Goal: Task Accomplishment & Management: Complete application form

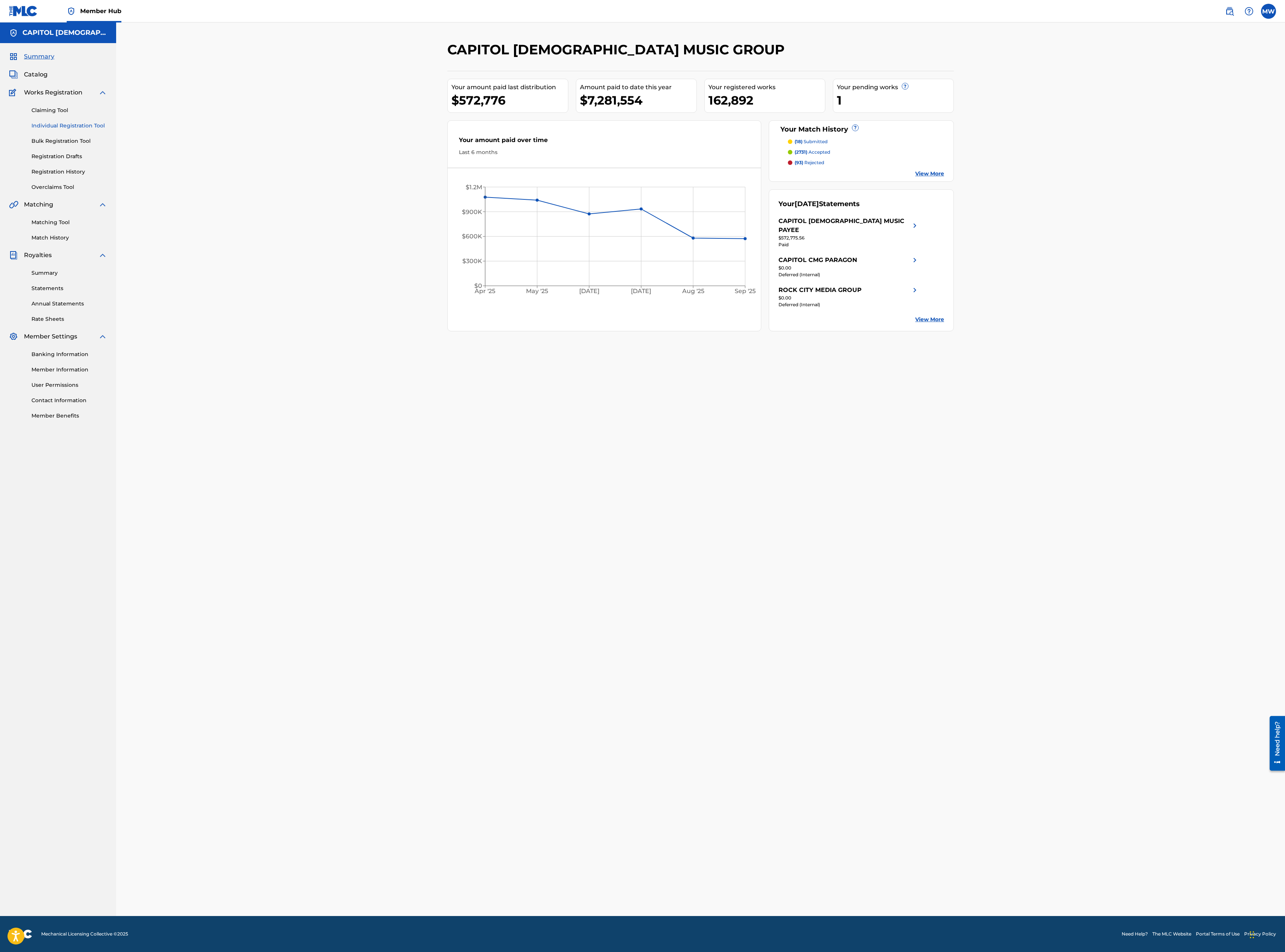
click at [53, 124] on link "Individual Registration Tool" at bounding box center [70, 126] width 76 height 8
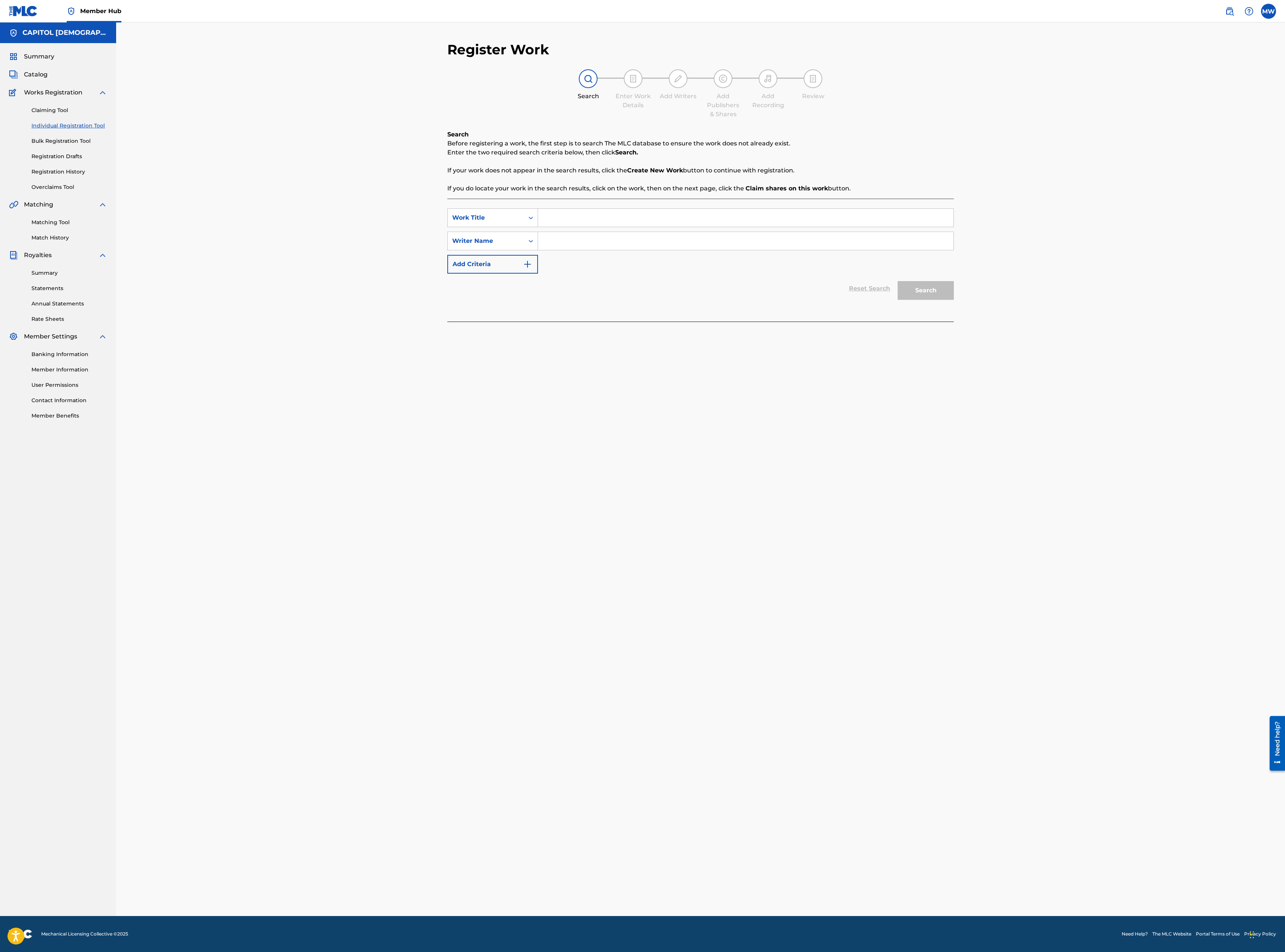
click at [570, 217] on input "Search Form" at bounding box center [746, 217] width 416 height 18
paste input "Let It Be A Hallelujah"
type input "Let It Be A Hallelujah"
click at [495, 243] on div "Writer Name" at bounding box center [486, 240] width 68 height 9
click at [494, 243] on div "Writer Name" at bounding box center [486, 240] width 68 height 9
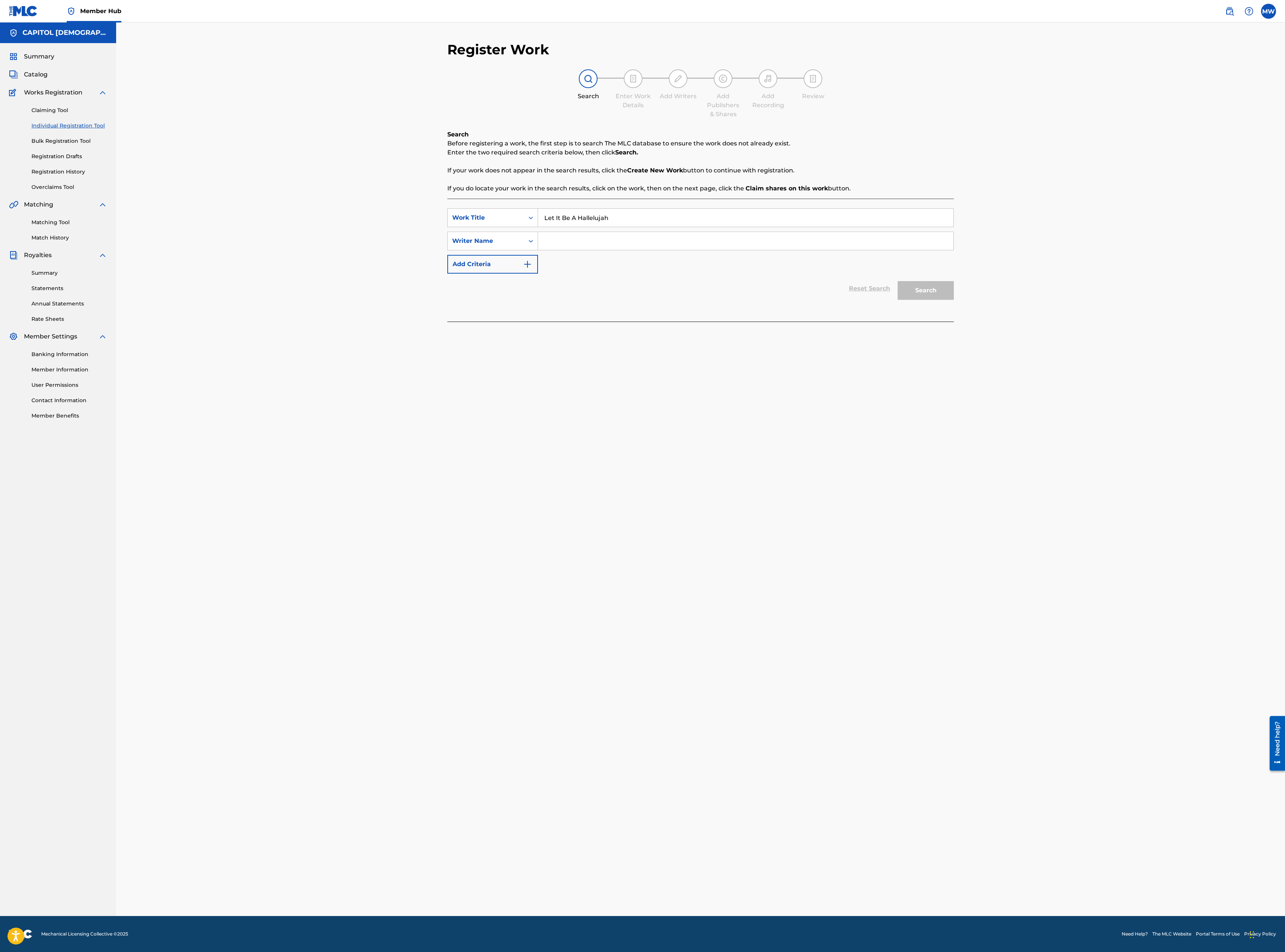
click at [572, 246] on input "Search Form" at bounding box center [746, 240] width 416 height 18
paste input "[PERSON_NAME]"
type input "[PERSON_NAME]"
click at [920, 290] on button "Search" at bounding box center [926, 290] width 56 height 19
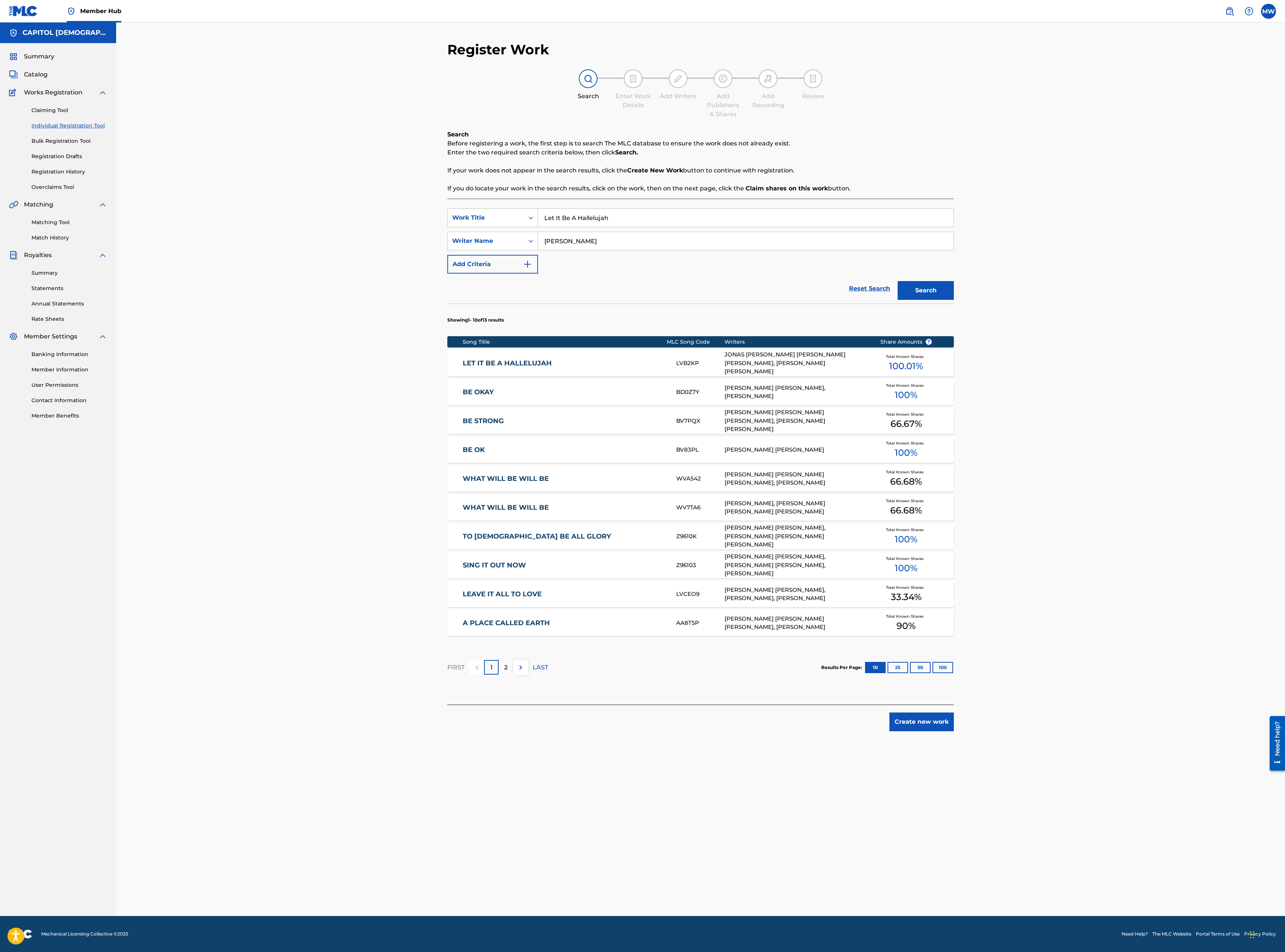
click at [536, 355] on div "LET IT BE A HALLELUJAH LVB2KP JONAS [PERSON_NAME] [PERSON_NAME] [PERSON_NAME], …" at bounding box center [700, 362] width 506 height 26
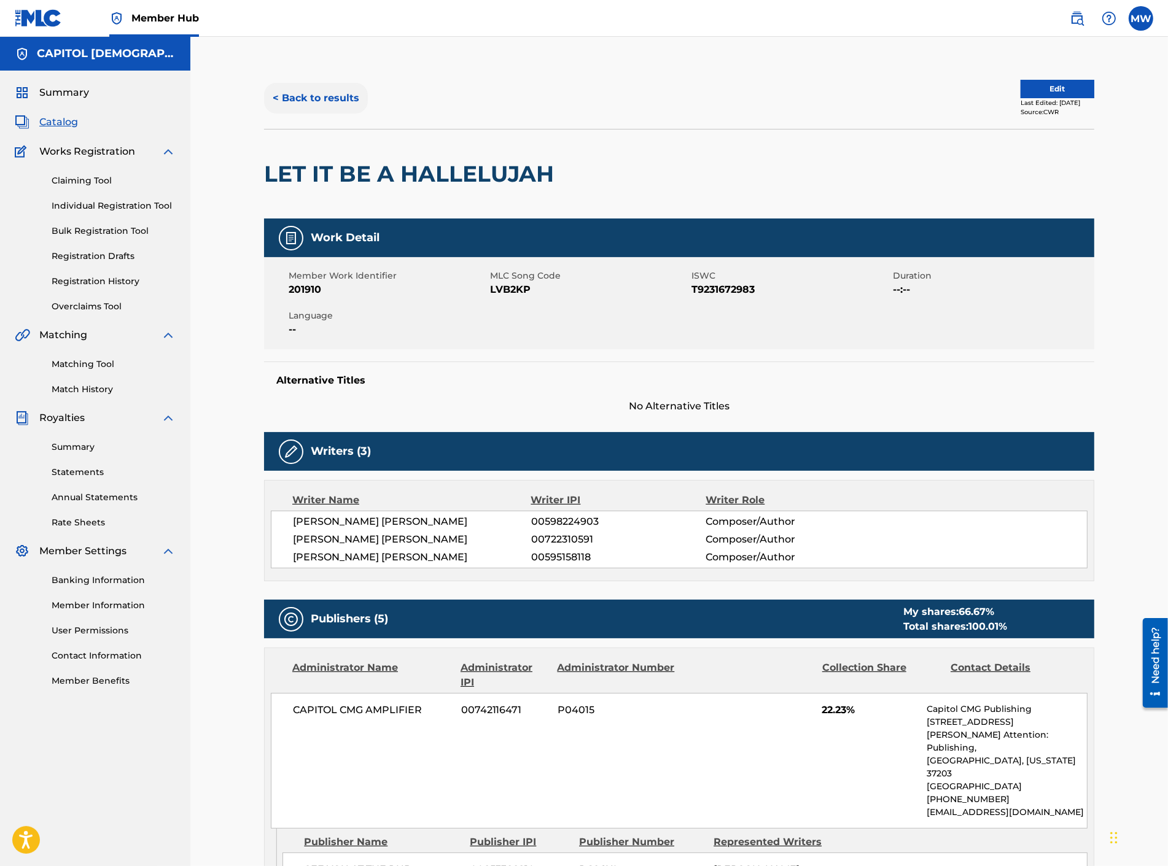
click at [324, 103] on button "< Back to results" at bounding box center [316, 98] width 104 height 31
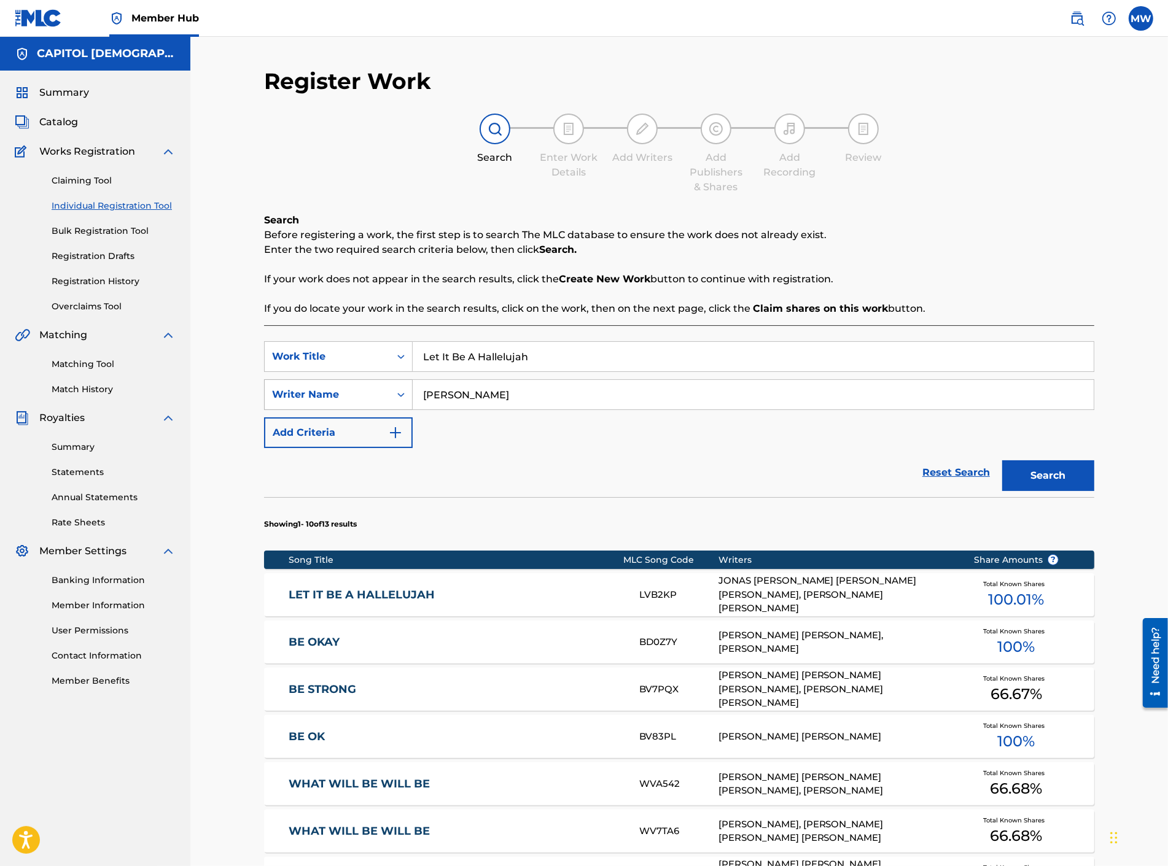
drag, startPoint x: 506, startPoint y: 394, endPoint x: 390, endPoint y: 397, distance: 115.5
click at [402, 403] on div "SearchWithCriteriaf1d352fc-15e6-43c1-98ce-631f3338b11c Writer Name [PERSON_NAME]" at bounding box center [679, 394] width 830 height 31
paste input "[PERSON_NAME]"
type input "[PERSON_NAME]"
drag, startPoint x: 546, startPoint y: 355, endPoint x: 360, endPoint y: 364, distance: 186.3
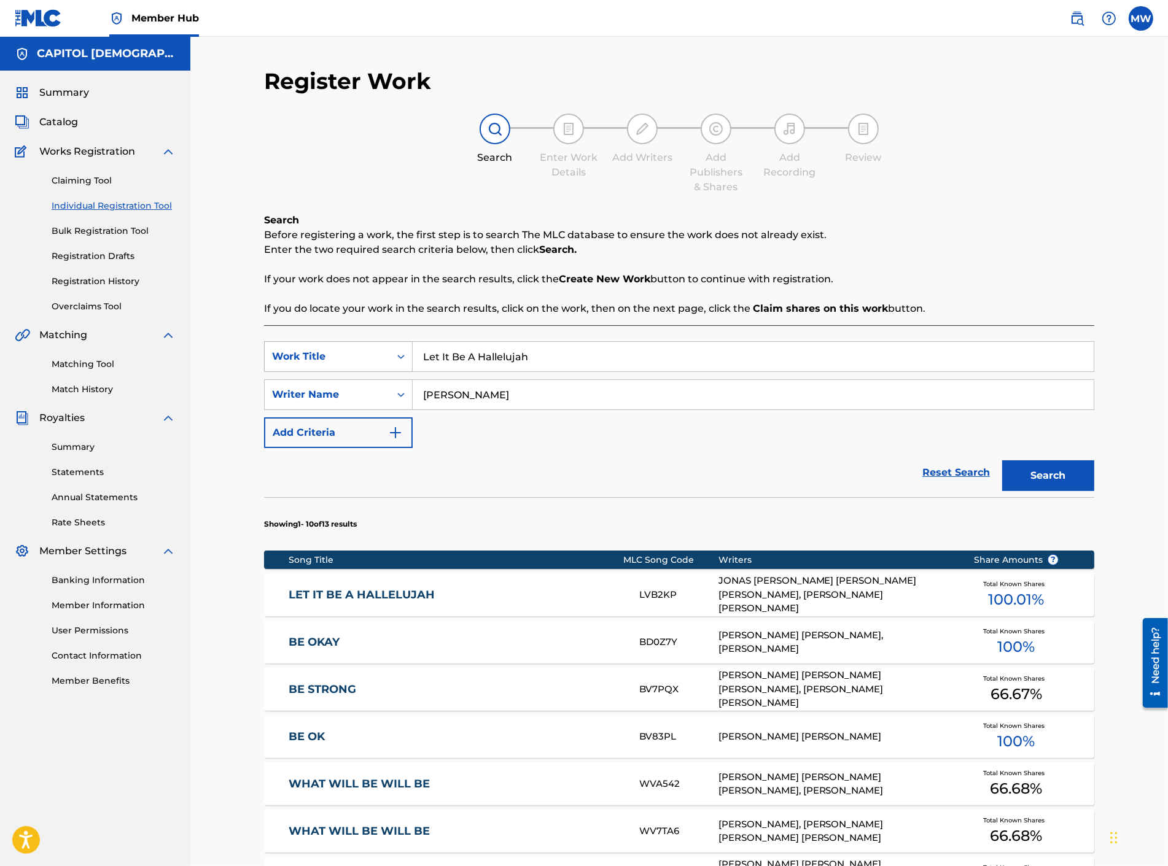
click at [362, 365] on div "SearchWithCriteria658891c4-907d-490a-acb6-7b1ffab17a6b Work Title Let It Be A H…" at bounding box center [679, 356] width 830 height 31
paste input "Breathe"
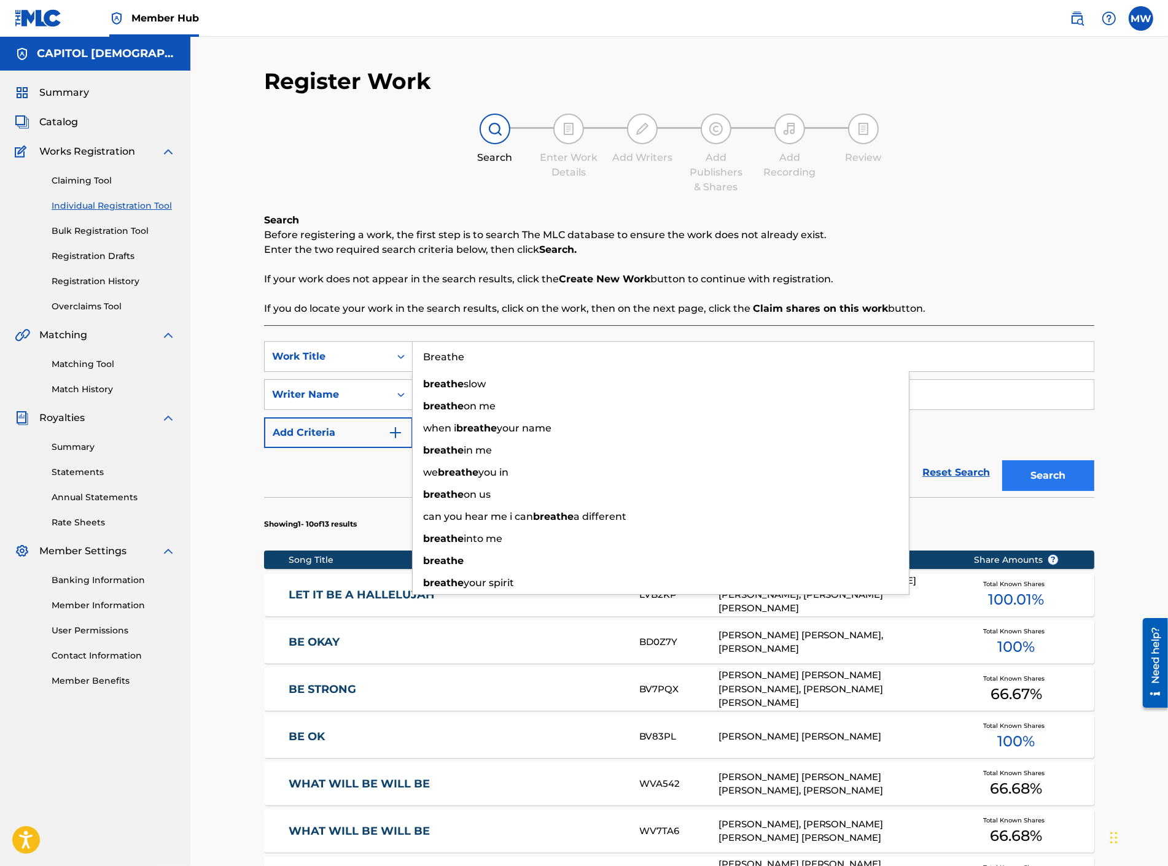
type input "Breathe"
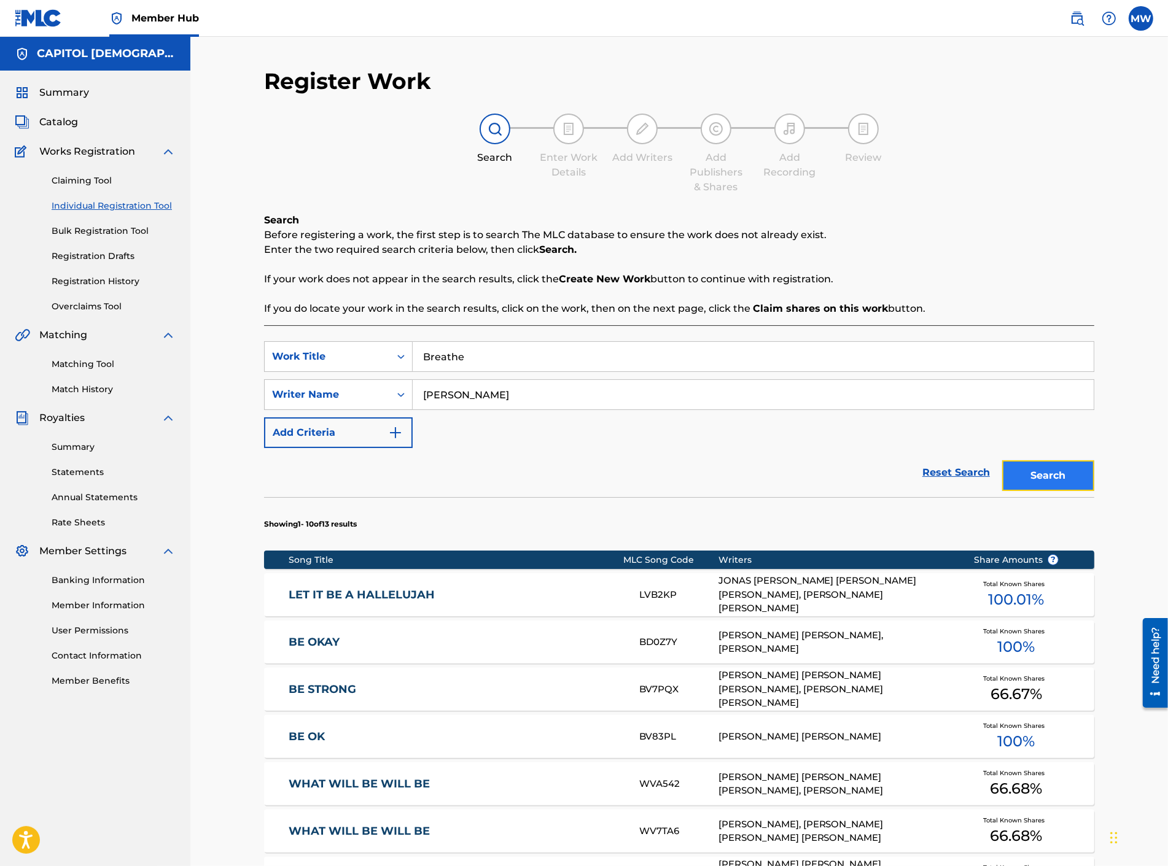
click at [1047, 481] on button "Search" at bounding box center [1048, 475] width 92 height 31
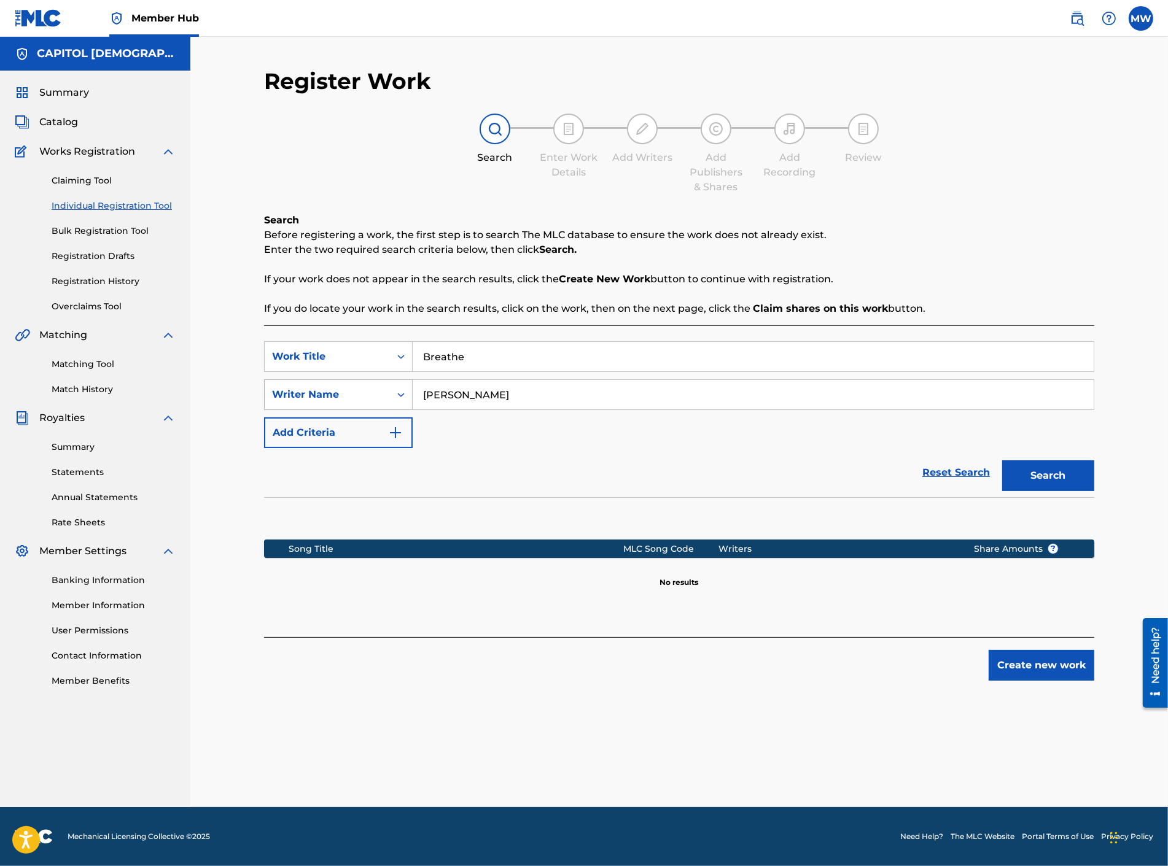
drag, startPoint x: 579, startPoint y: 395, endPoint x: 366, endPoint y: 379, distance: 213.7
click at [366, 386] on div "SearchWithCriteriaf1d352fc-15e6-43c1-98ce-631f3338b11c Writer Name [PERSON_NAME]" at bounding box center [679, 394] width 830 height 31
click at [453, 390] on input "Search Form" at bounding box center [753, 394] width 681 height 29
paste input "[PERSON_NAME]"
type input "[PERSON_NAME]"
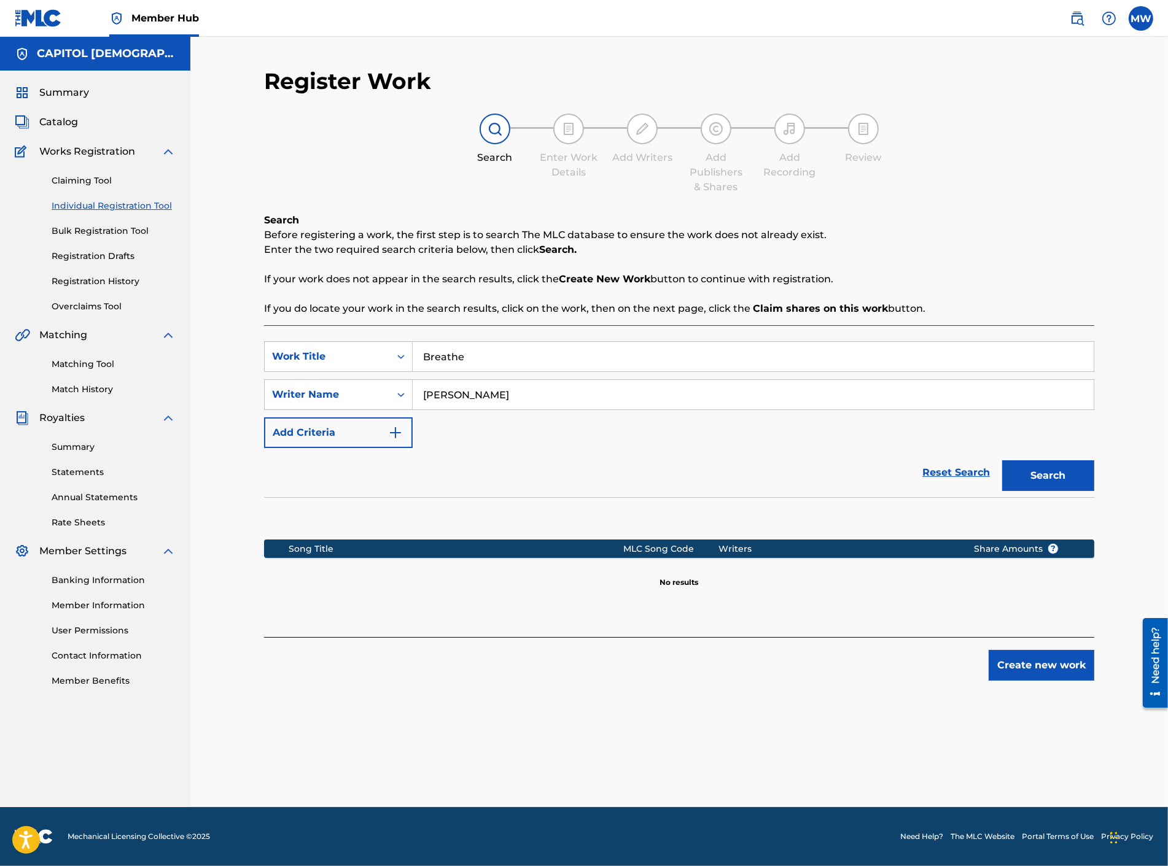
click at [1002, 460] on button "Search" at bounding box center [1048, 475] width 92 height 31
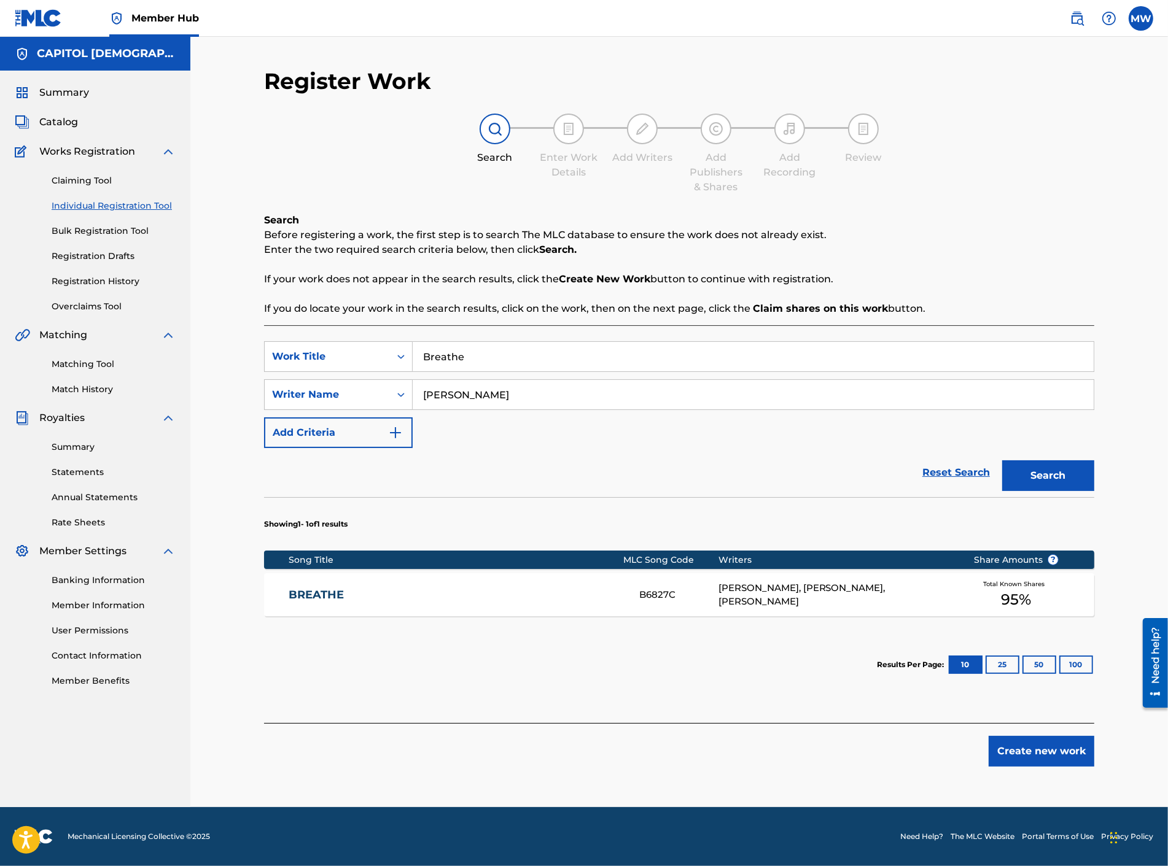
click at [321, 600] on link "BREATHE" at bounding box center [456, 595] width 334 height 14
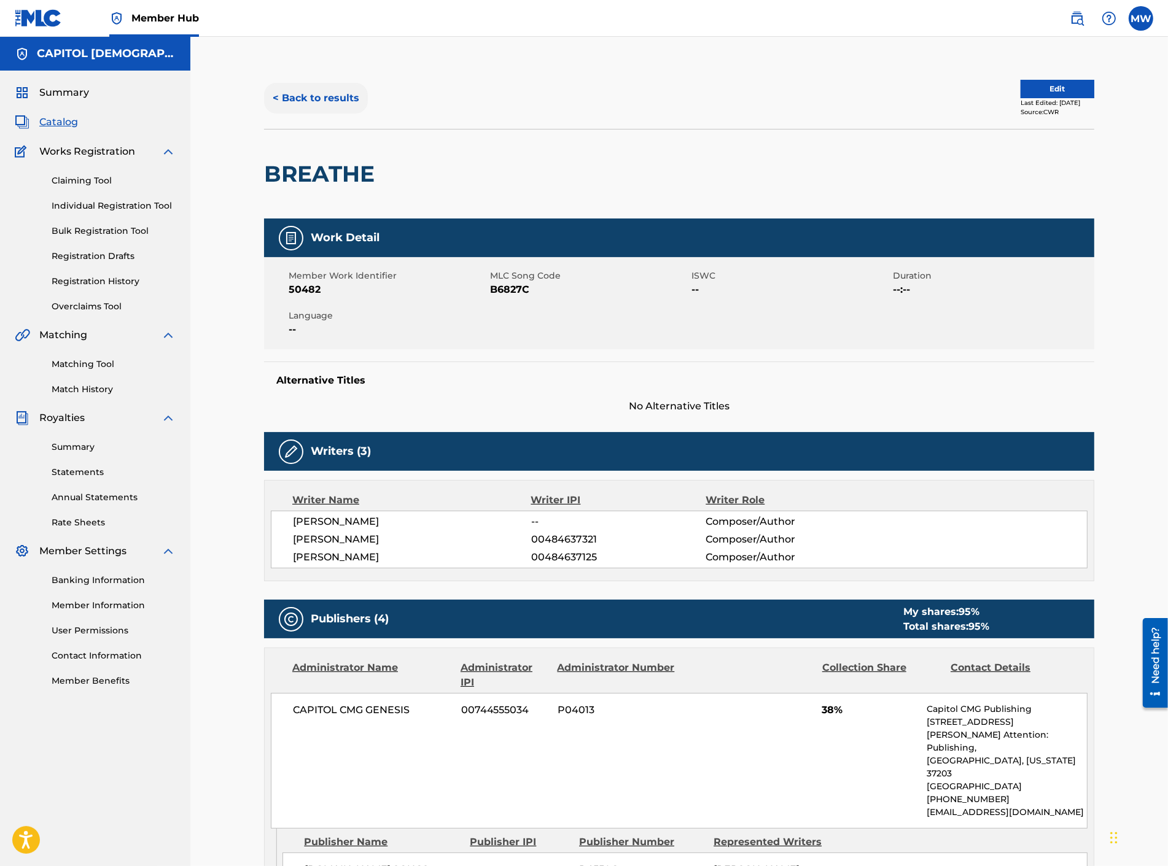
click at [286, 97] on button "< Back to results" at bounding box center [316, 98] width 104 height 31
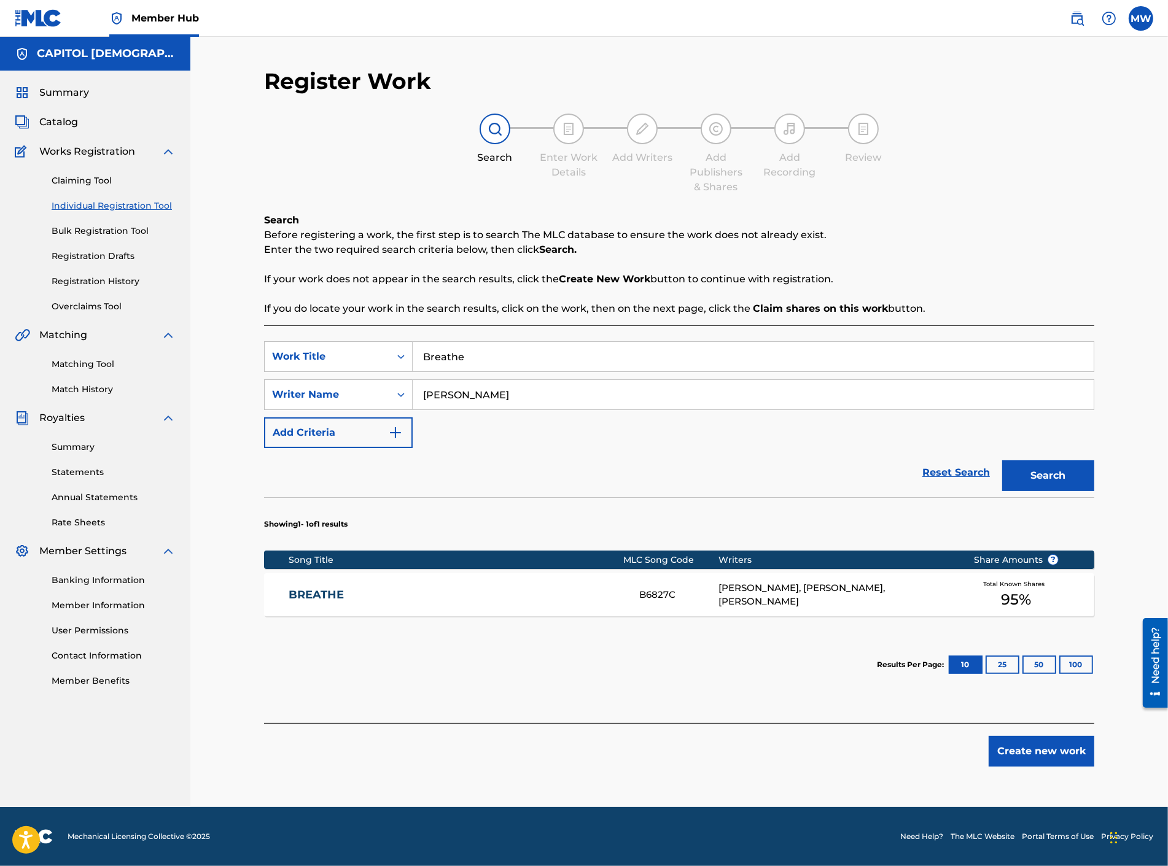
drag, startPoint x: 483, startPoint y: 395, endPoint x: 427, endPoint y: 403, distance: 57.1
click at [427, 403] on input "[PERSON_NAME]" at bounding box center [753, 394] width 681 height 29
type input "P"
type input "[PERSON_NAME]"
click at [1002, 460] on button "Search" at bounding box center [1048, 475] width 92 height 31
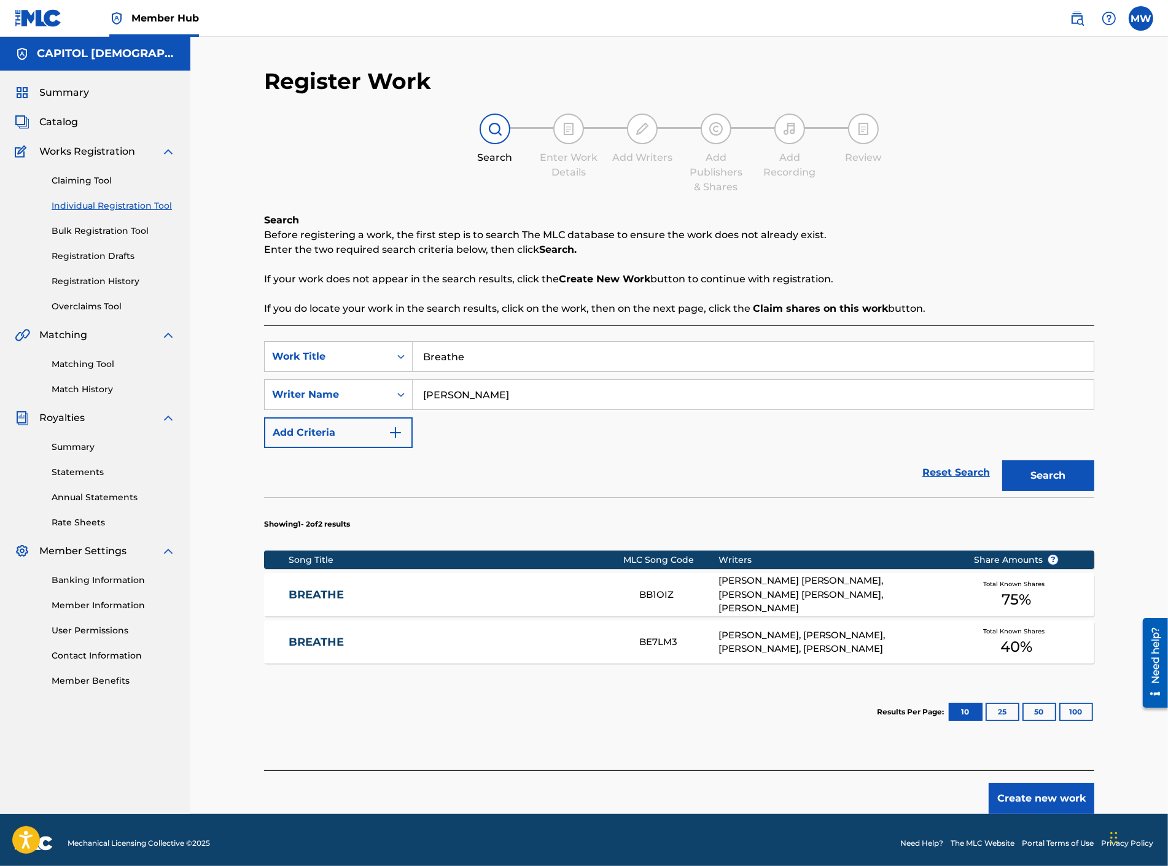
click at [371, 585] on div "BREATHE BB1OIZ [PERSON_NAME] [PERSON_NAME], [PERSON_NAME] [PERSON_NAME], [PERSO…" at bounding box center [679, 594] width 830 height 43
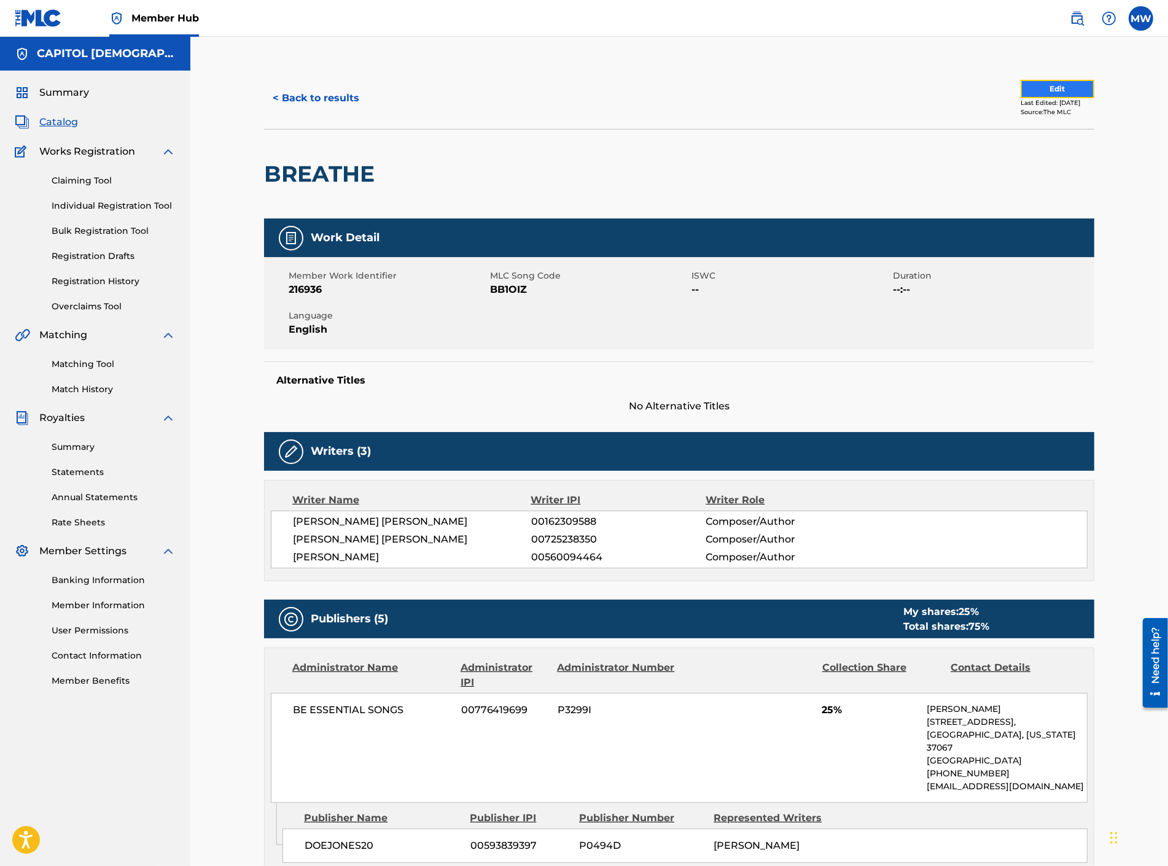
click at [1032, 93] on button "Edit" at bounding box center [1057, 89] width 74 height 18
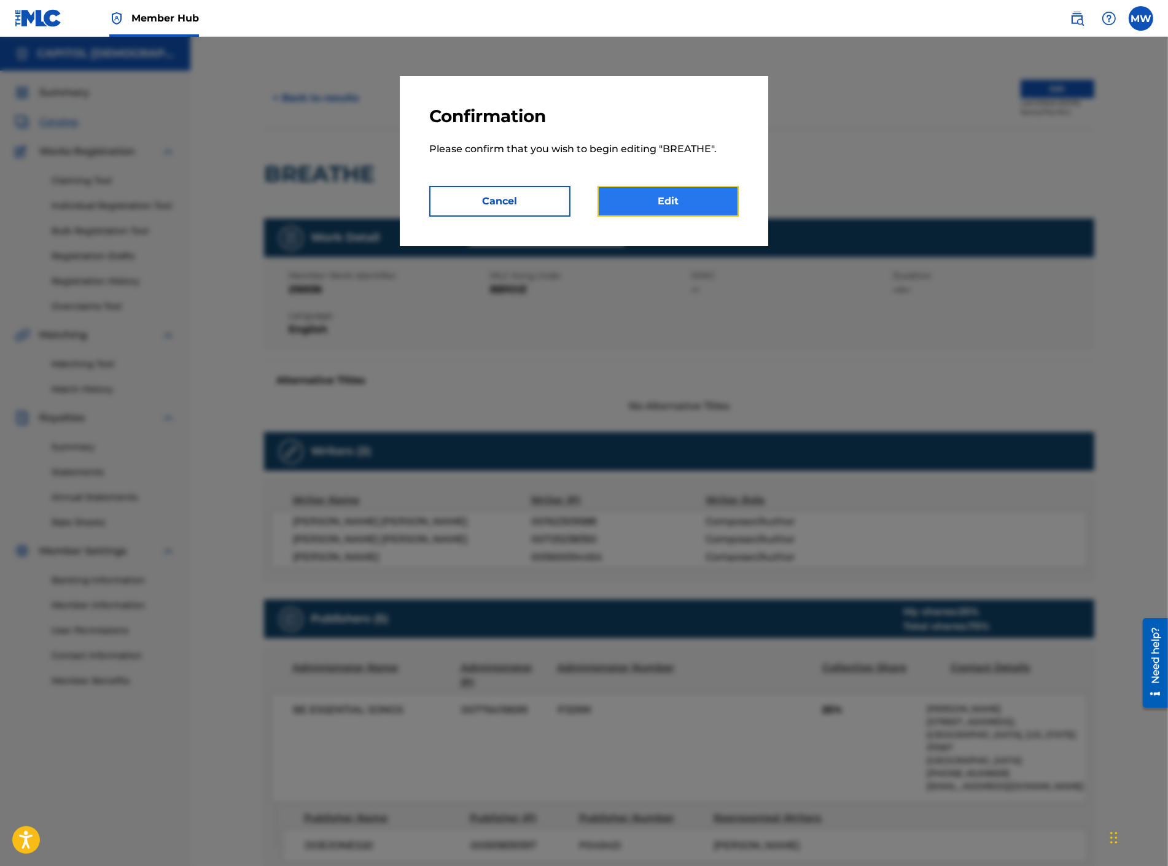
click at [669, 210] on link "Edit" at bounding box center [667, 201] width 141 height 31
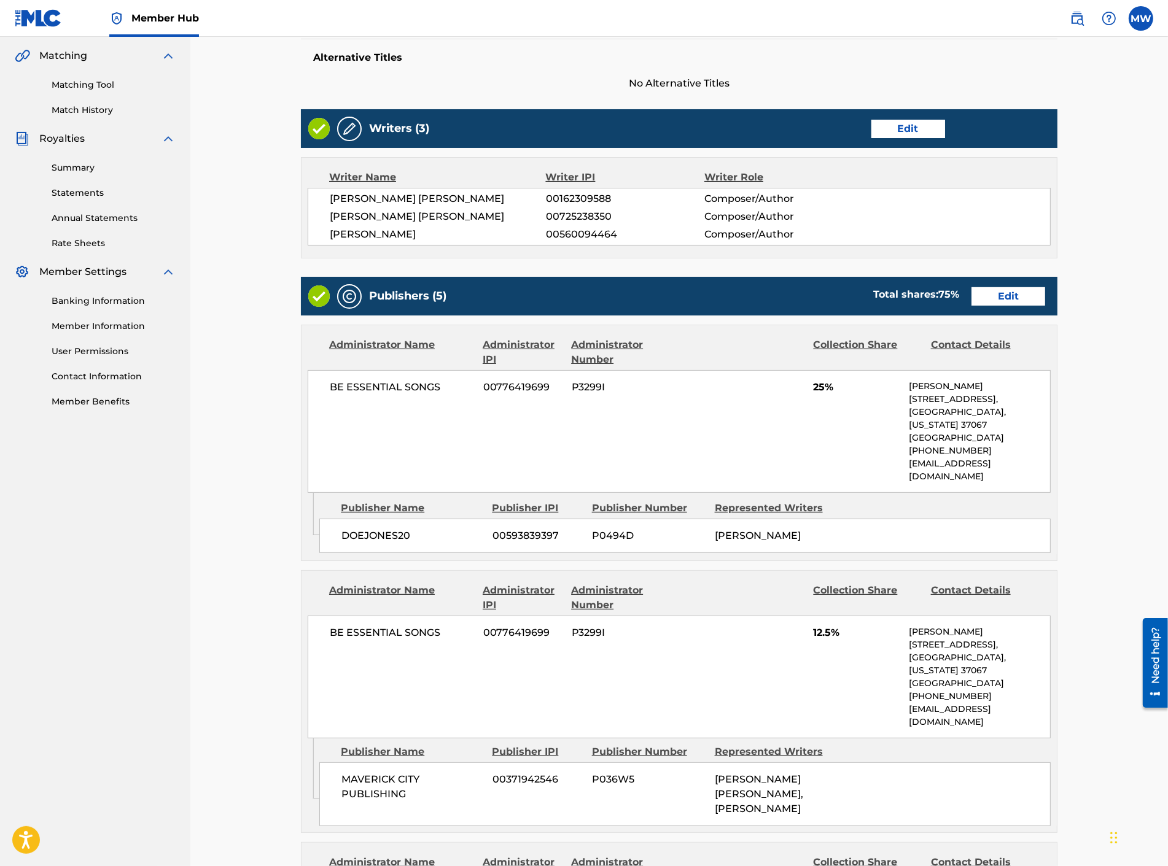
scroll to position [273, 0]
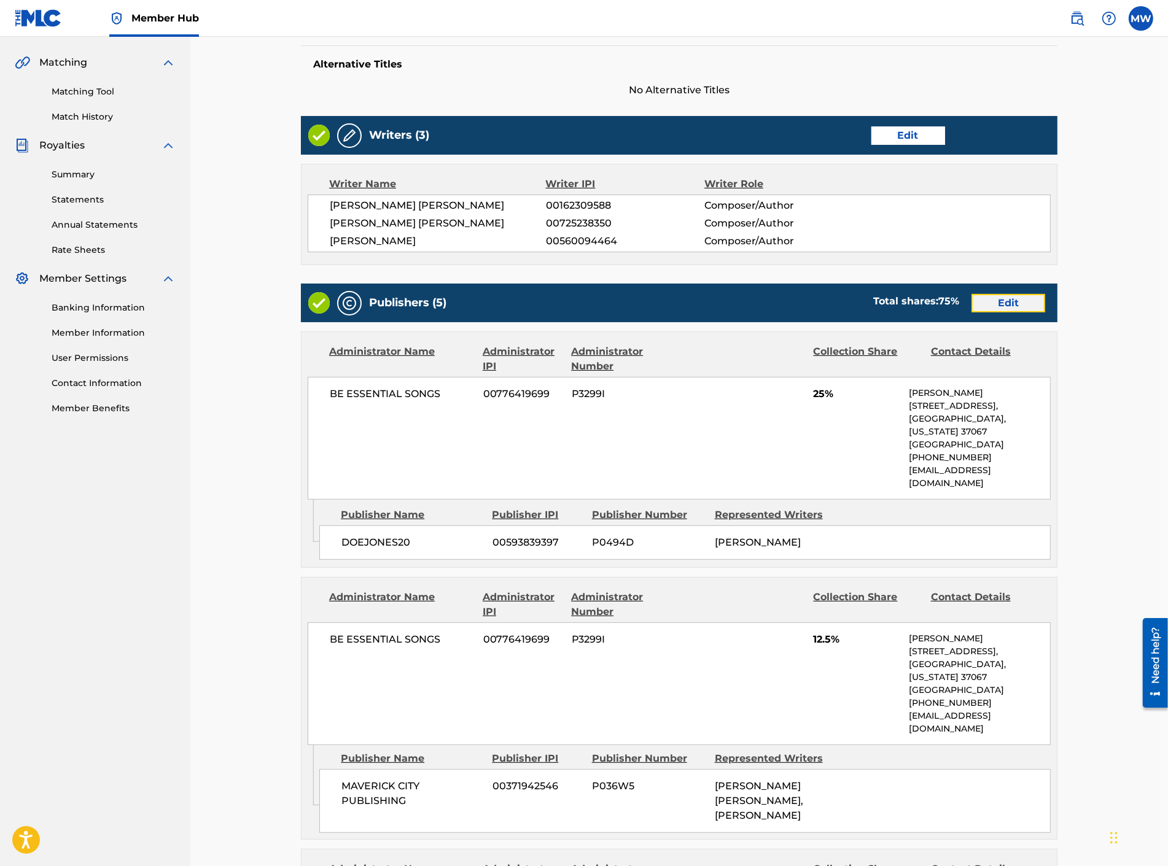
click at [1008, 303] on link "Edit" at bounding box center [1008, 303] width 74 height 18
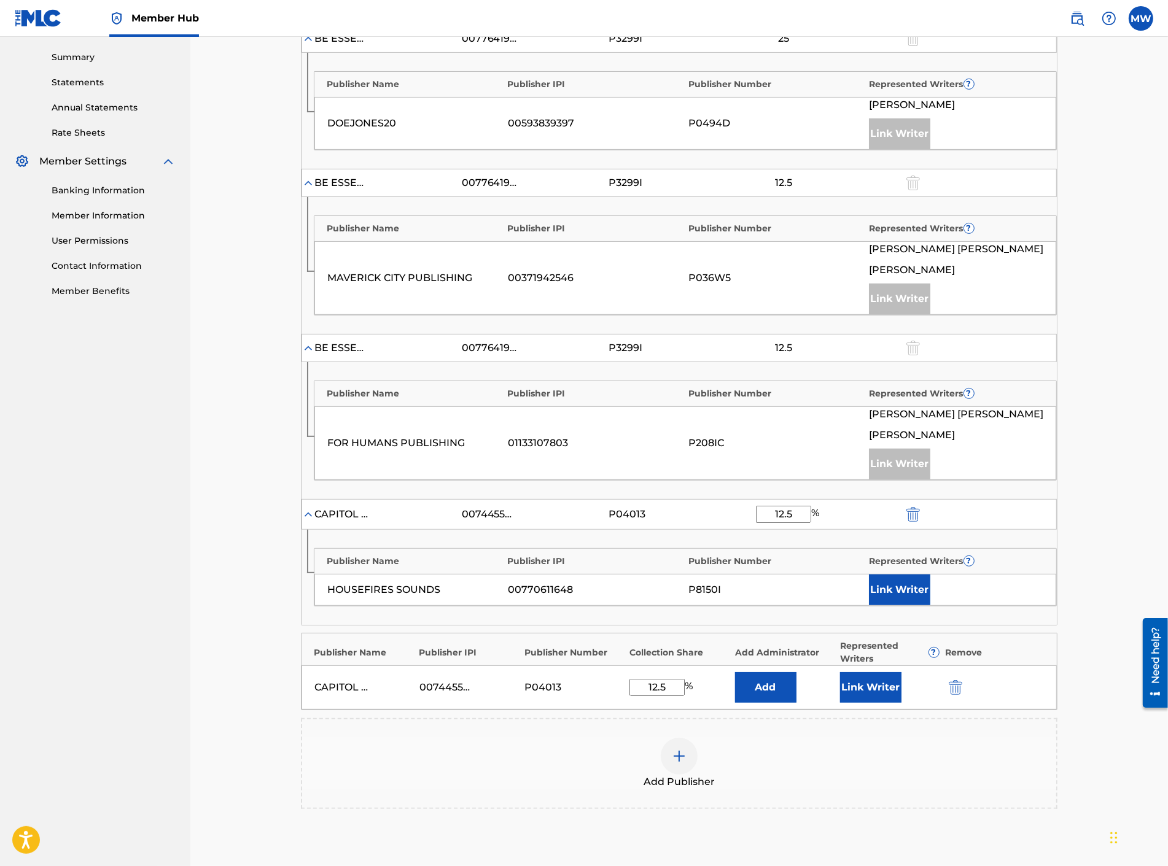
scroll to position [477, 0]
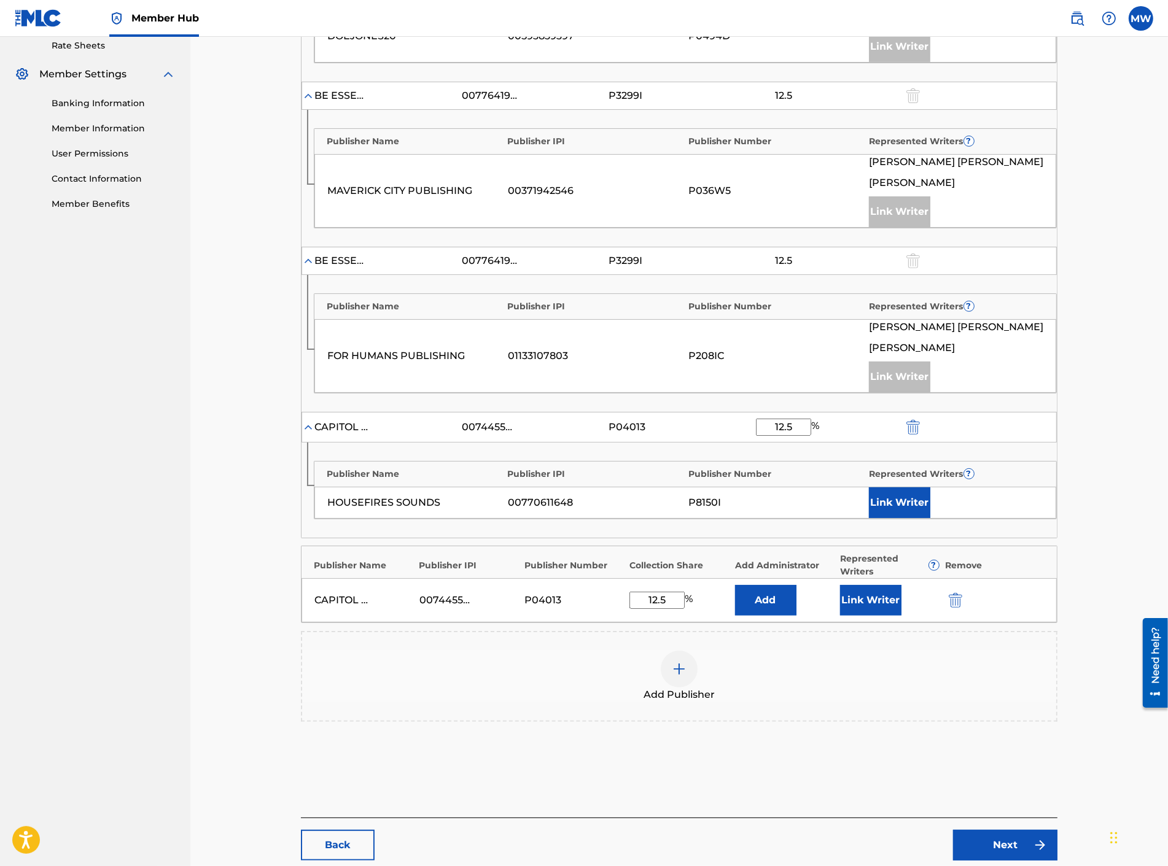
click at [658, 692] on span "Add Publisher" at bounding box center [678, 695] width 71 height 15
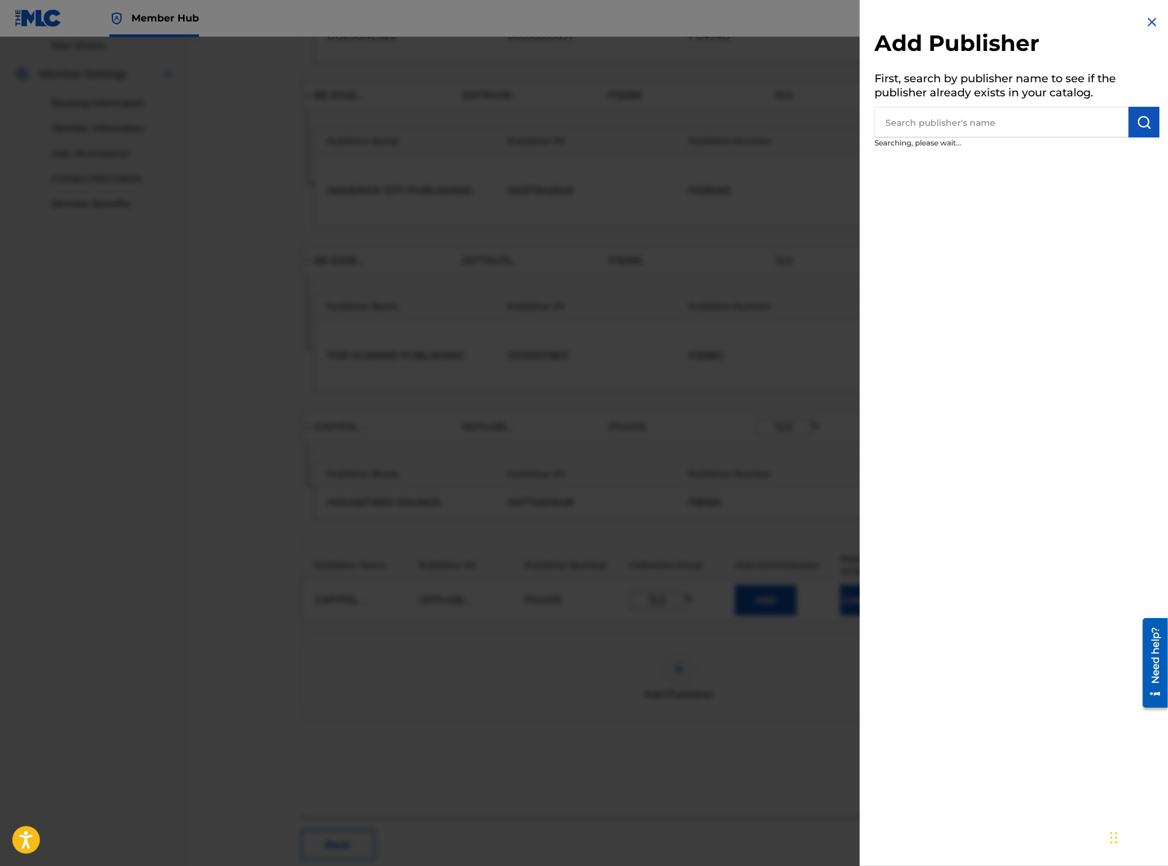
click at [930, 125] on input "text" at bounding box center [1001, 122] width 254 height 31
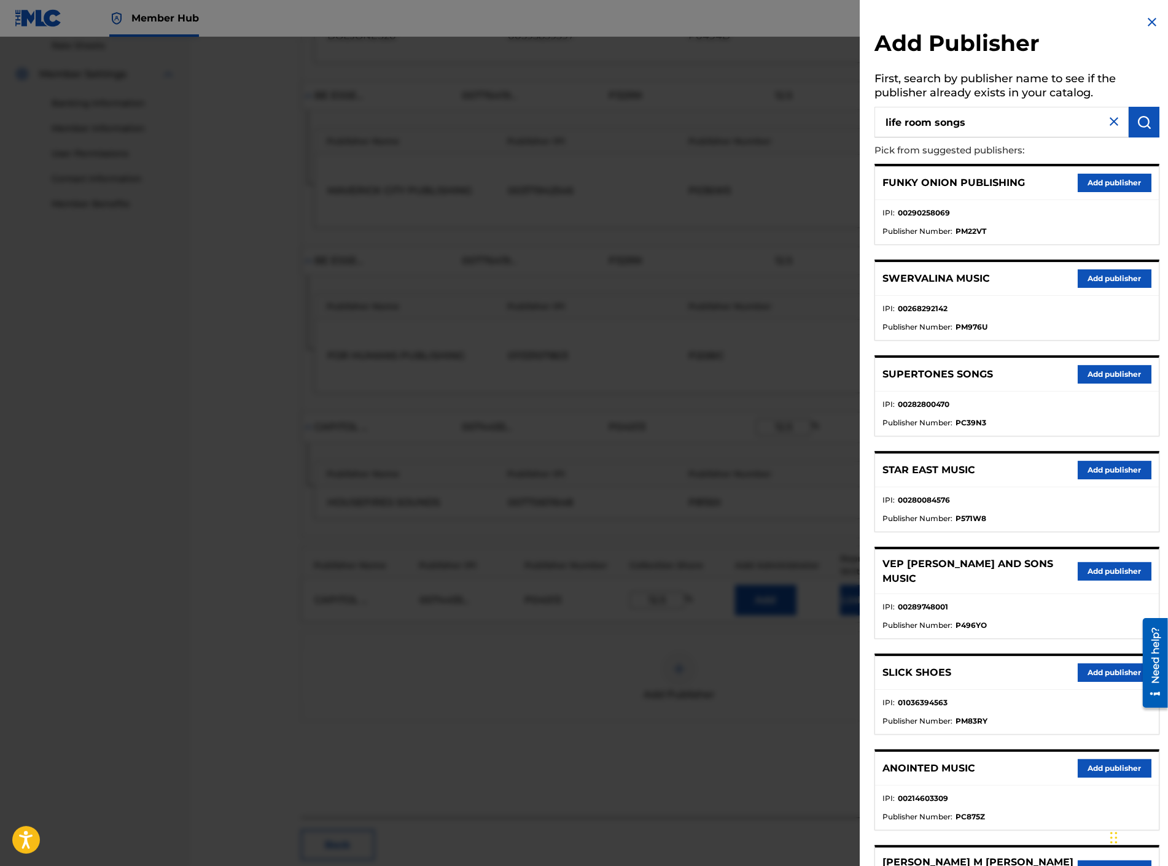
type input "life room songs"
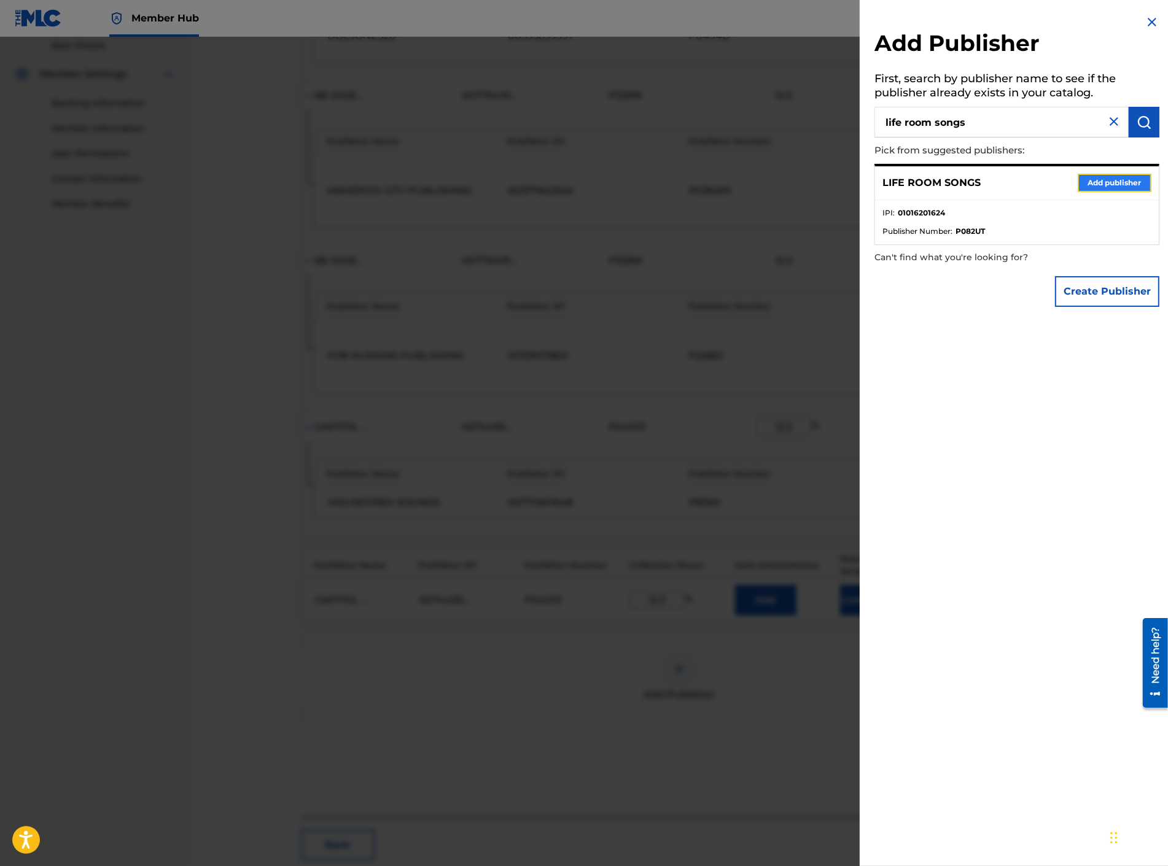
click at [1090, 181] on button "Add publisher" at bounding box center [1115, 183] width 74 height 18
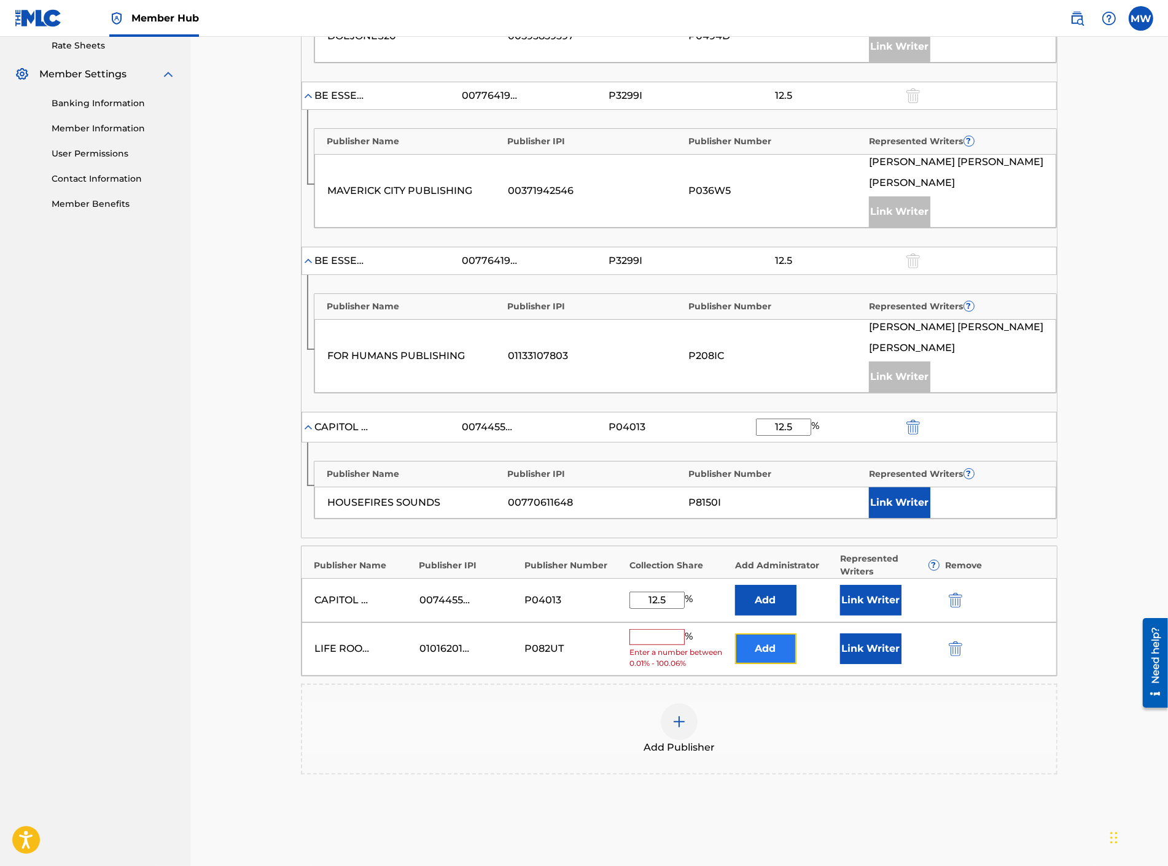
click at [752, 646] on button "Add" at bounding box center [765, 649] width 61 height 31
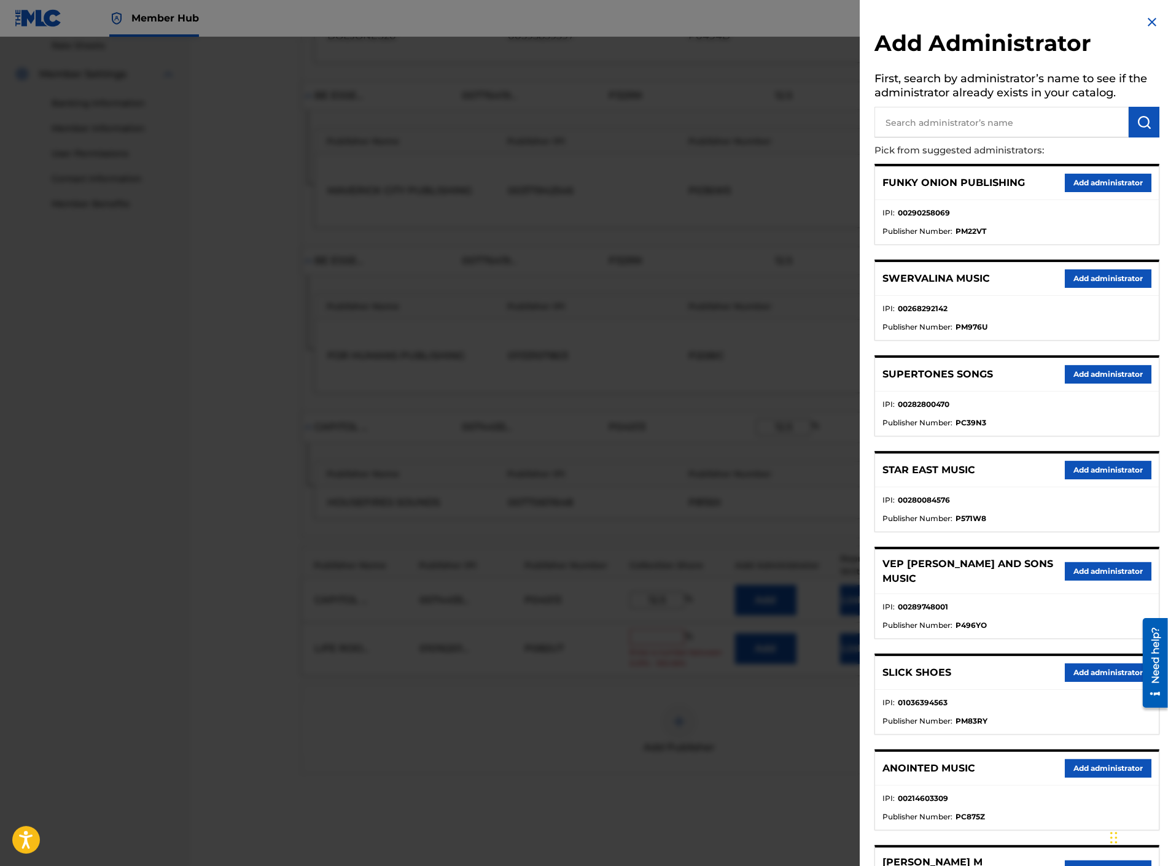
click at [955, 114] on input "text" at bounding box center [1001, 122] width 254 height 31
type input "capitol cmg paragon"
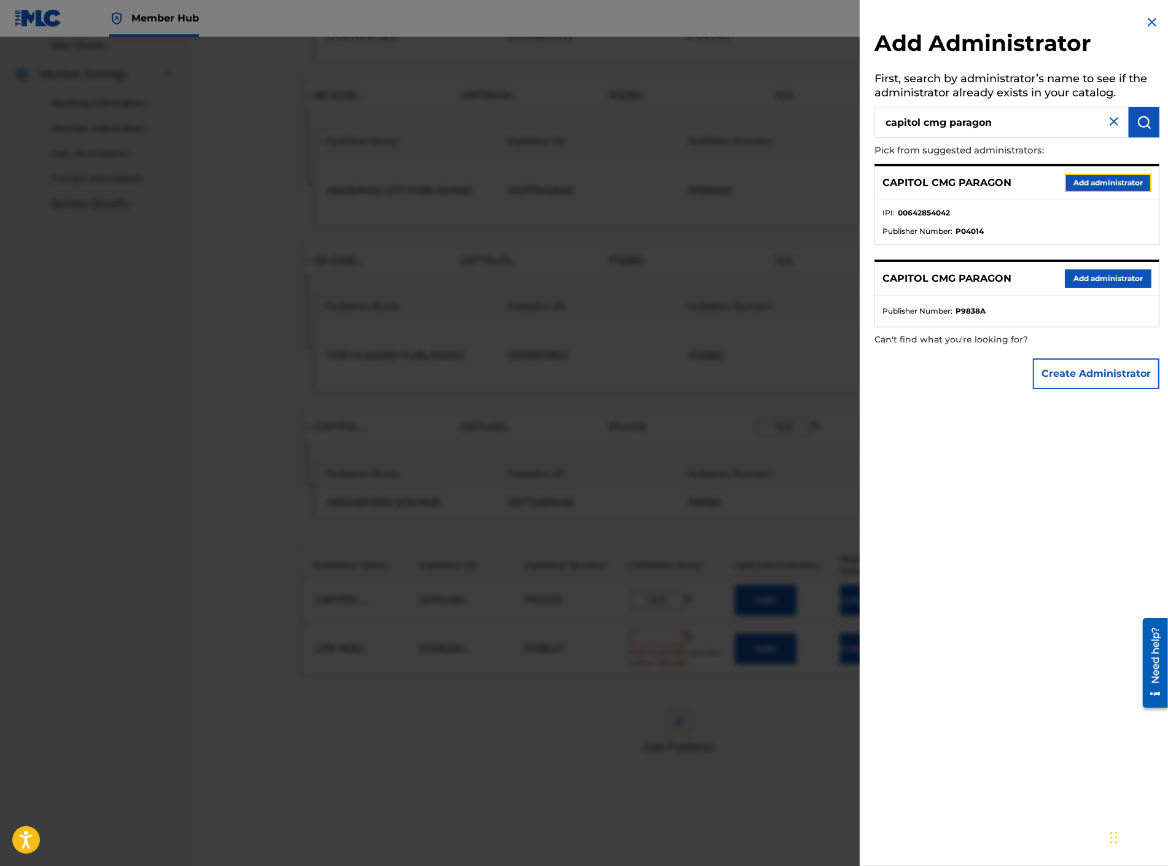
click at [1111, 182] on button "Add administrator" at bounding box center [1108, 183] width 87 height 18
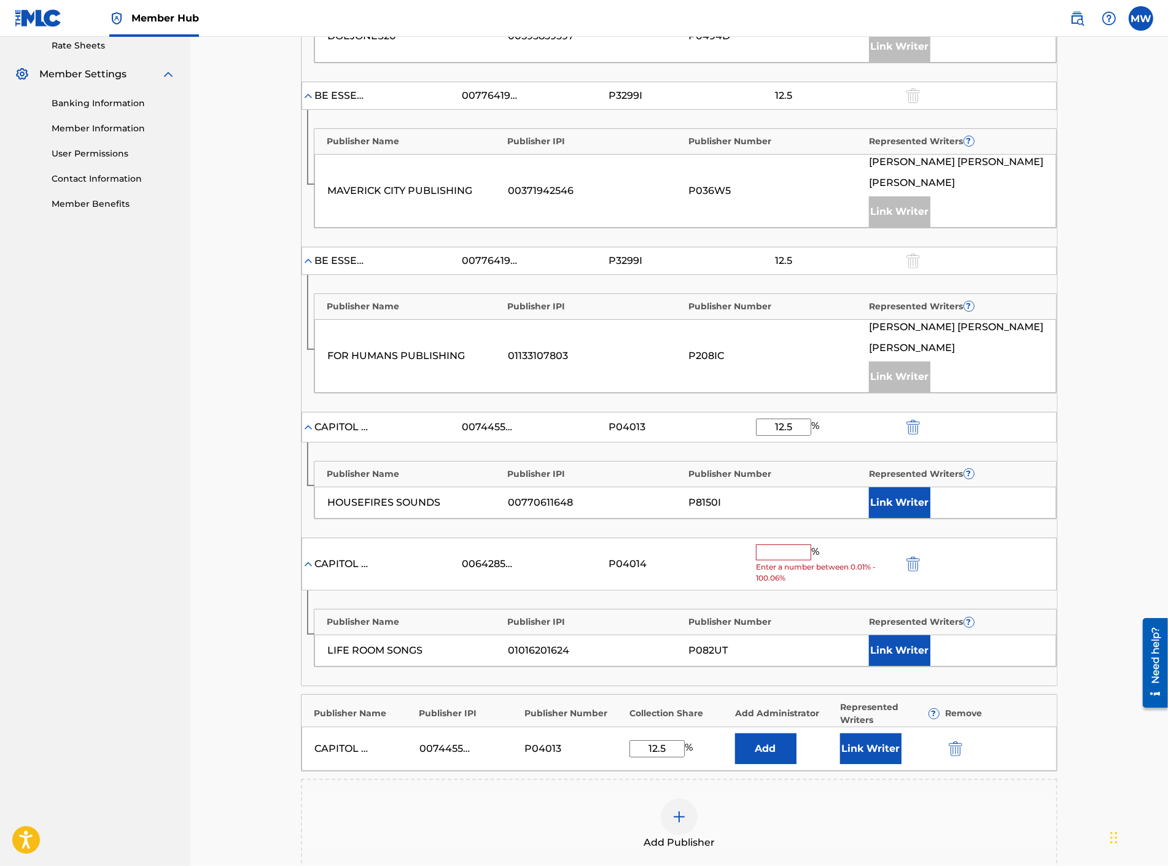
click at [793, 550] on input "text" at bounding box center [783, 553] width 55 height 16
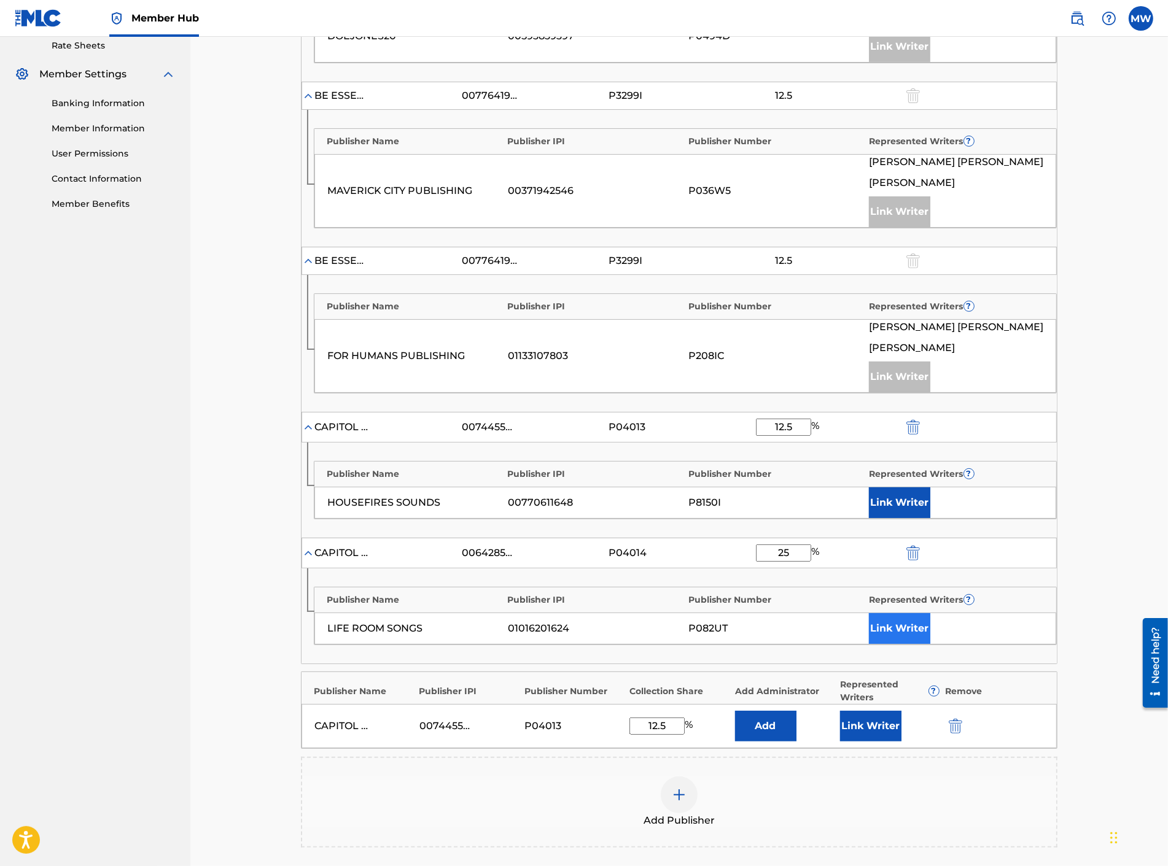
type input "25"
click at [899, 619] on button "Link Writer" at bounding box center [899, 628] width 61 height 31
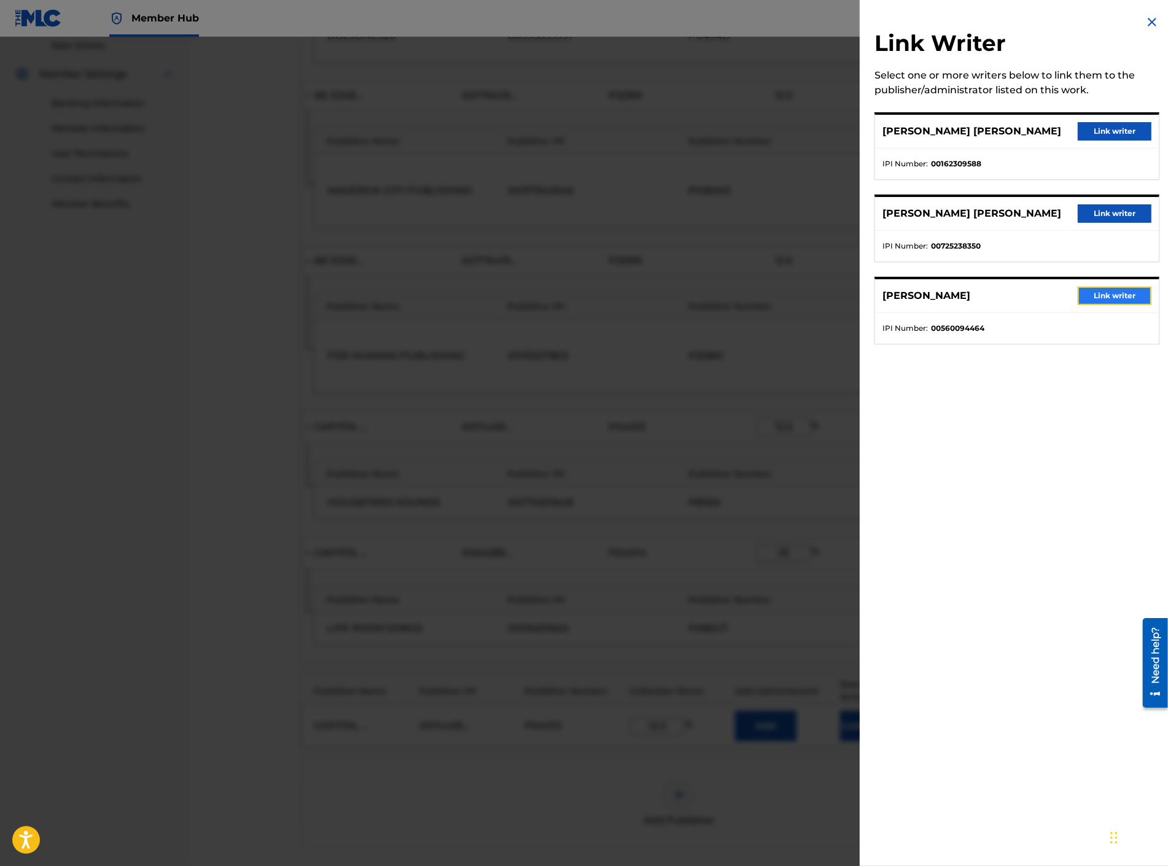
click at [1104, 302] on button "Link writer" at bounding box center [1115, 296] width 74 height 18
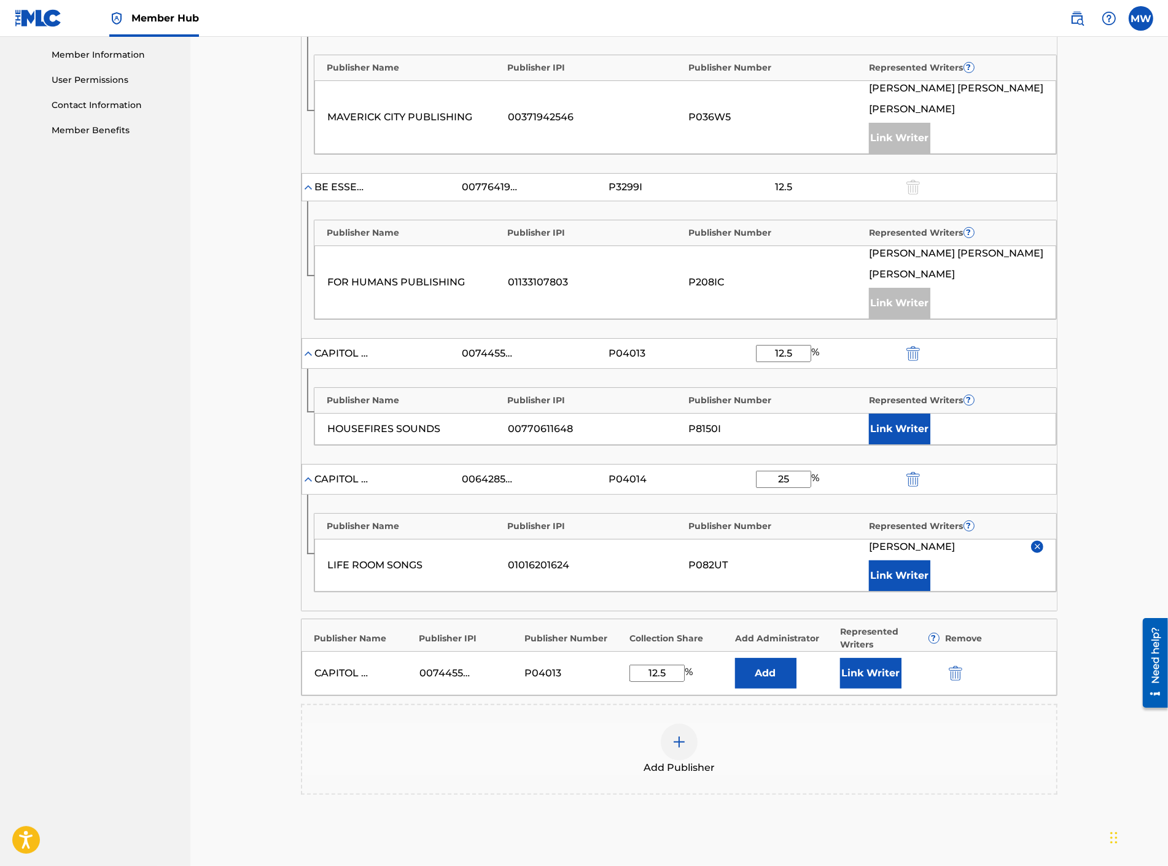
scroll to position [694, 0]
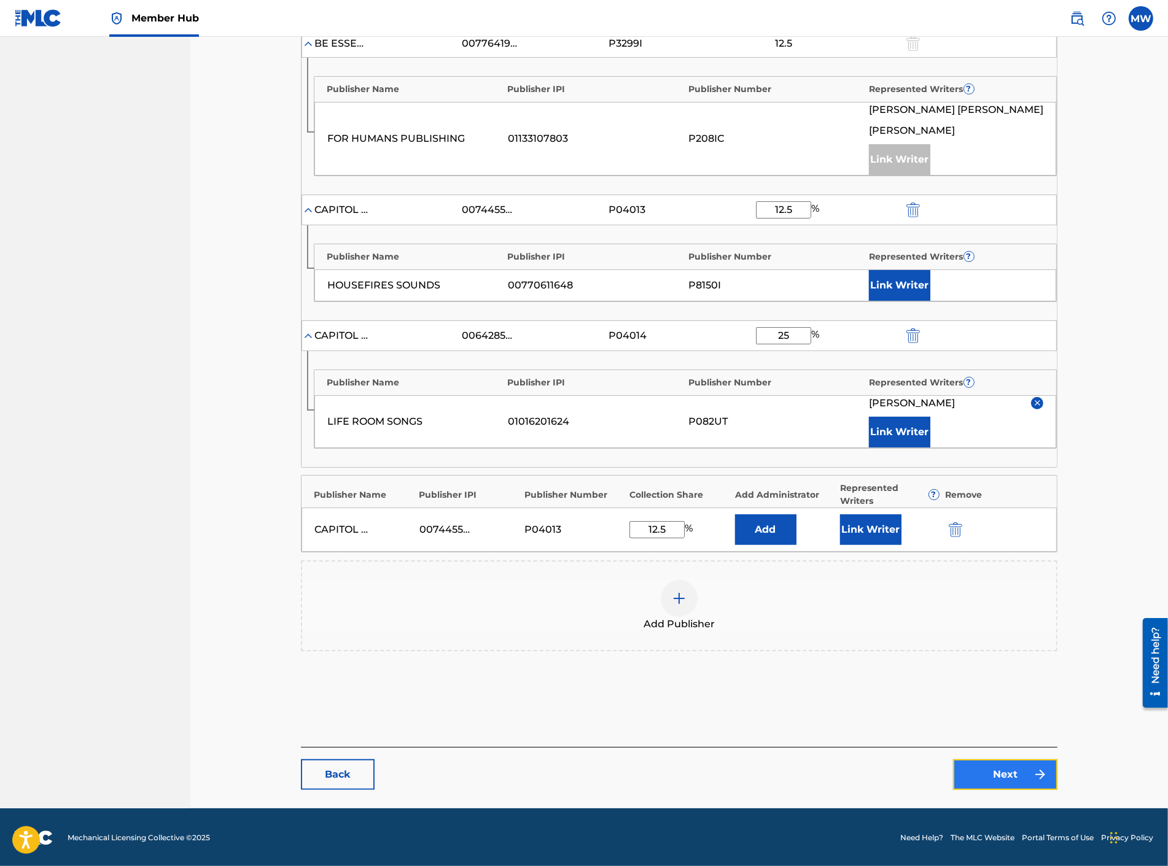
click at [993, 760] on link "Next" at bounding box center [1005, 775] width 104 height 31
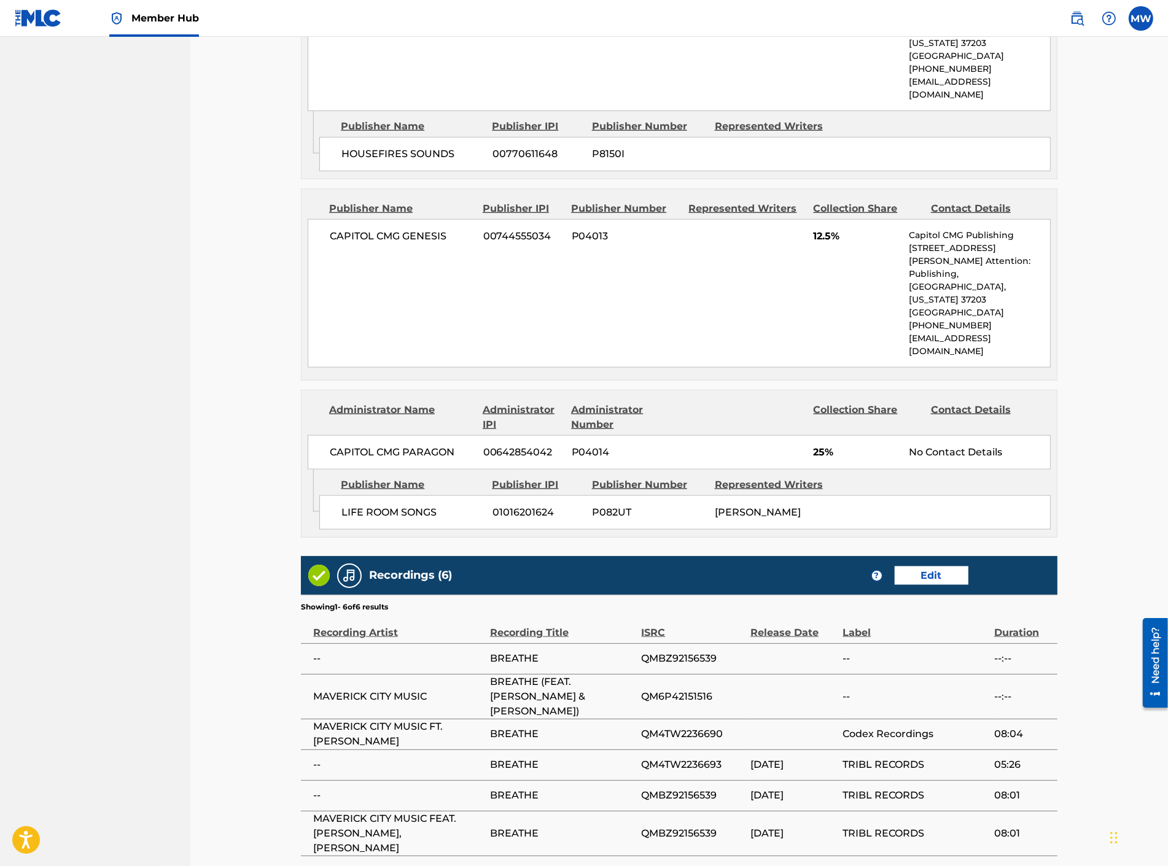
scroll to position [1512, 0]
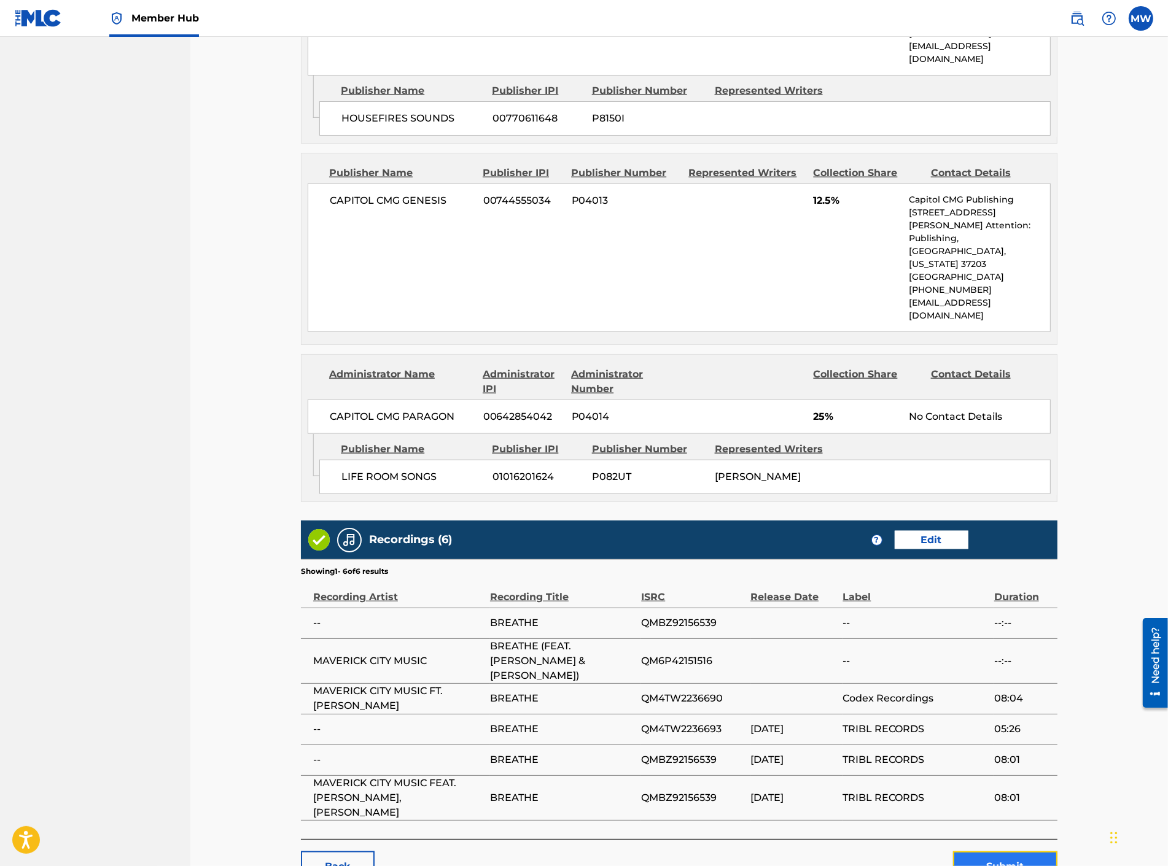
click at [1028, 852] on button "Submit" at bounding box center [1005, 867] width 104 height 31
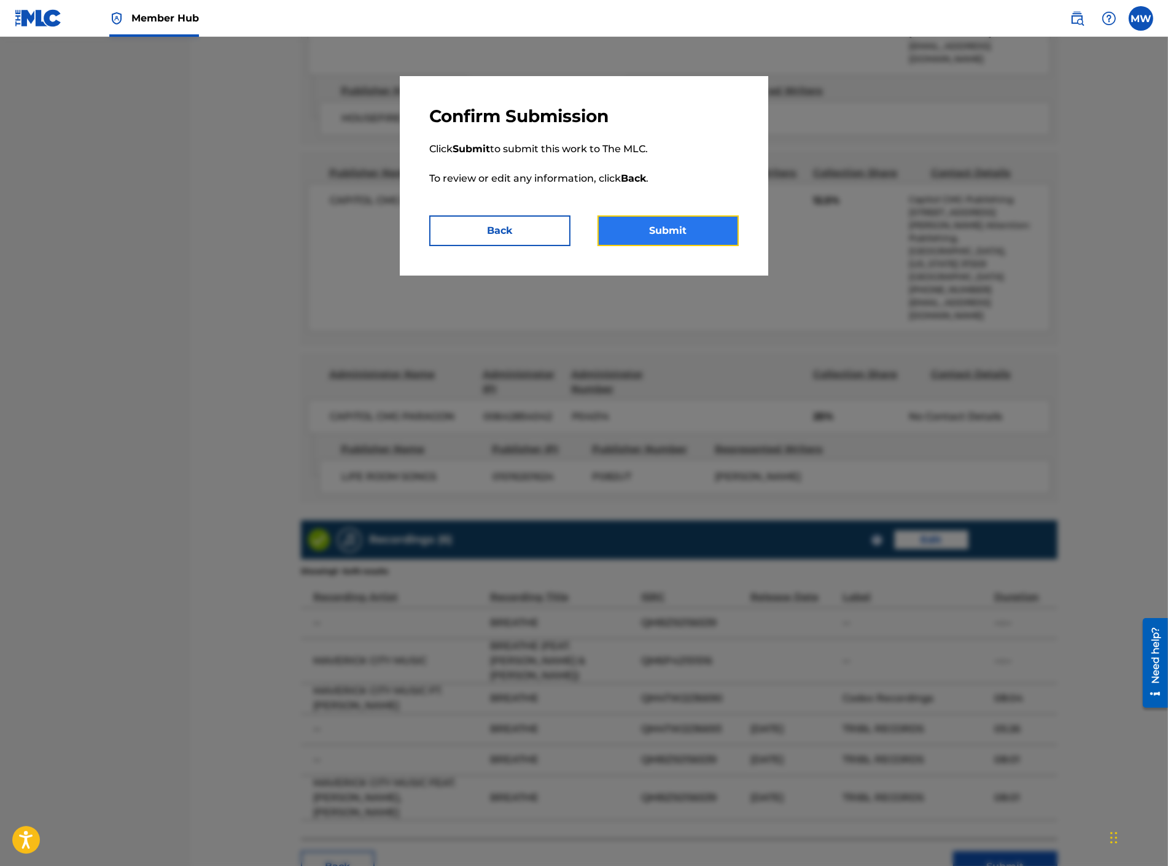
click at [677, 237] on button "Submit" at bounding box center [667, 231] width 141 height 31
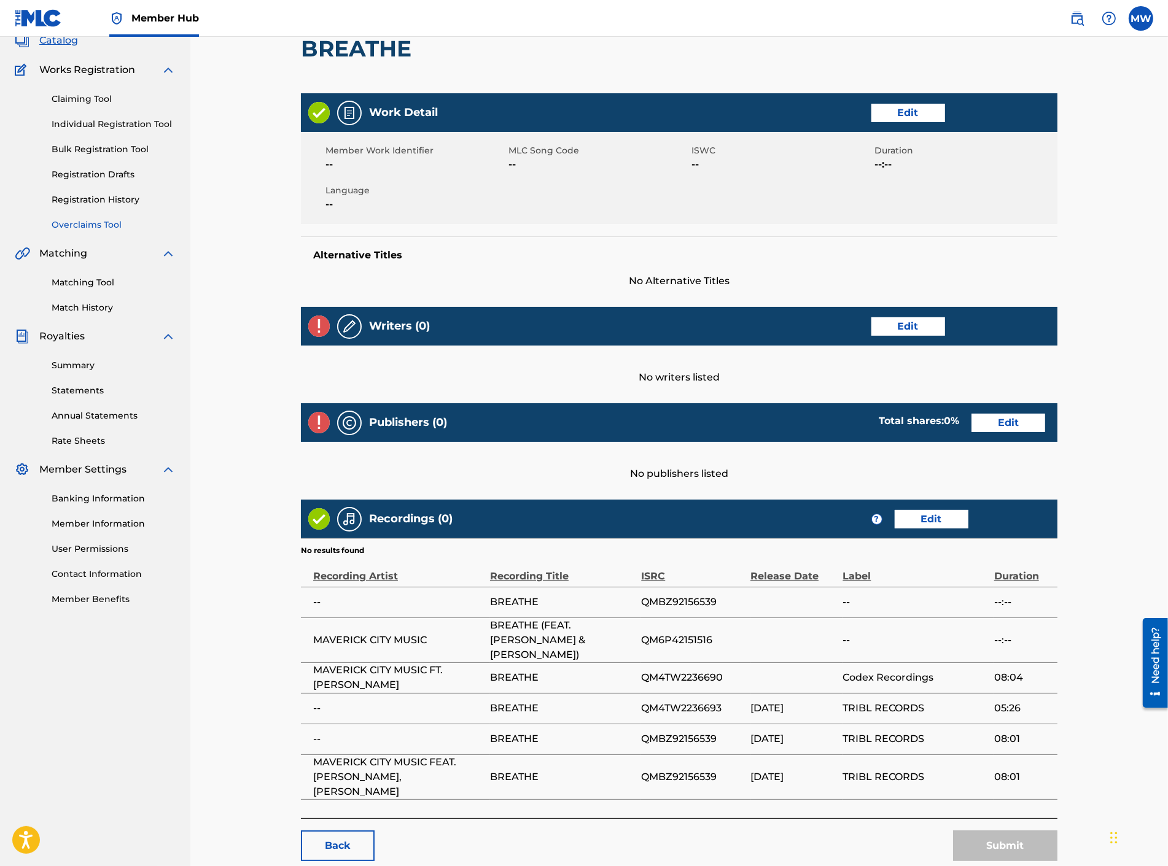
scroll to position [58, 0]
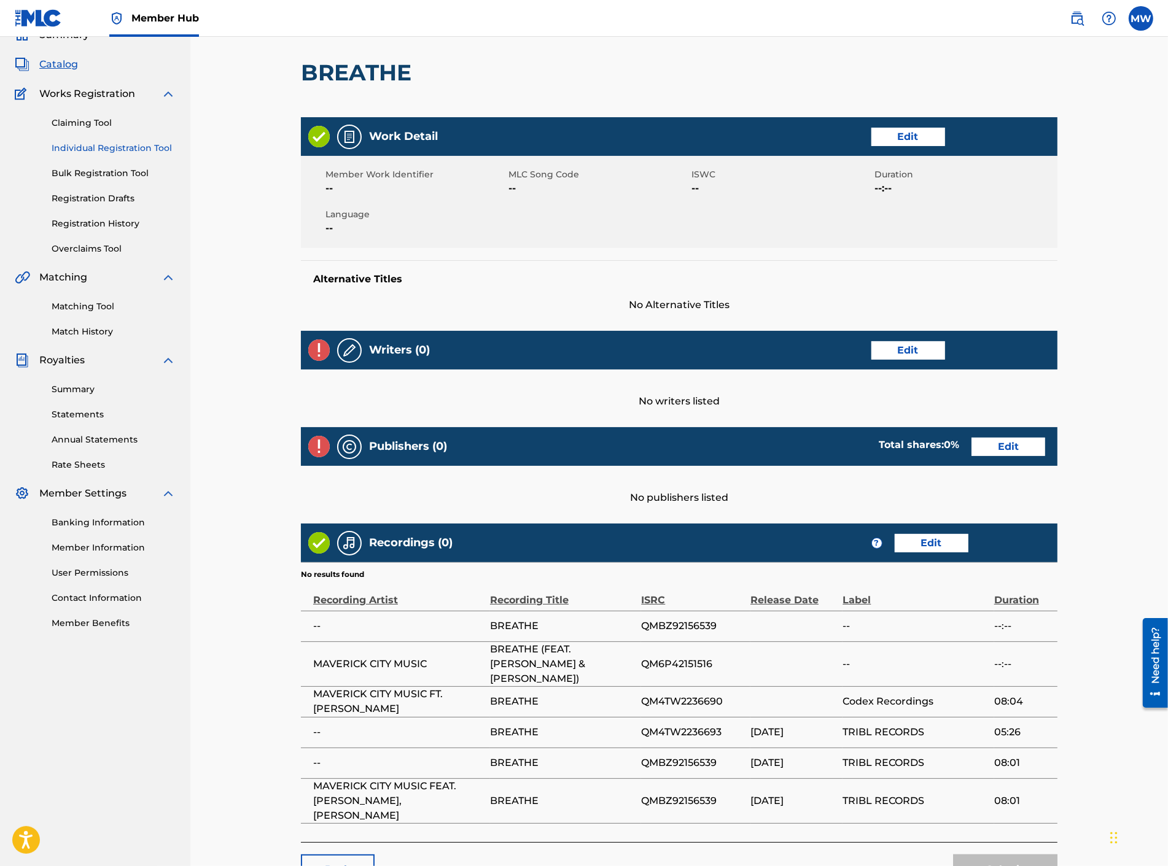
click at [125, 143] on link "Individual Registration Tool" at bounding box center [114, 148] width 124 height 13
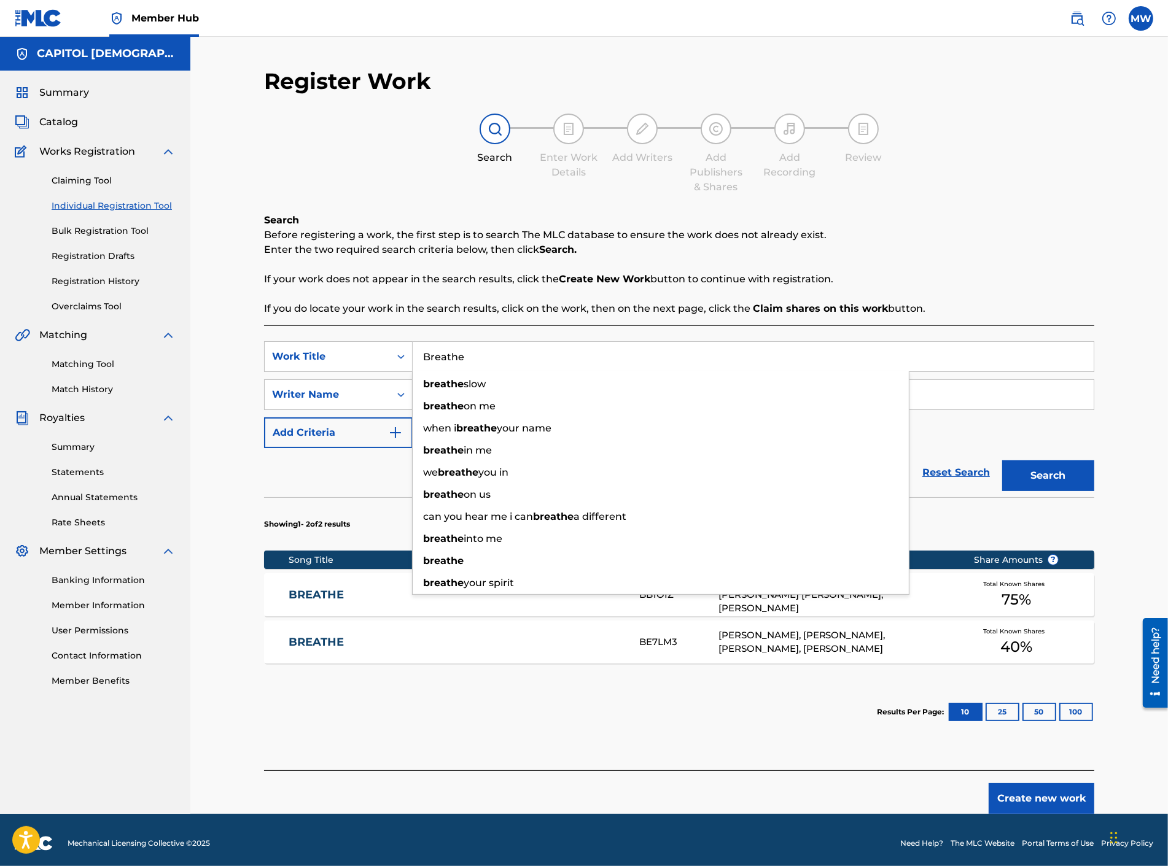
drag, startPoint x: 468, startPoint y: 356, endPoint x: 421, endPoint y: 362, distance: 47.1
click at [421, 362] on input "Breathe" at bounding box center [753, 356] width 681 height 29
paste input "Big Enough"
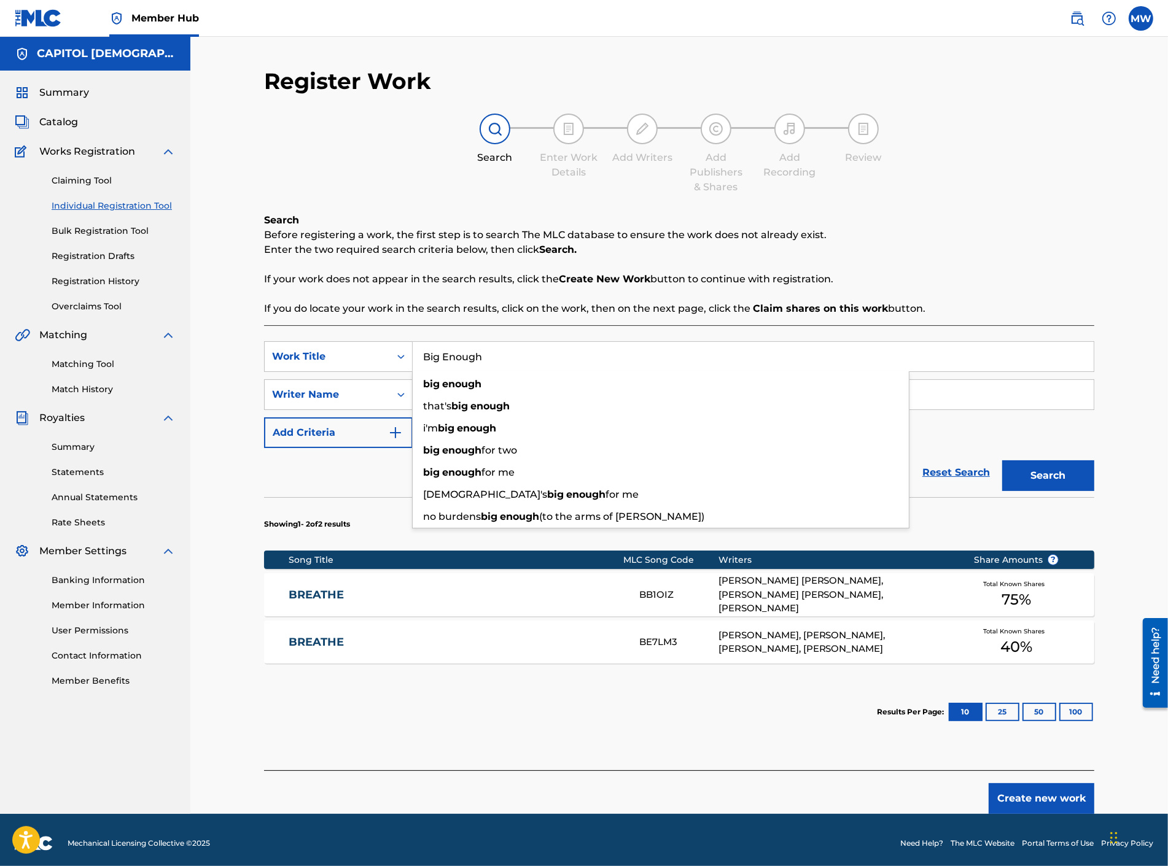
type input "Big Enough"
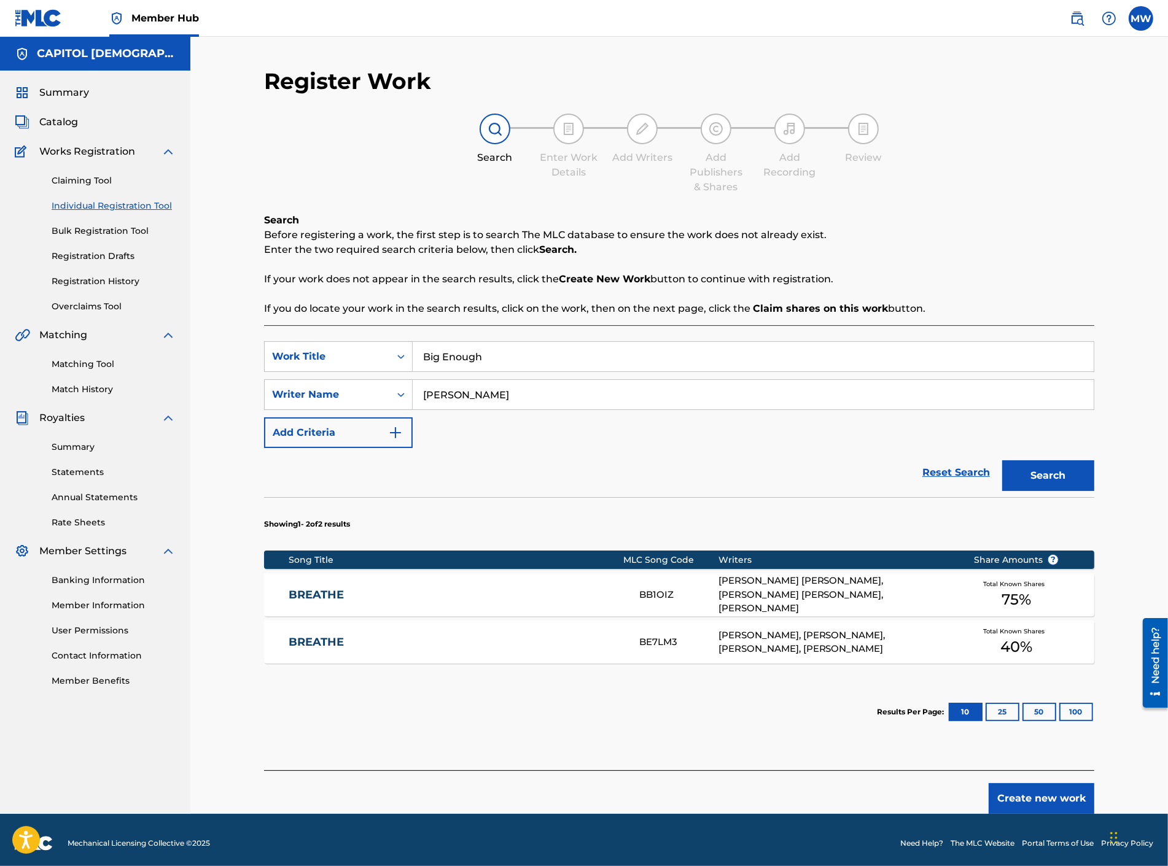
click at [307, 482] on div "Reset Search Search" at bounding box center [679, 472] width 830 height 49
drag, startPoint x: 484, startPoint y: 395, endPoint x: 383, endPoint y: 384, distance: 101.2
click at [383, 384] on div "SearchWithCriteriaf1d352fc-15e6-43c1-98ce-631f3338b11c Writer Name [PERSON_NAME]" at bounding box center [679, 394] width 830 height 31
paste input "[PERSON_NAME]"
type input "[PERSON_NAME]"
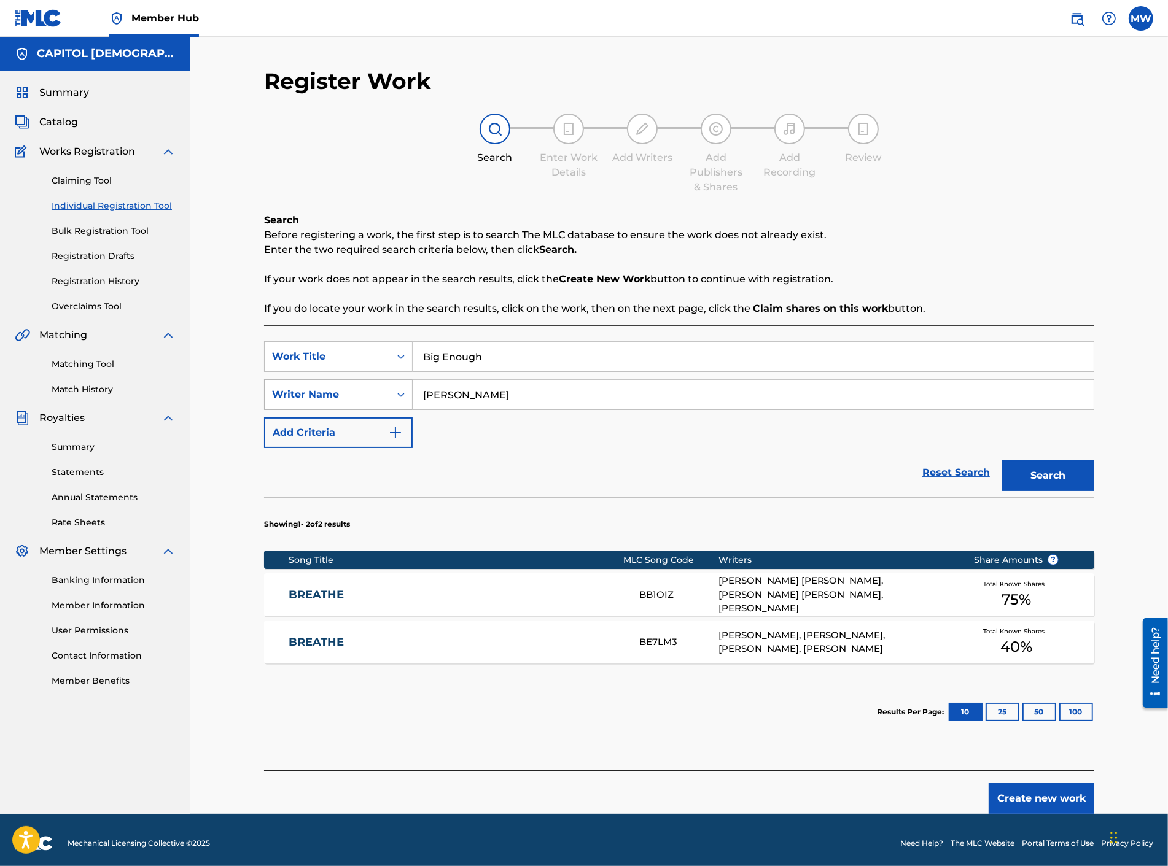
click at [1002, 460] on button "Search" at bounding box center [1048, 475] width 92 height 31
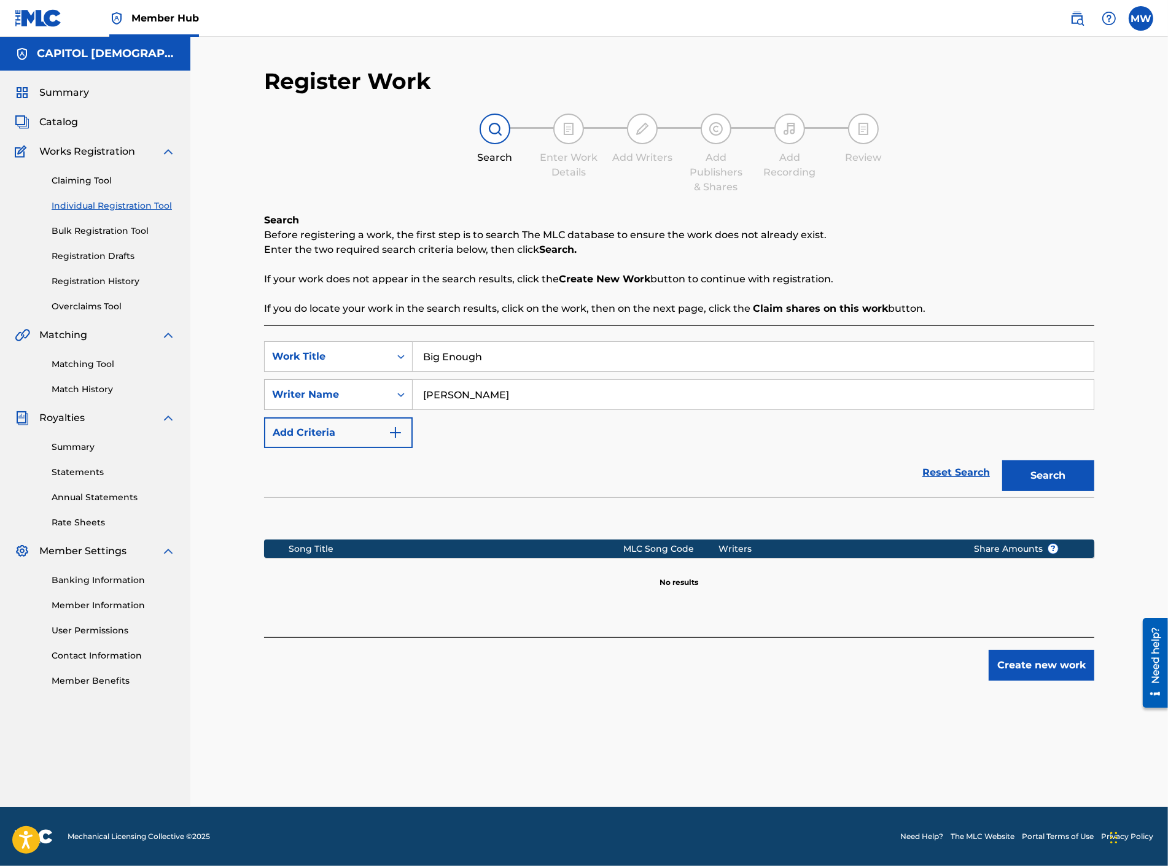
drag, startPoint x: 484, startPoint y: 397, endPoint x: 385, endPoint y: 400, distance: 98.9
click at [385, 400] on div "SearchWithCriteriaf1d352fc-15e6-43c1-98ce-631f3338b11c Writer Name [PERSON_NAME]" at bounding box center [679, 394] width 830 height 31
type input "kalley"
click at [1002, 460] on button "Search" at bounding box center [1048, 475] width 92 height 31
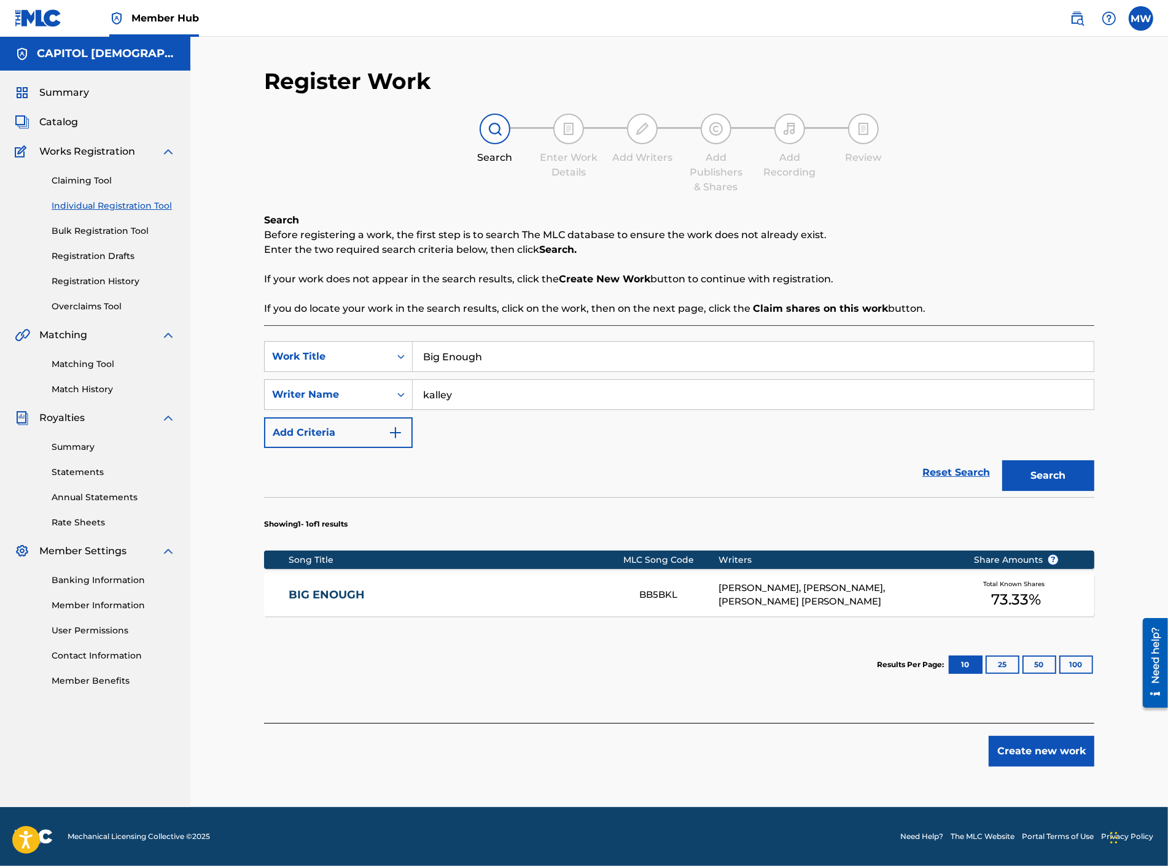
click at [432, 586] on div "BIG ENOUGH BB5BKL [PERSON_NAME], [PERSON_NAME], [PERSON_NAME] [PERSON_NAME] Tot…" at bounding box center [679, 594] width 830 height 43
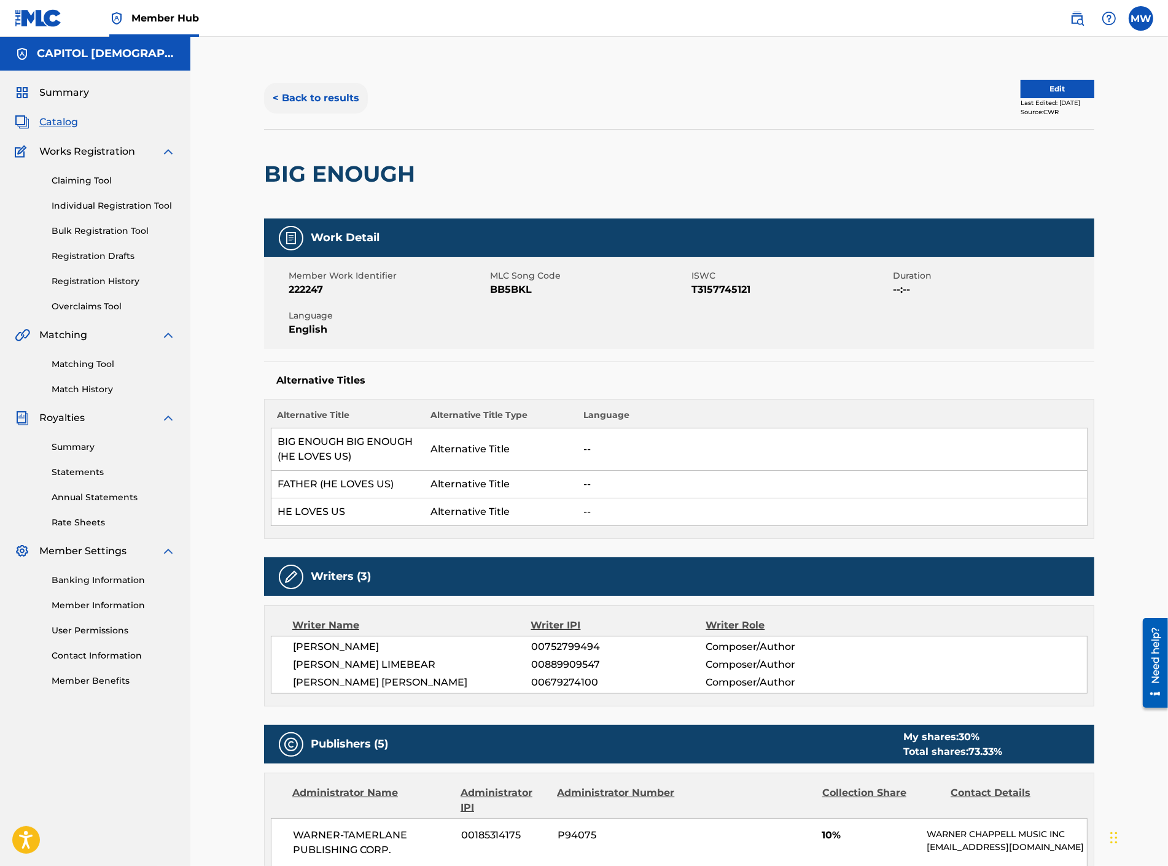
click at [347, 106] on button "< Back to results" at bounding box center [316, 98] width 104 height 31
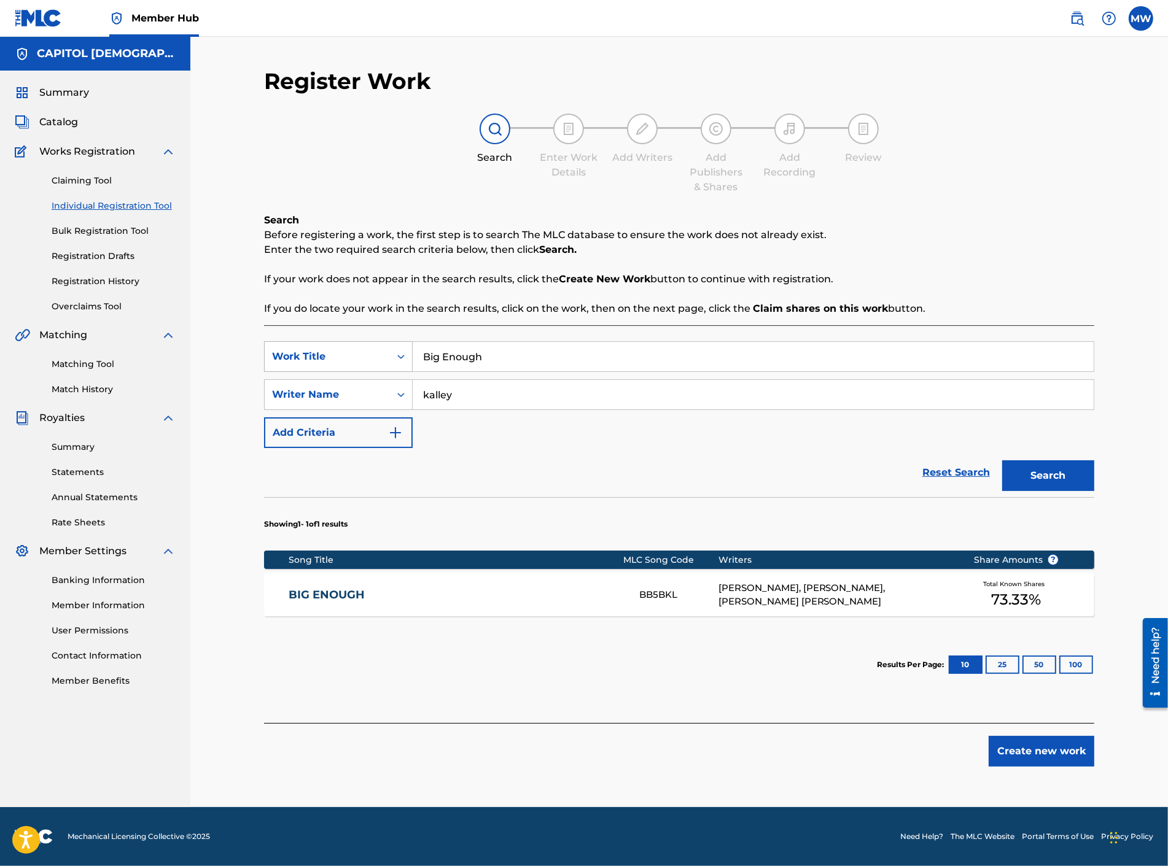
drag, startPoint x: 453, startPoint y: 360, endPoint x: 390, endPoint y: 359, distance: 63.3
click at [390, 359] on div "SearchWithCriteria658891c4-907d-490a-acb6-7b1ffab17a6b Work Title Big Enough" at bounding box center [679, 356] width 830 height 31
paste input "Come To [DEMOGRAPHIC_DATA]"
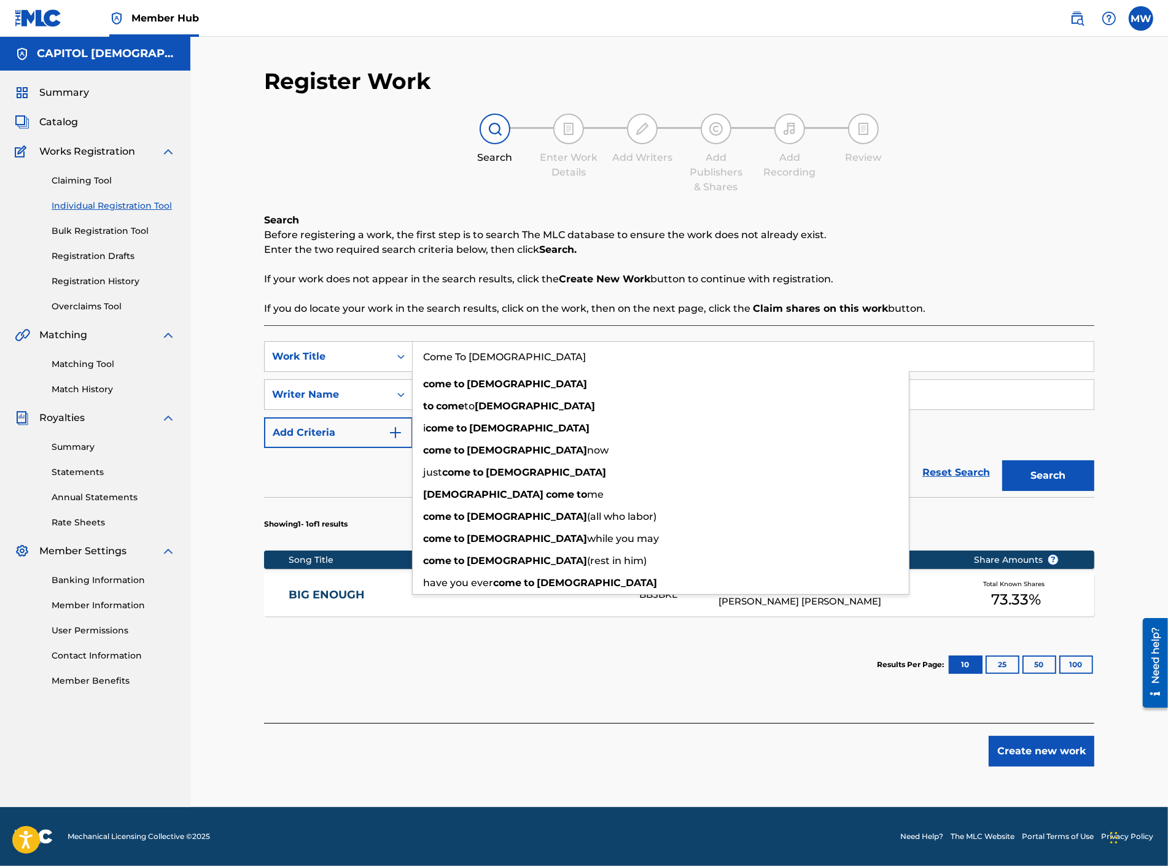
type input "Come To [DEMOGRAPHIC_DATA]"
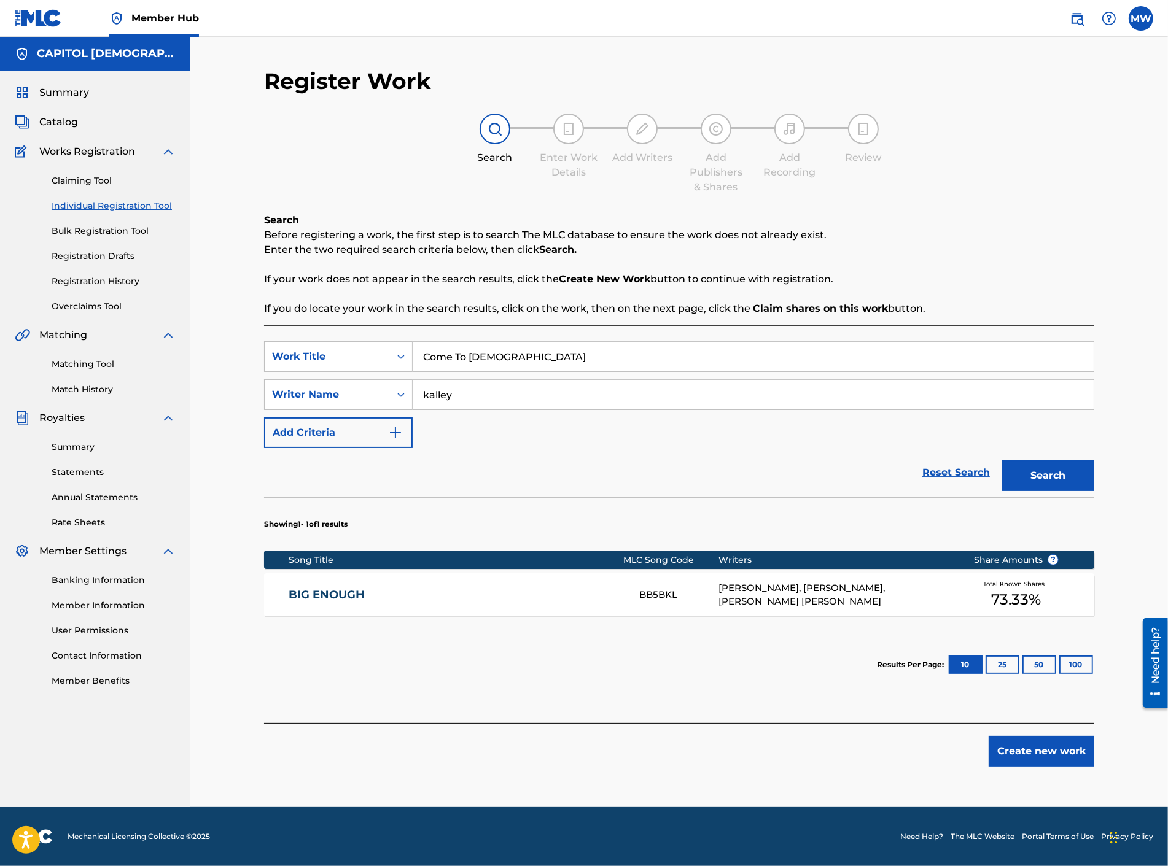
drag, startPoint x: 394, startPoint y: 508, endPoint x: 443, endPoint y: 440, distance: 84.0
click at [394, 507] on section "Showing 1 - 1 of 1 results" at bounding box center [679, 520] width 830 height 47
drag, startPoint x: 401, startPoint y: 406, endPoint x: 390, endPoint y: 408, distance: 11.1
click at [390, 408] on div "SearchWithCriteriaf1d352fc-15e6-43c1-98ce-631f3338b11c Writer Name [PERSON_NAME]" at bounding box center [679, 394] width 830 height 31
type input "[PERSON_NAME]"
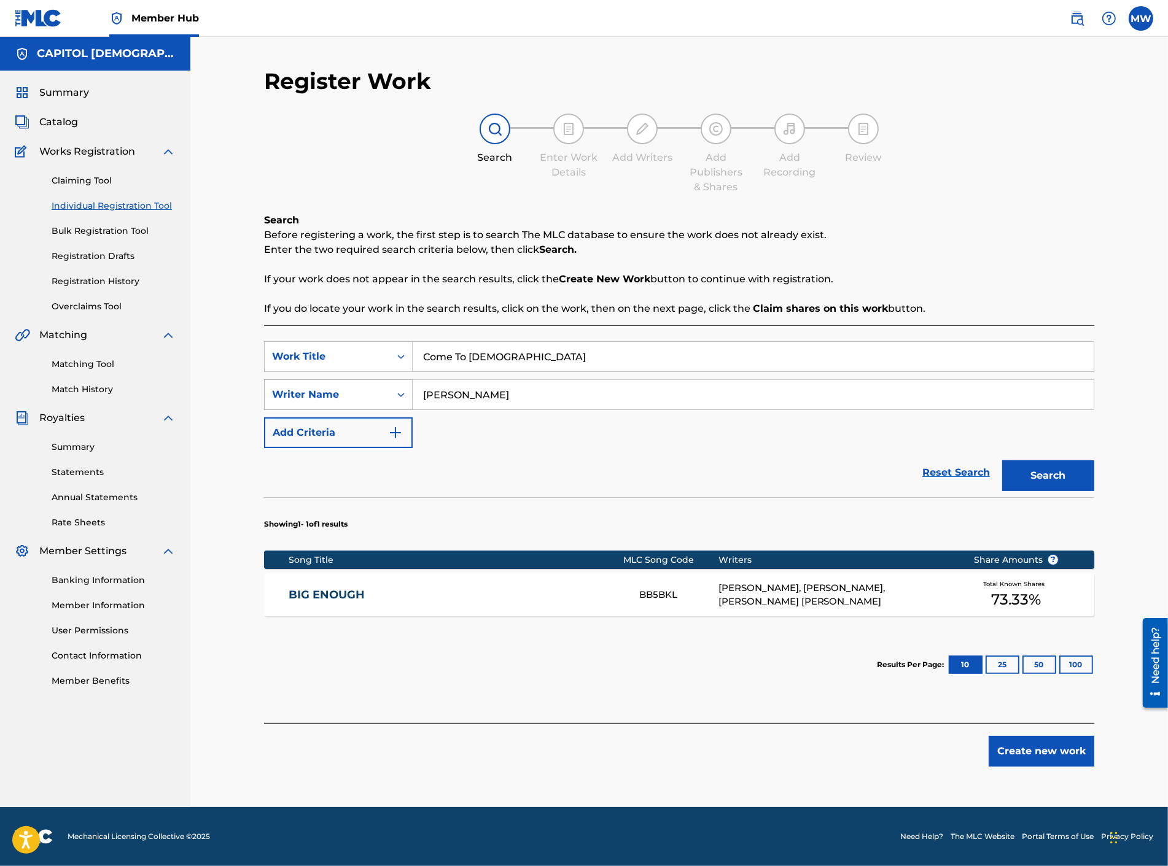
click at [1002, 460] on button "Search" at bounding box center [1048, 475] width 92 height 31
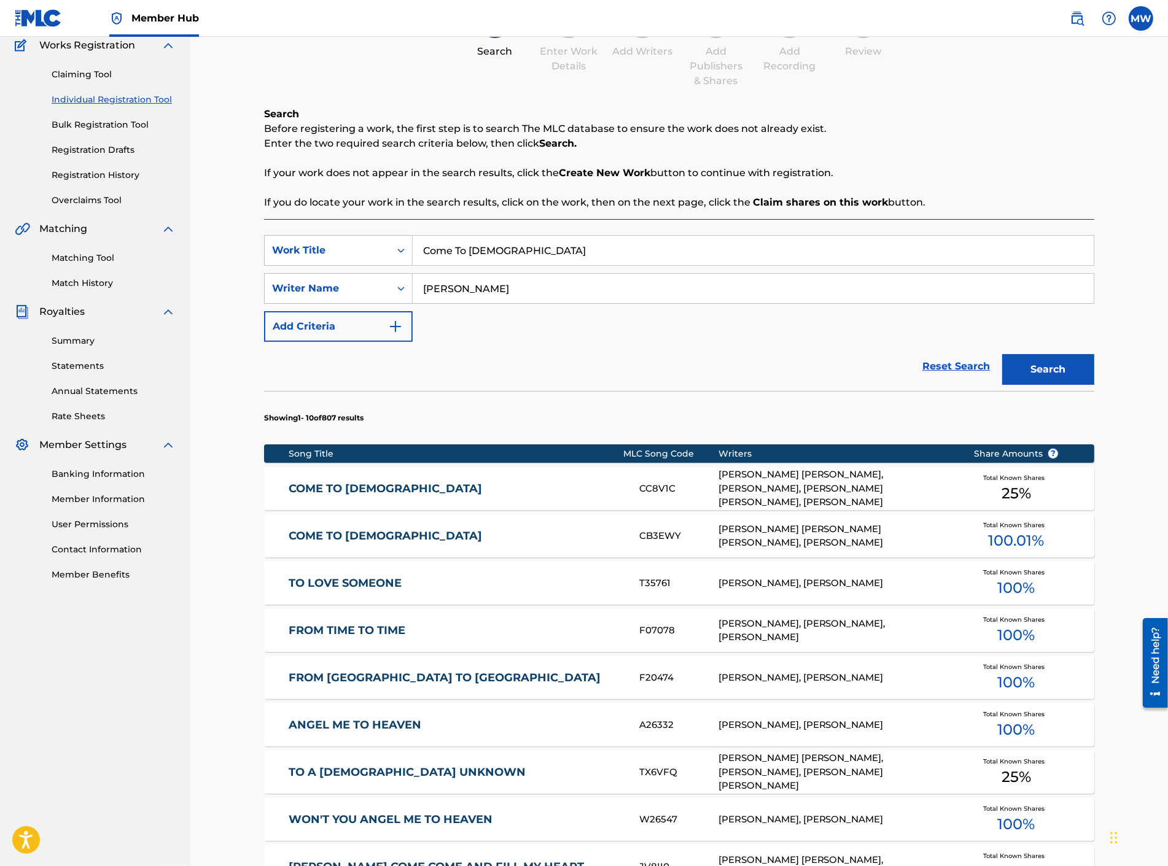
scroll to position [136, 0]
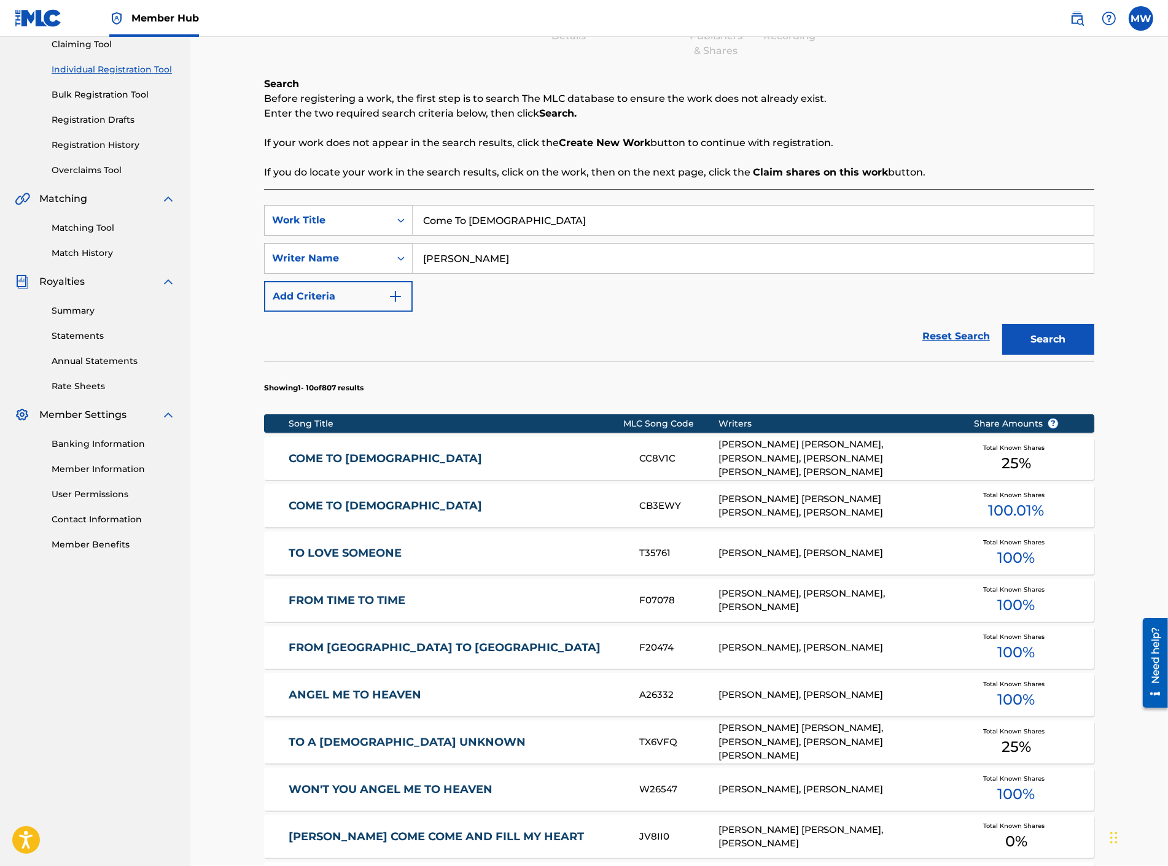
click at [343, 459] on link "COME TO [DEMOGRAPHIC_DATA]" at bounding box center [456, 459] width 334 height 14
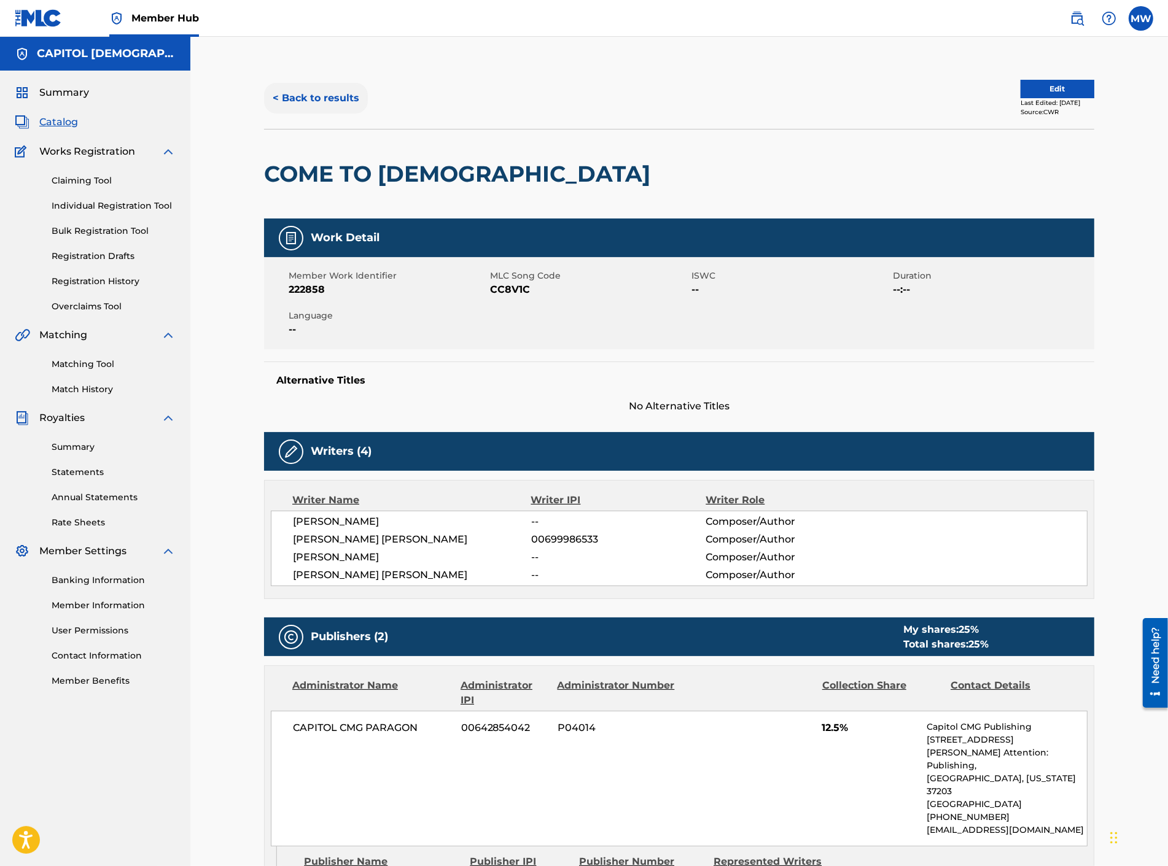
click at [309, 97] on button "< Back to results" at bounding box center [316, 98] width 104 height 31
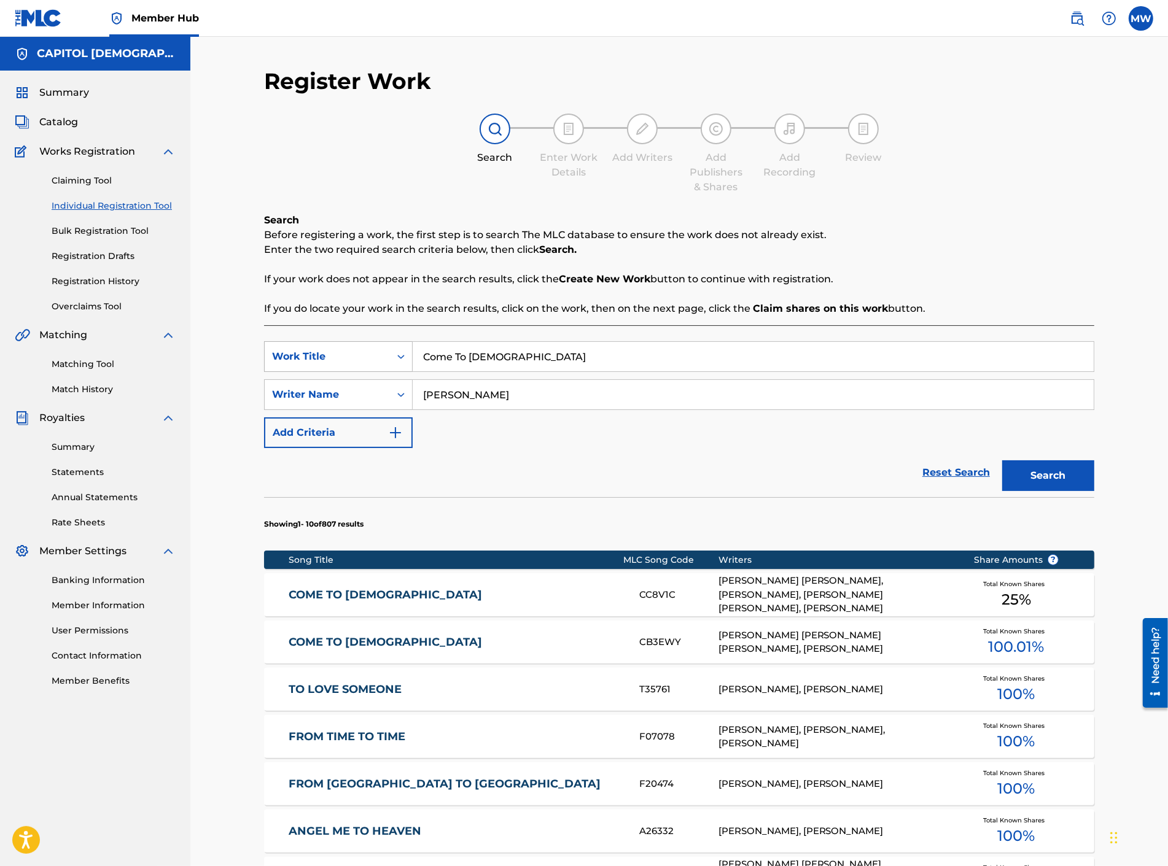
drag, startPoint x: 508, startPoint y: 351, endPoint x: 384, endPoint y: 370, distance: 126.1
click at [389, 370] on div "SearchWithCriteria658891c4-907d-490a-acb6-7b1ffab17a6b Work Title Come To [DEMO…" at bounding box center [679, 356] width 830 height 31
paste input "Claim The Blood"
type input "Claim The Blood"
click at [456, 457] on div "Reset Search Search" at bounding box center [679, 472] width 830 height 49
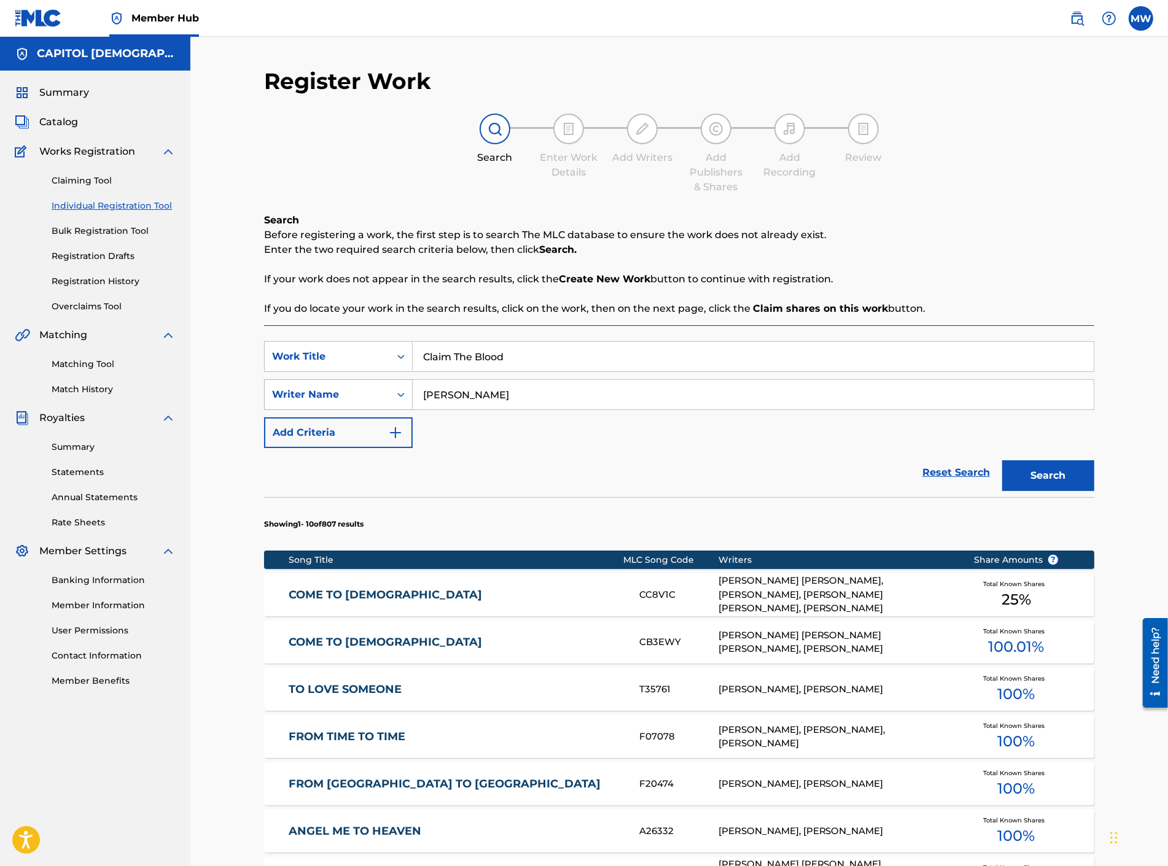
drag, startPoint x: 447, startPoint y: 393, endPoint x: 395, endPoint y: 394, distance: 51.6
click at [418, 393] on input "[PERSON_NAME]" at bounding box center [753, 394] width 681 height 29
paste input "[PERSON_NAME]"
type input "[PERSON_NAME]"
click at [1002, 460] on button "Search" at bounding box center [1048, 475] width 92 height 31
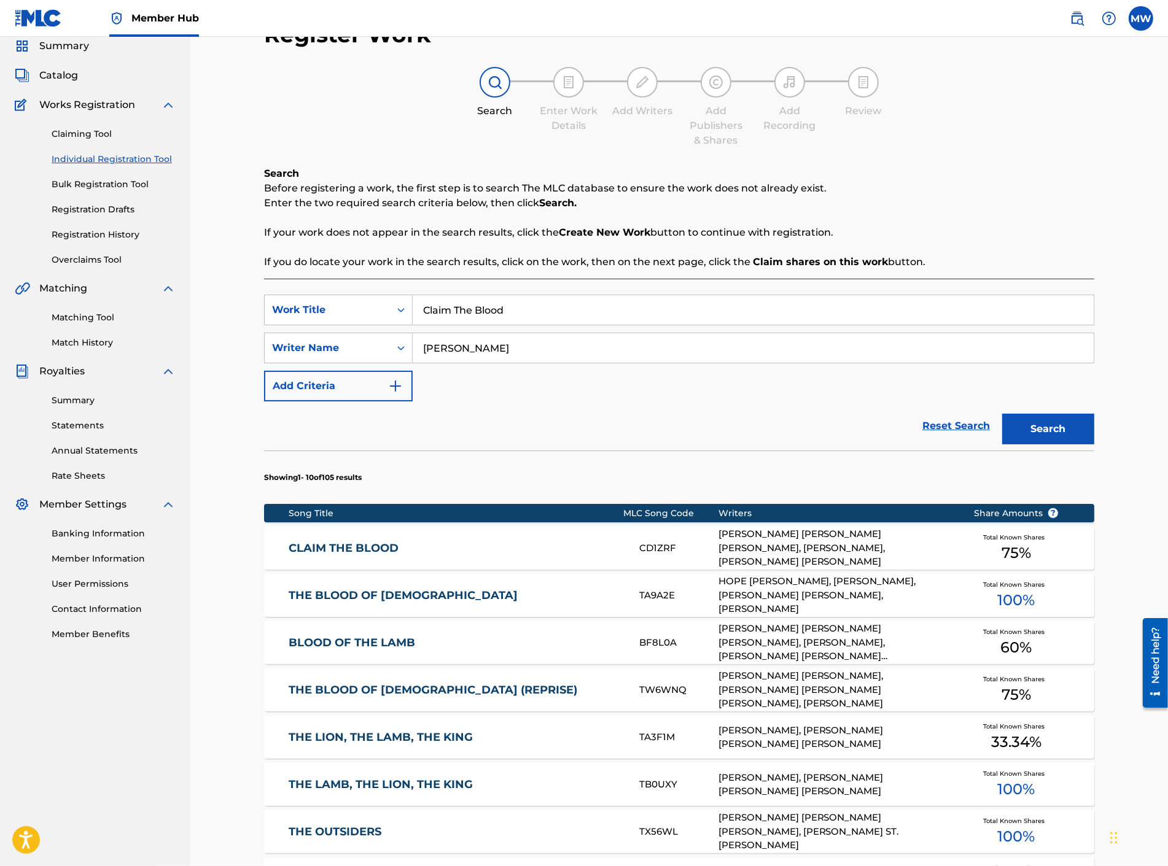
scroll to position [68, 0]
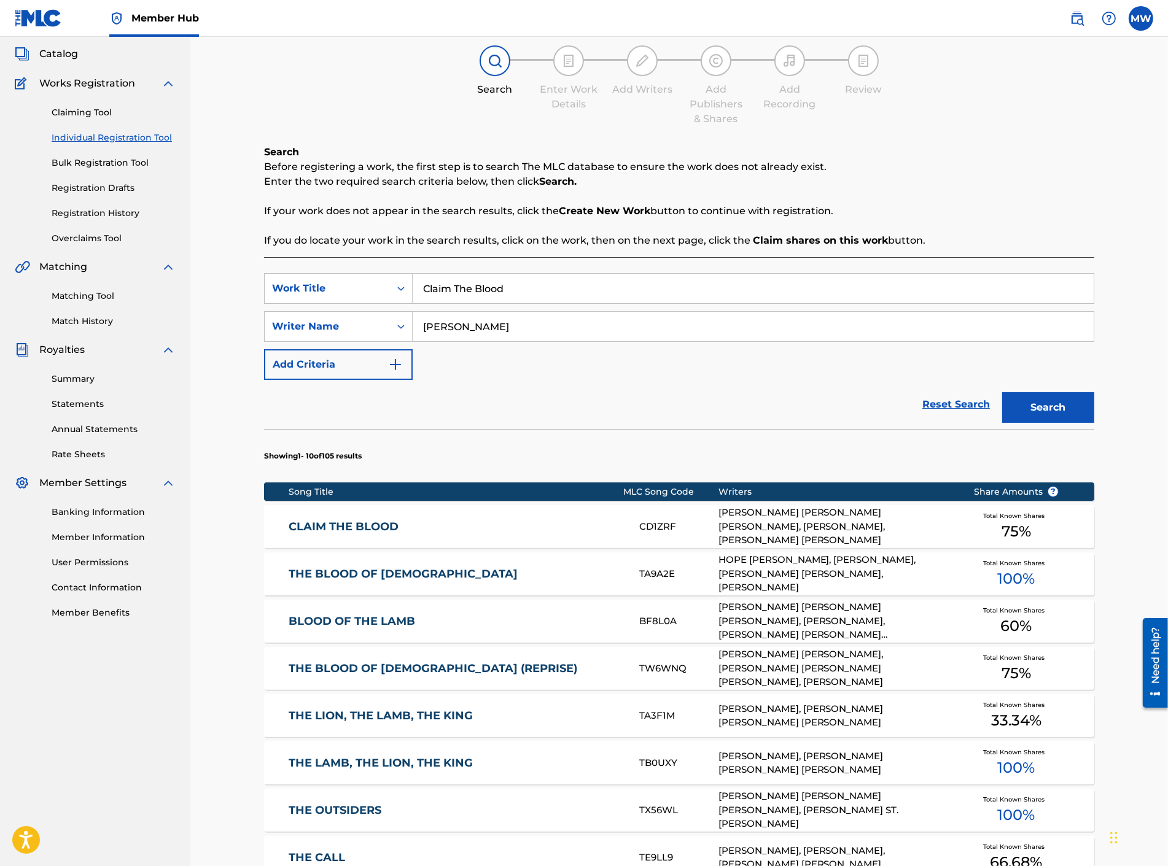
click at [320, 525] on link "CLAIM THE BLOOD" at bounding box center [456, 527] width 334 height 14
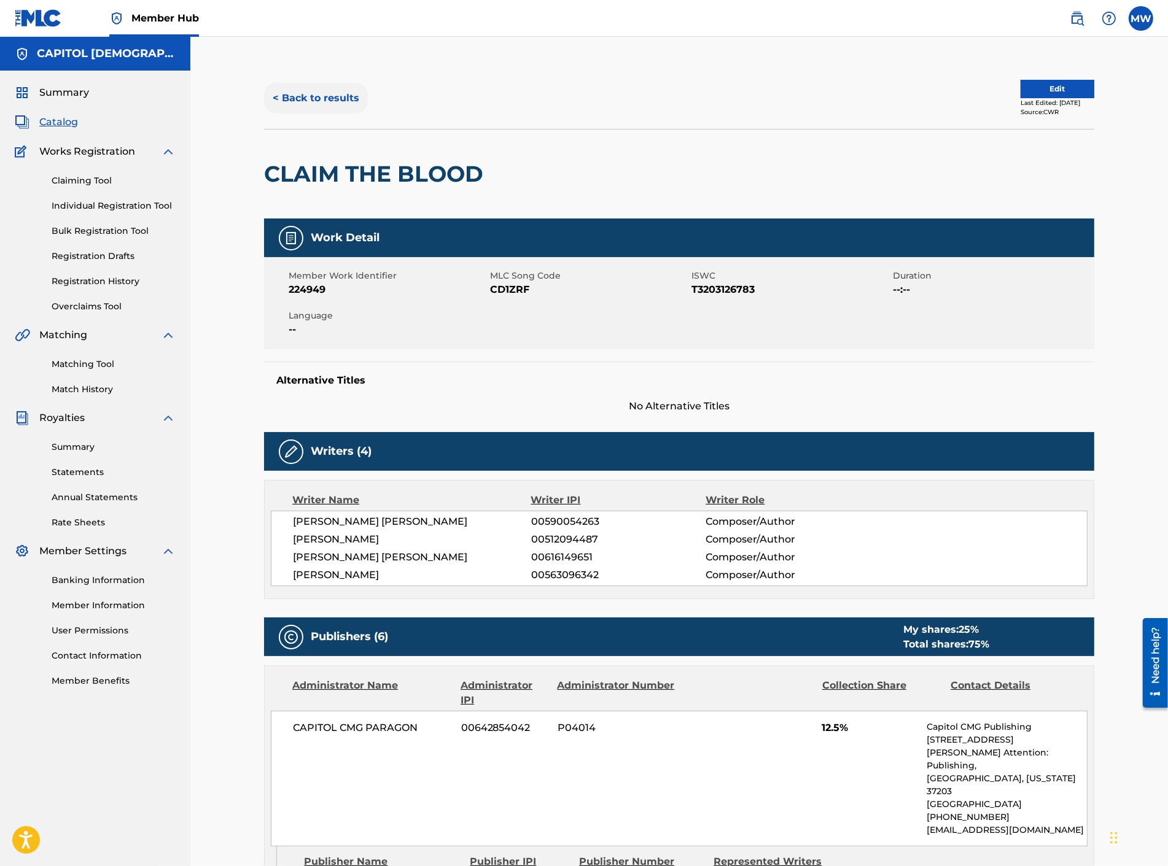
click at [309, 93] on button "< Back to results" at bounding box center [316, 98] width 104 height 31
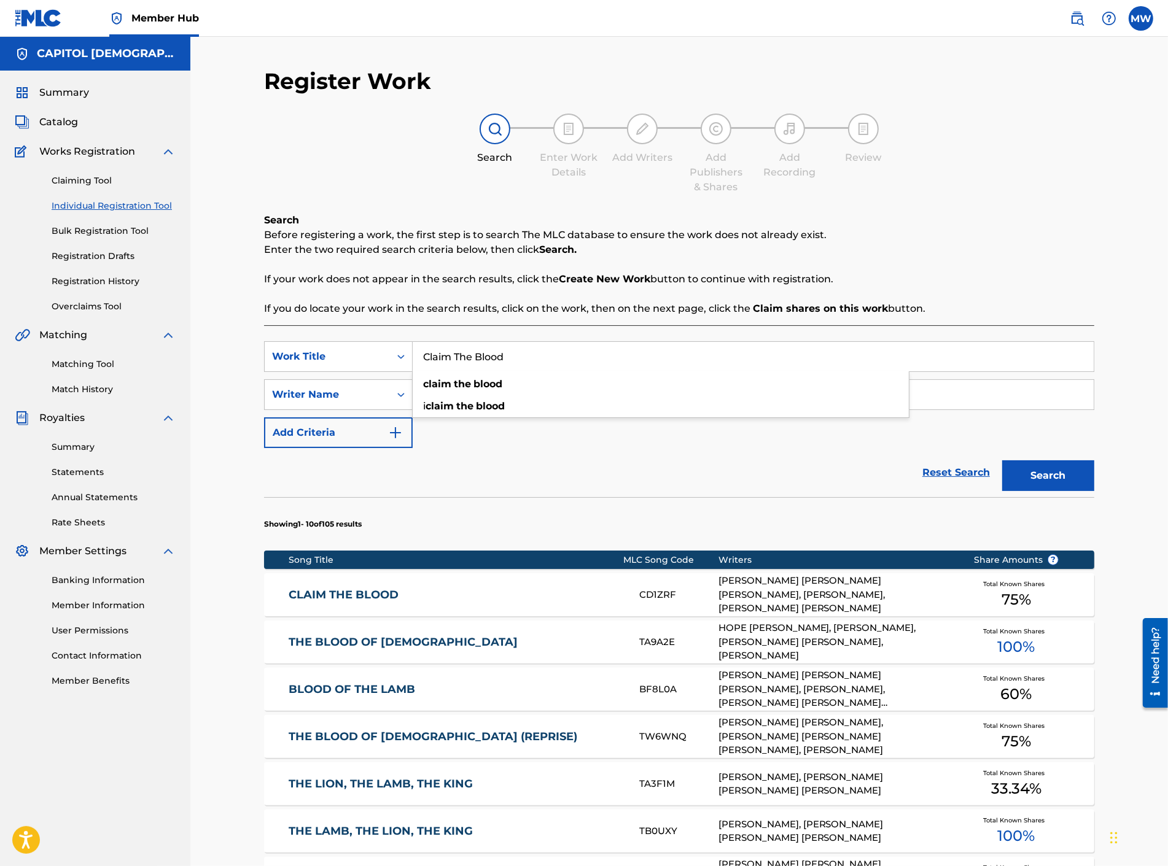
drag, startPoint x: 520, startPoint y: 360, endPoint x: 424, endPoint y: 365, distance: 96.5
click at [424, 365] on input "Claim The Blood" at bounding box center [753, 356] width 681 height 29
paste input "Just One Touch"
type input "Just One Touch"
drag, startPoint x: 367, startPoint y: 600, endPoint x: 370, endPoint y: 591, distance: 9.7
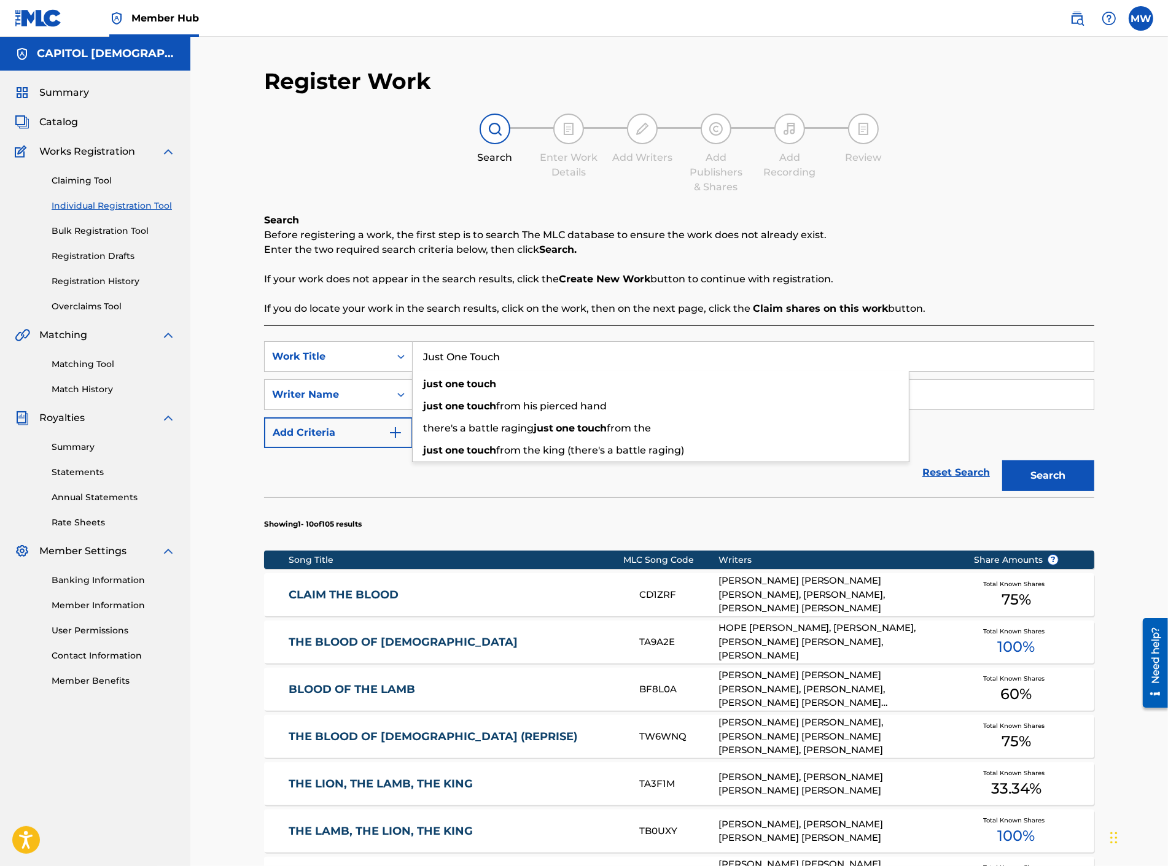
click at [366, 600] on link "CLAIM THE BLOOD" at bounding box center [456, 595] width 334 height 14
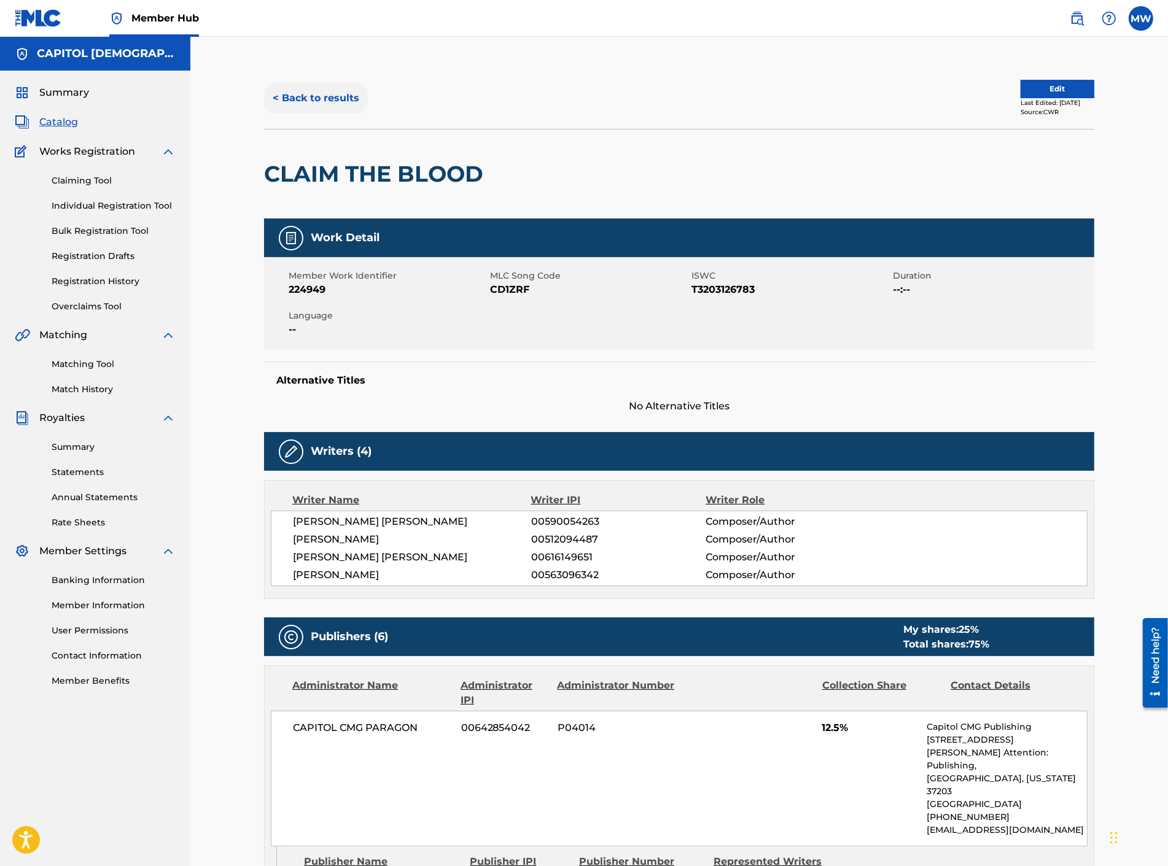
click at [321, 96] on button "< Back to results" at bounding box center [316, 98] width 104 height 31
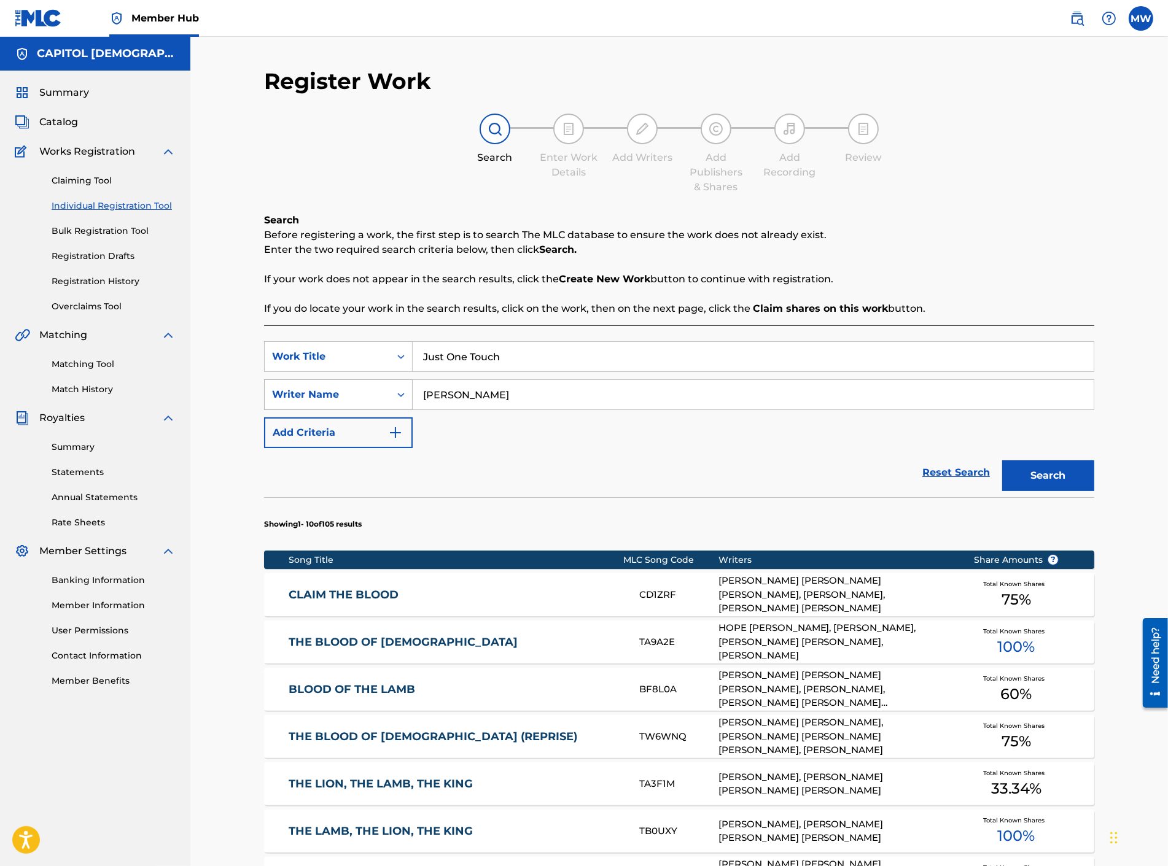
drag, startPoint x: 489, startPoint y: 402, endPoint x: 363, endPoint y: 406, distance: 125.9
click at [367, 406] on div "SearchWithCriteriaf1d352fc-15e6-43c1-98ce-631f3338b11c Writer Name [PERSON_NAME]" at bounding box center [679, 394] width 830 height 31
type input "bede"
click at [1002, 460] on button "Search" at bounding box center [1048, 475] width 92 height 31
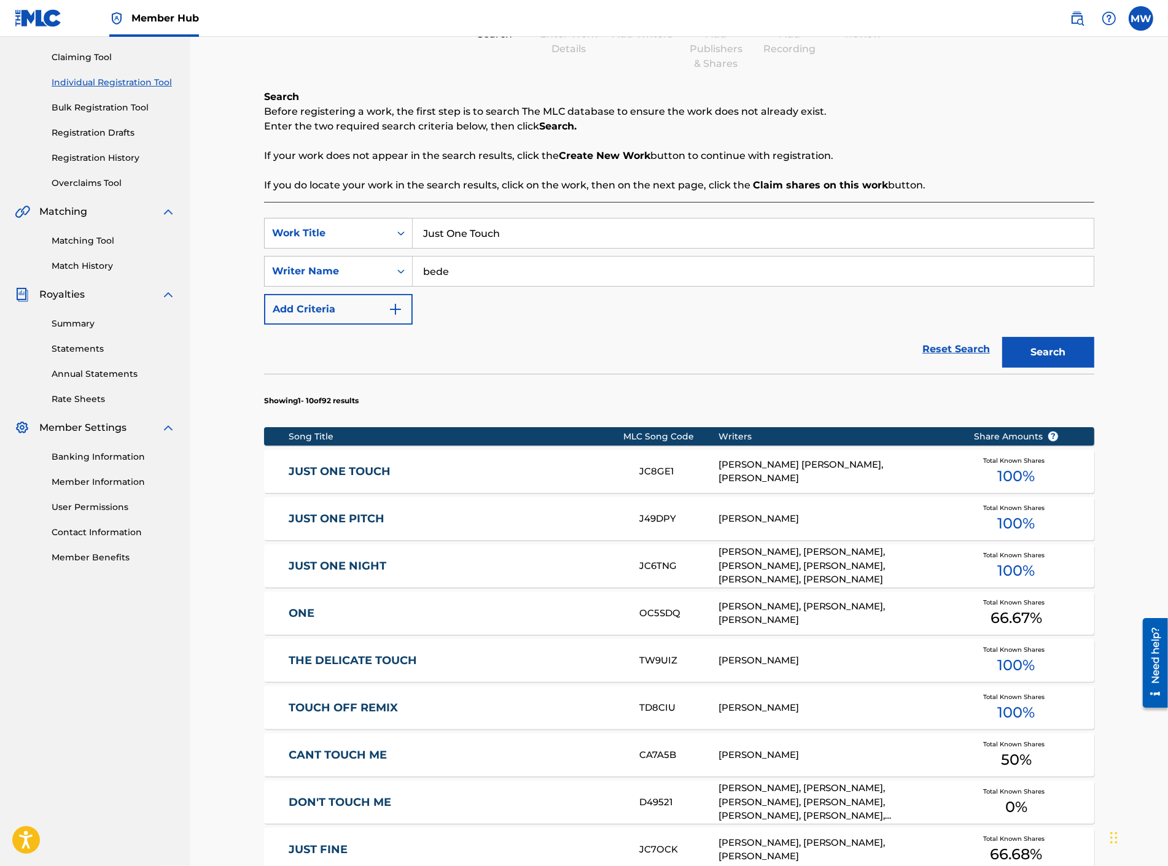
scroll to position [136, 0]
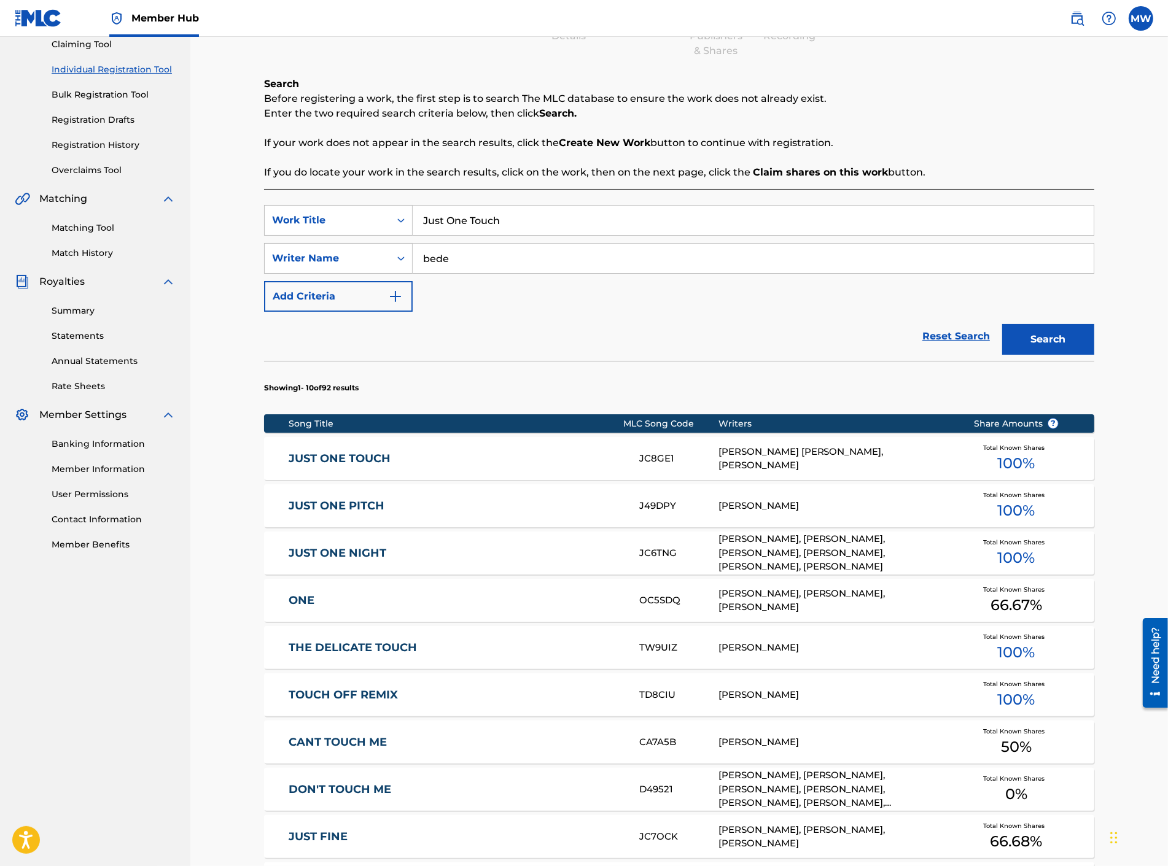
click at [354, 459] on link "JUST ONE TOUCH" at bounding box center [456, 459] width 334 height 14
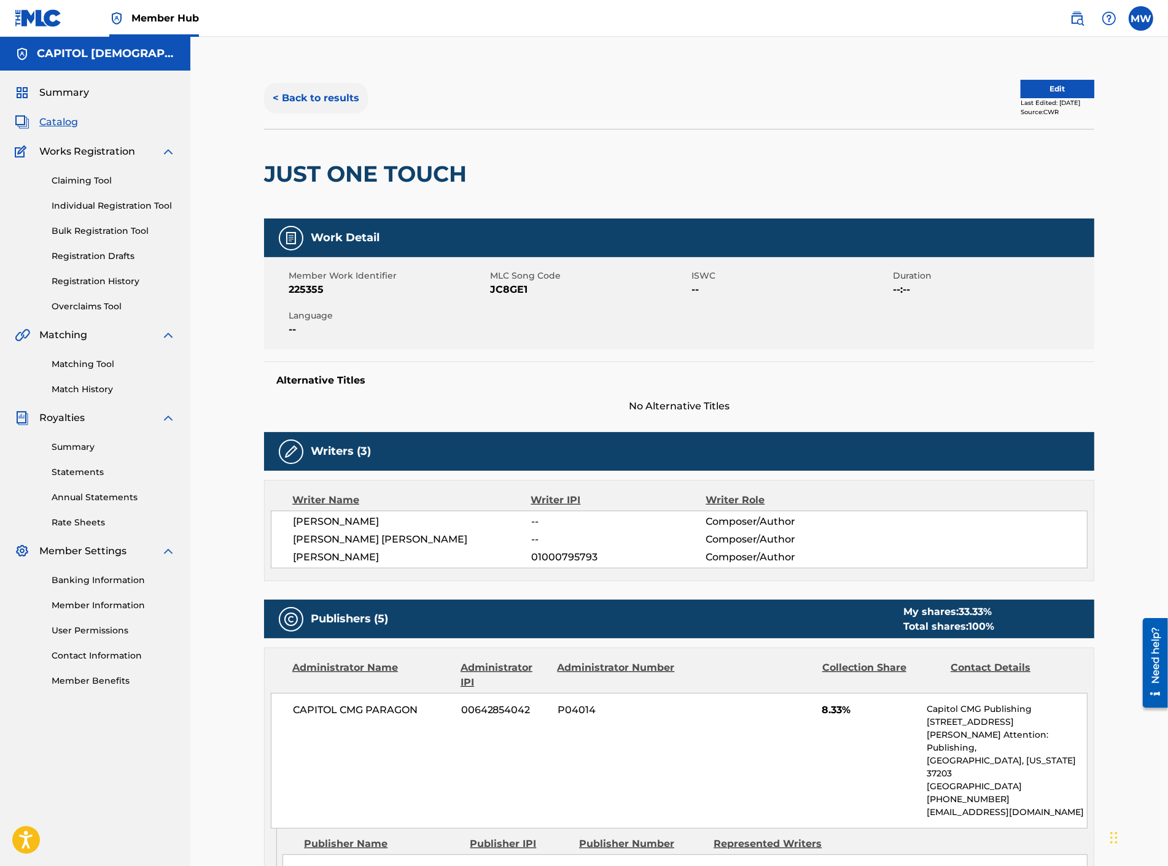
click at [338, 99] on button "< Back to results" at bounding box center [316, 98] width 104 height 31
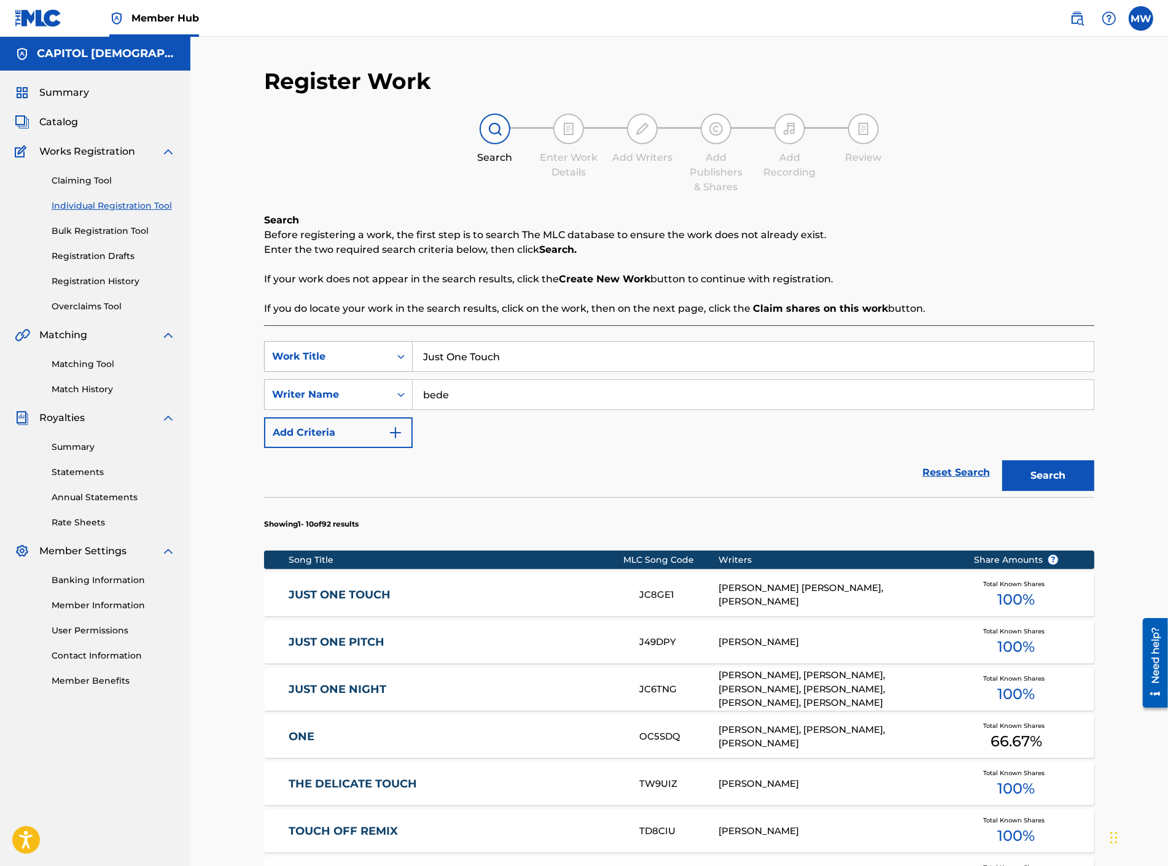
drag, startPoint x: 524, startPoint y: 353, endPoint x: 354, endPoint y: 353, distance: 170.7
click at [354, 353] on div "SearchWithCriteria658891c4-907d-490a-acb6-7b1ffab17a6b Work Title Just One Touch" at bounding box center [679, 356] width 830 height 31
paste input "Dust"
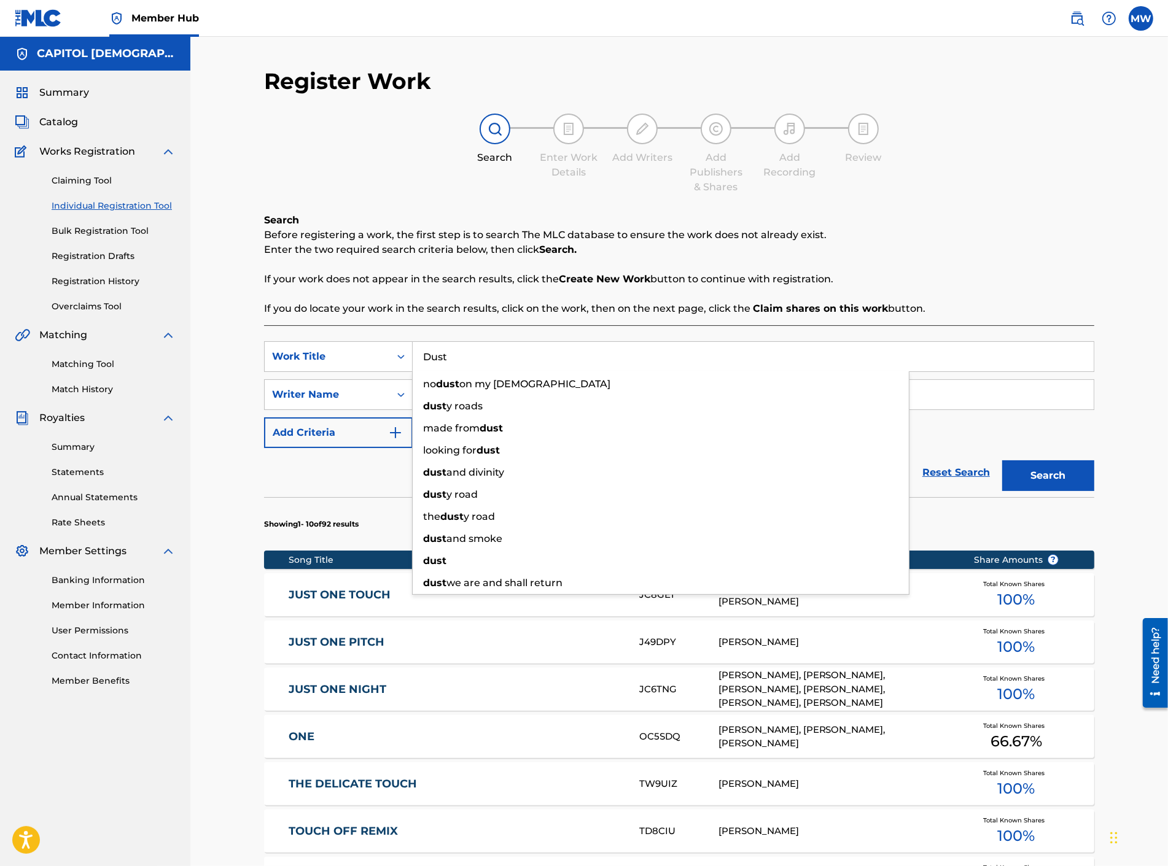
type input "Dust"
click at [352, 506] on section "Showing 1 - 10 of 92 results" at bounding box center [679, 520] width 830 height 47
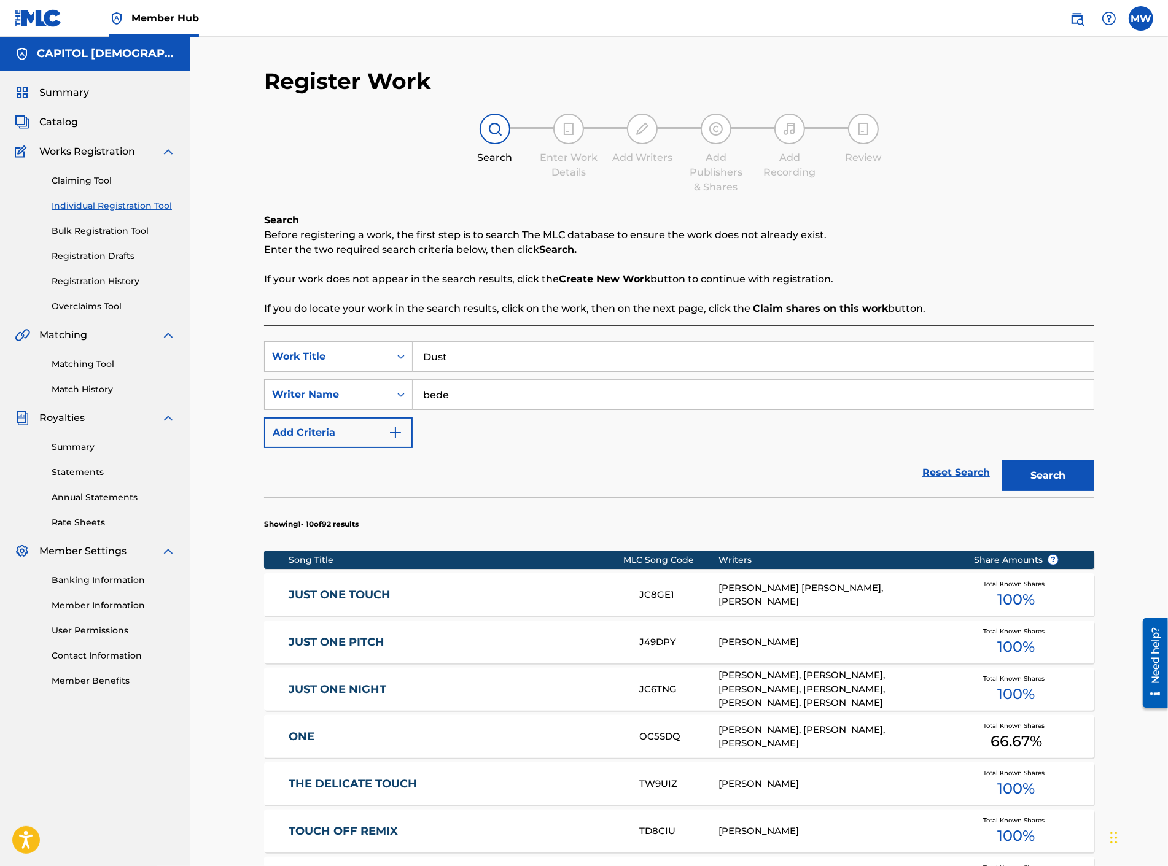
drag, startPoint x: 453, startPoint y: 404, endPoint x: 345, endPoint y: 411, distance: 108.3
click at [353, 409] on div "SearchWithCriteriaf1d352fc-15e6-43c1-98ce-631f3338b11c Writer Name bede" at bounding box center [679, 394] width 830 height 31
type input "[PERSON_NAME]"
click at [1002, 460] on button "Search" at bounding box center [1048, 475] width 92 height 31
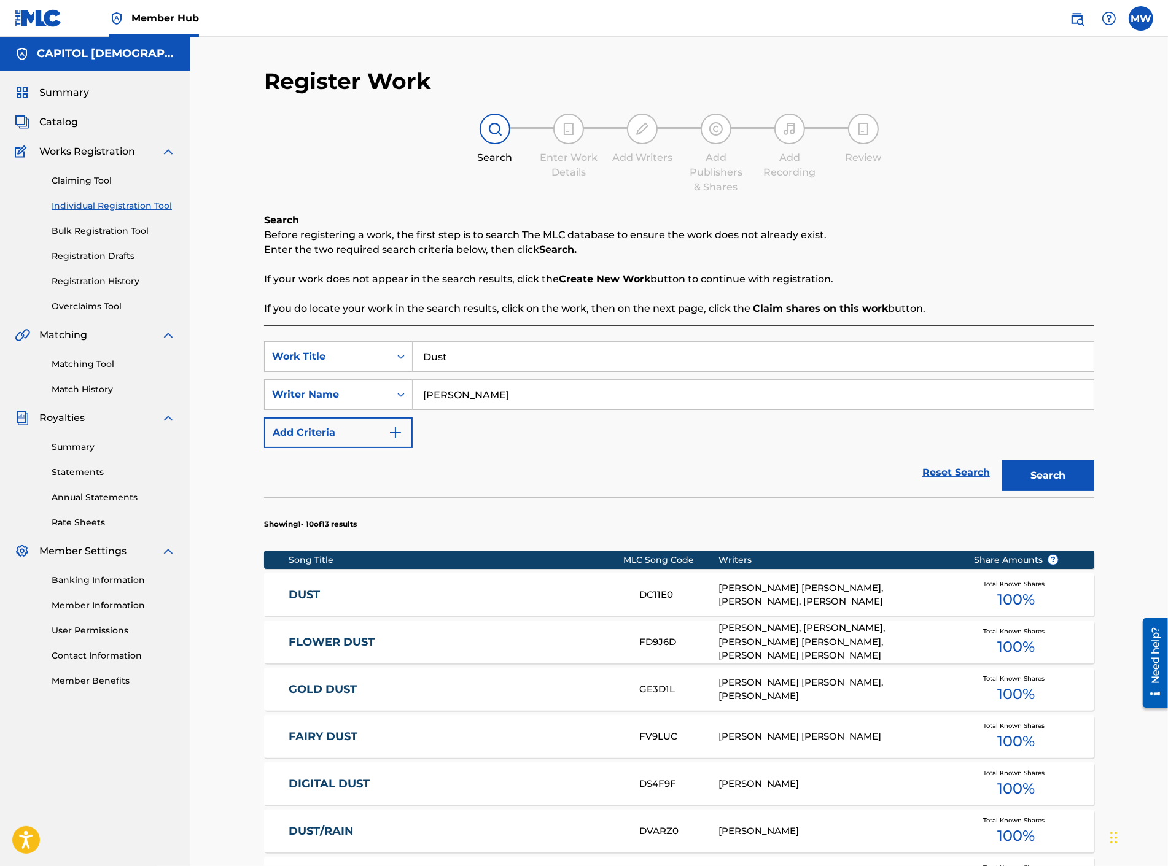
click at [409, 602] on div "DUST DC11E0 [PERSON_NAME] [PERSON_NAME], [PERSON_NAME], [PERSON_NAME] Total Kno…" at bounding box center [679, 594] width 830 height 43
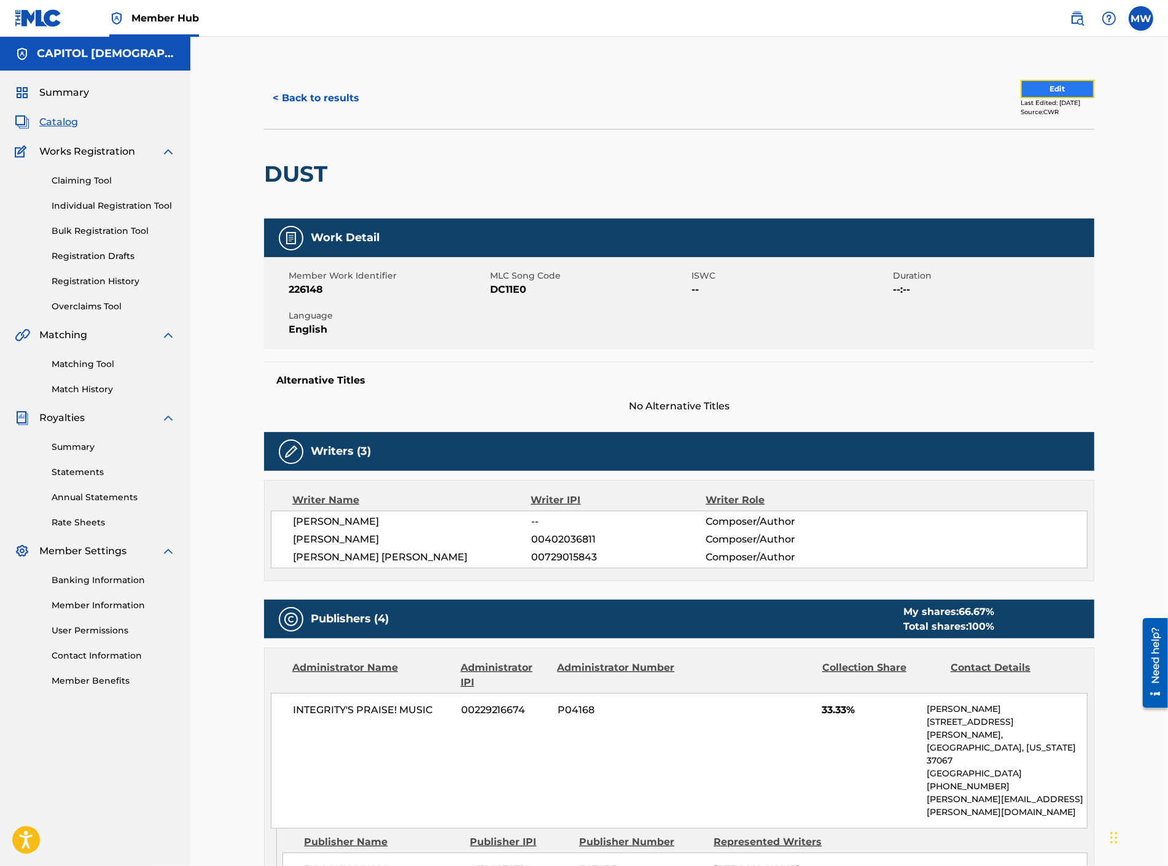
click at [1054, 89] on button "Edit" at bounding box center [1057, 89] width 74 height 18
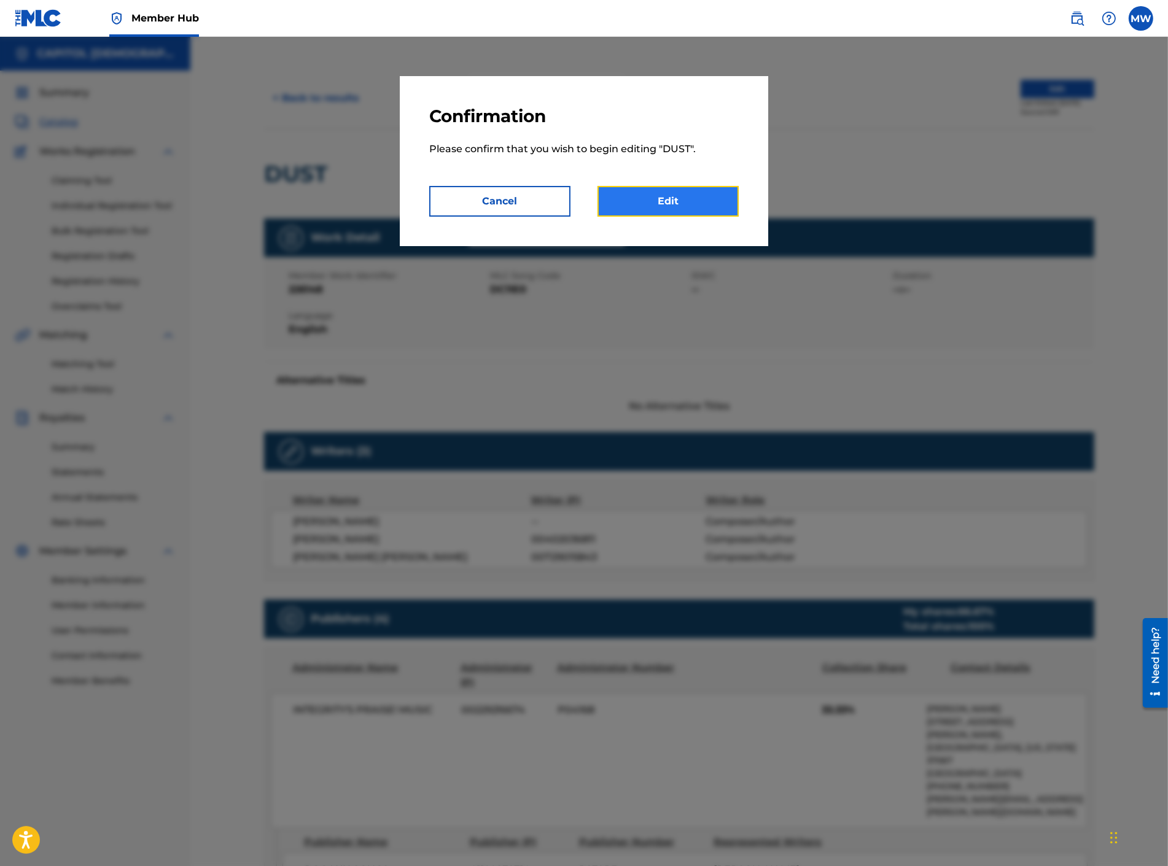
click at [678, 203] on link "Edit" at bounding box center [667, 201] width 141 height 31
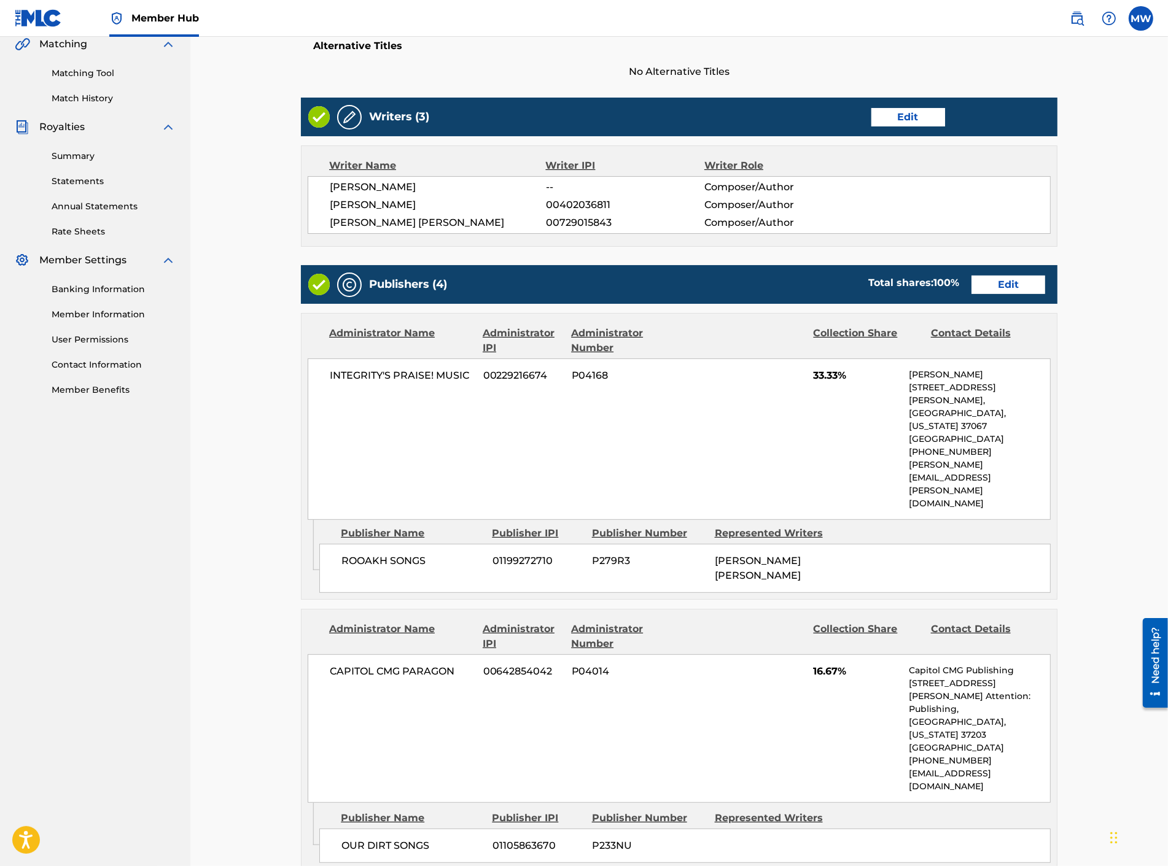
scroll to position [289, 0]
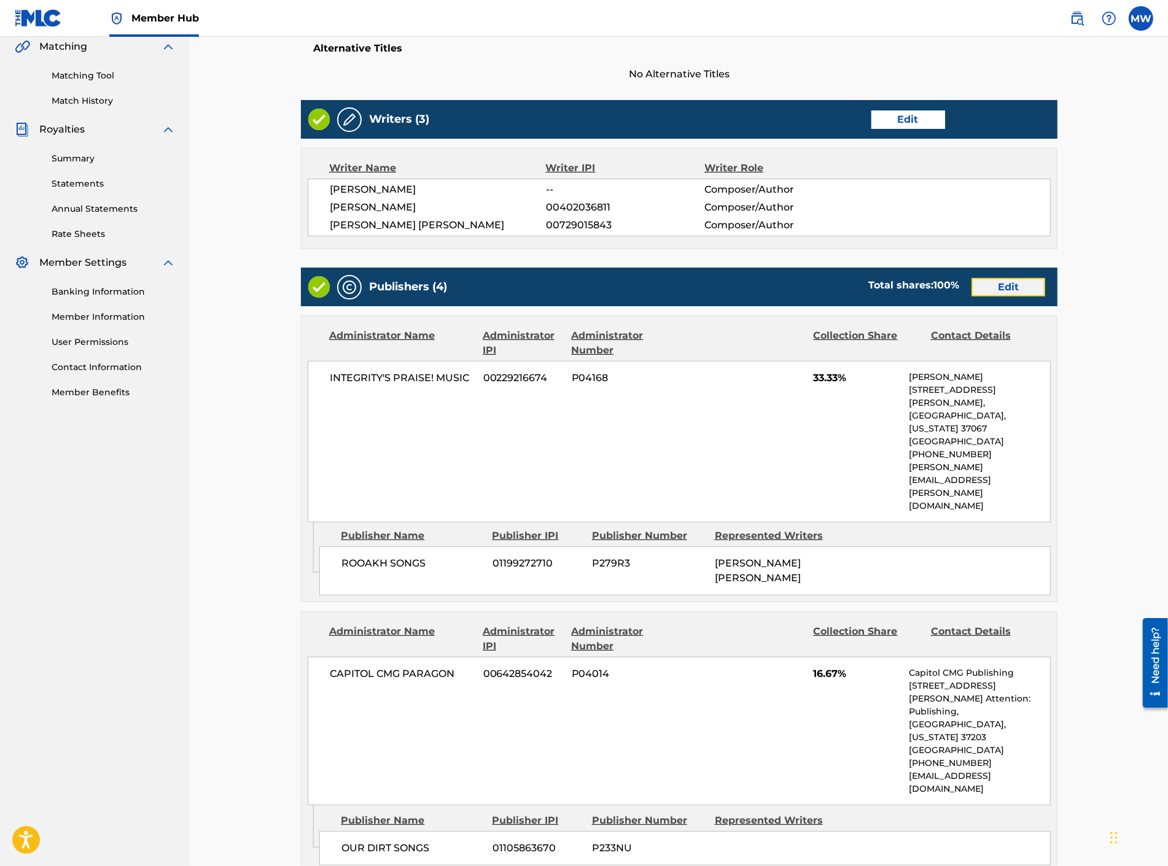
click at [1003, 285] on link "Edit" at bounding box center [1008, 287] width 74 height 18
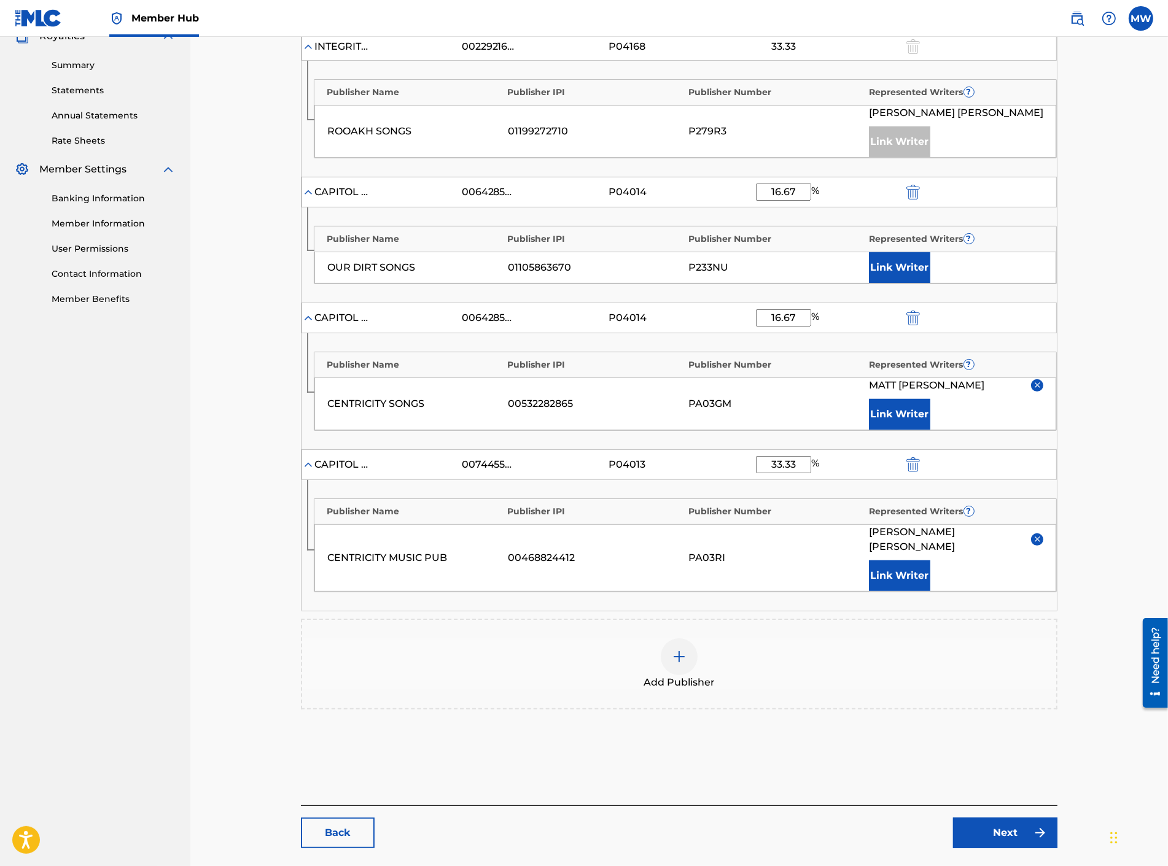
scroll to position [409, 0]
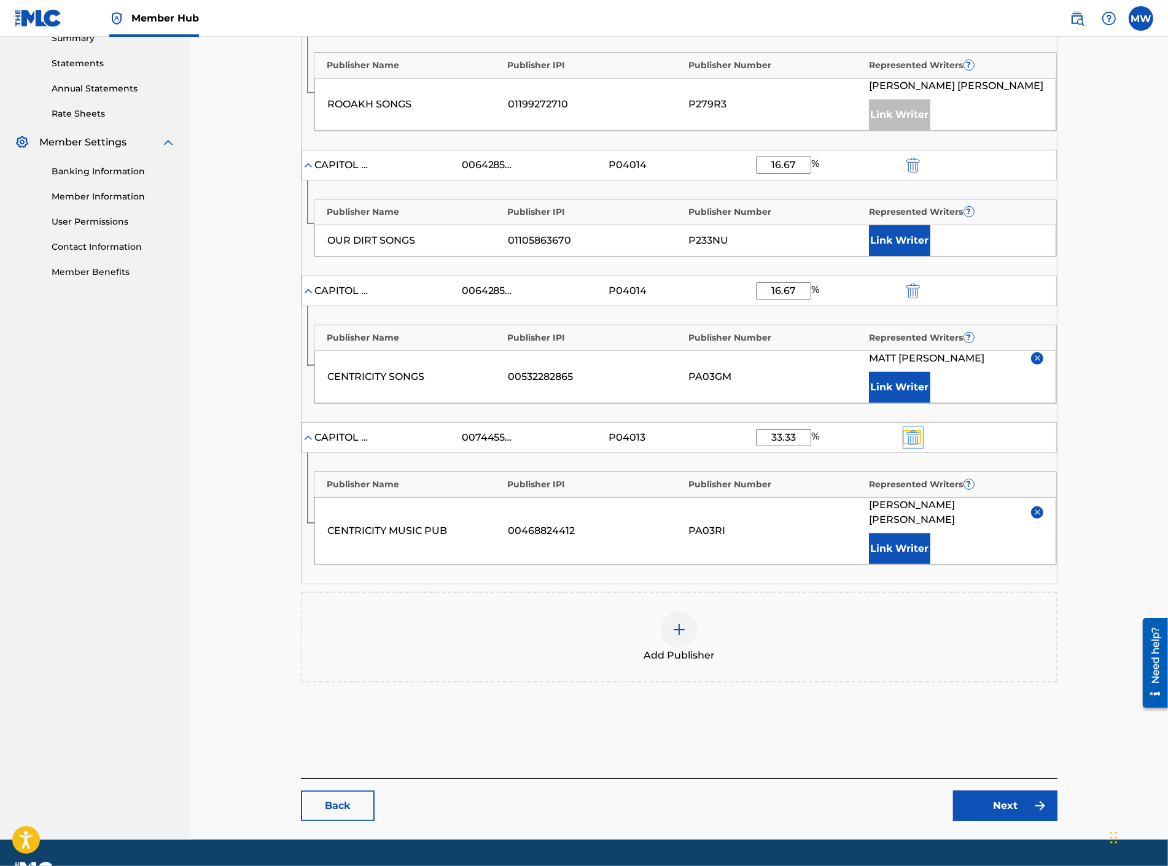
click at [907, 434] on img "submit" at bounding box center [913, 437] width 14 height 15
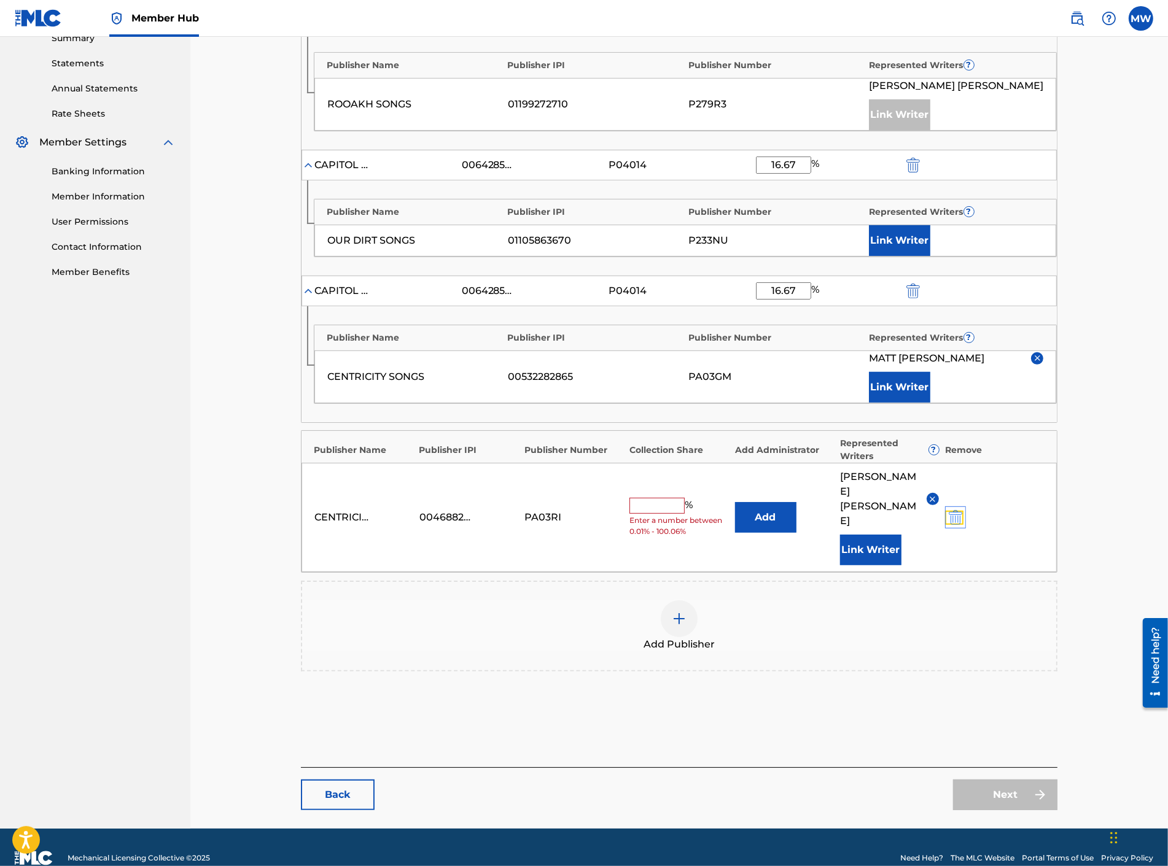
click at [955, 511] on img "submit" at bounding box center [956, 517] width 14 height 15
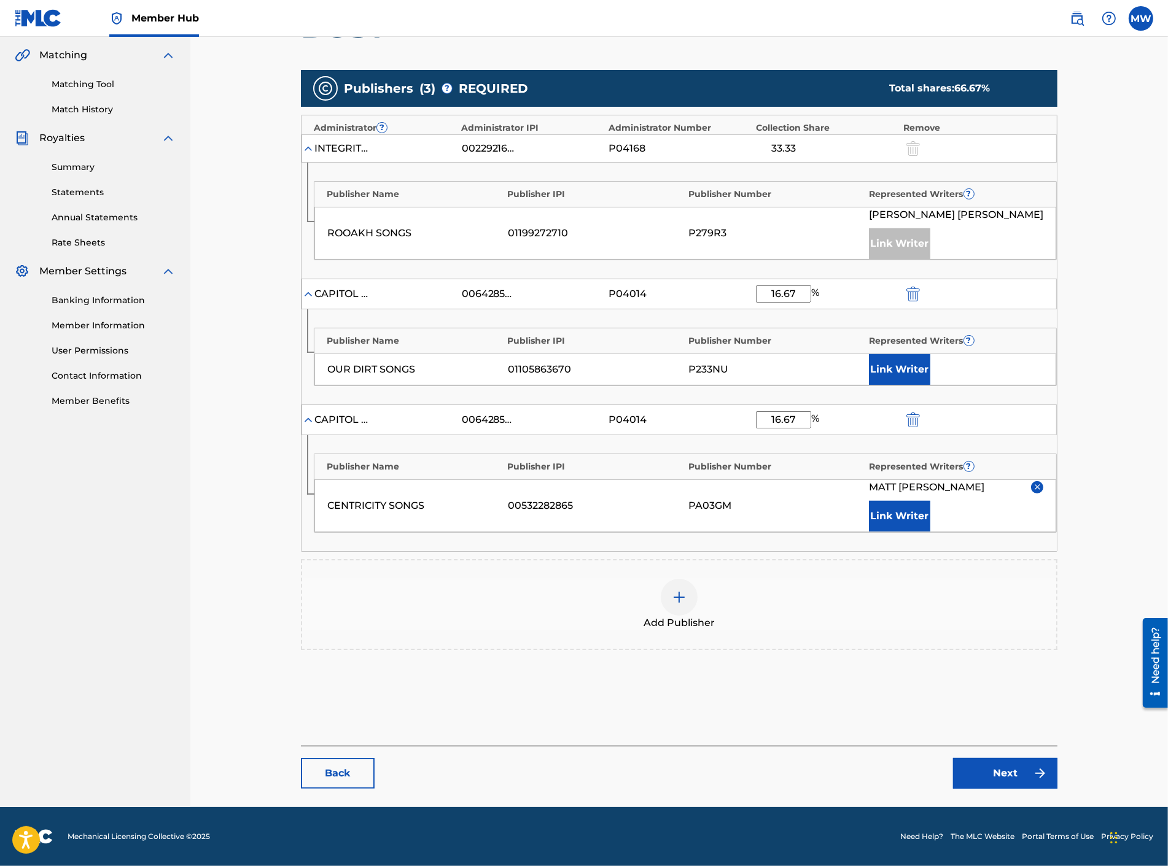
scroll to position [278, 0]
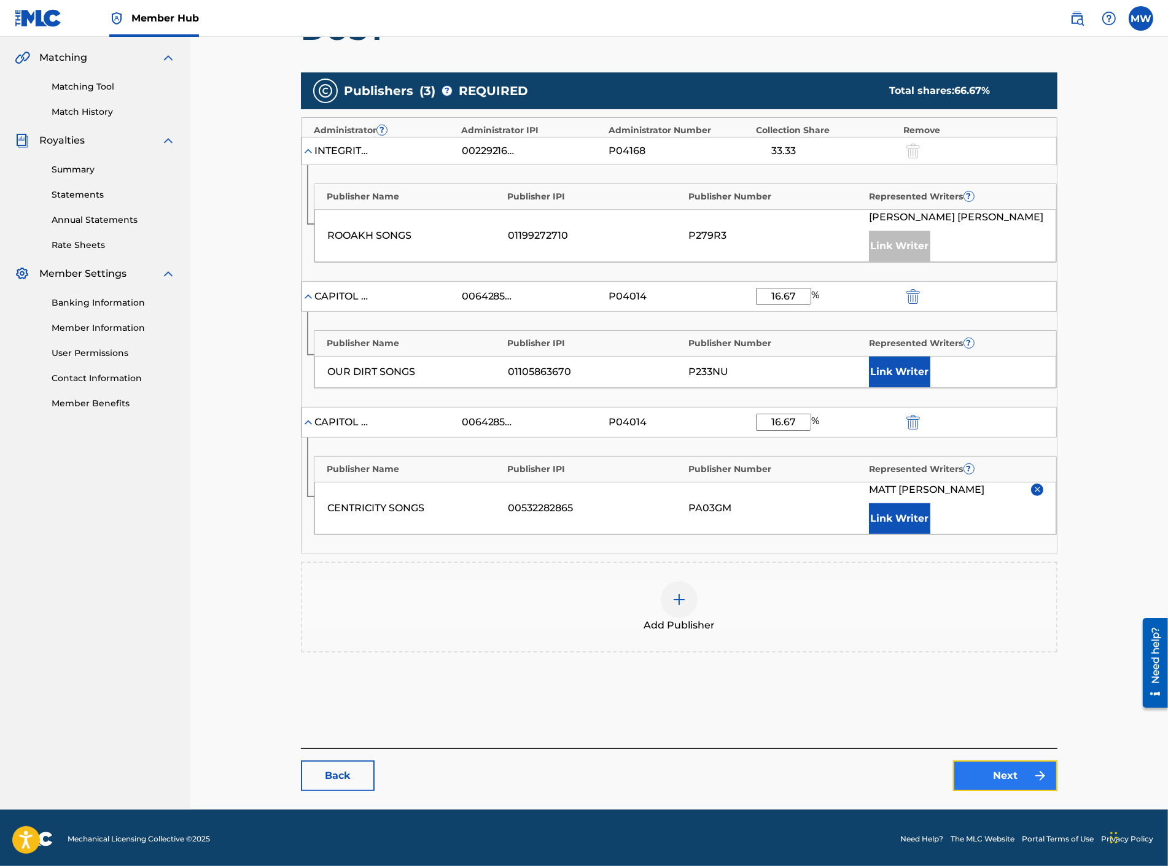
click at [1013, 769] on link "Next" at bounding box center [1005, 776] width 104 height 31
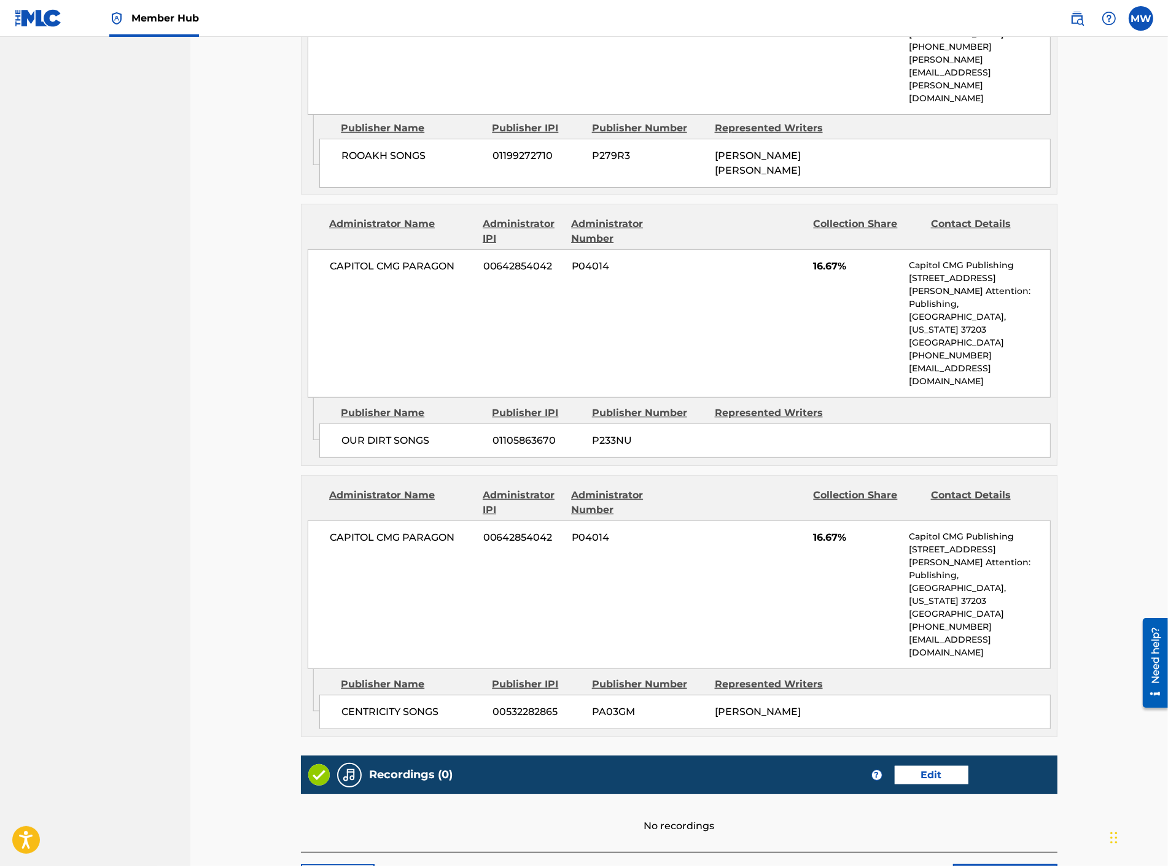
scroll to position [713, 0]
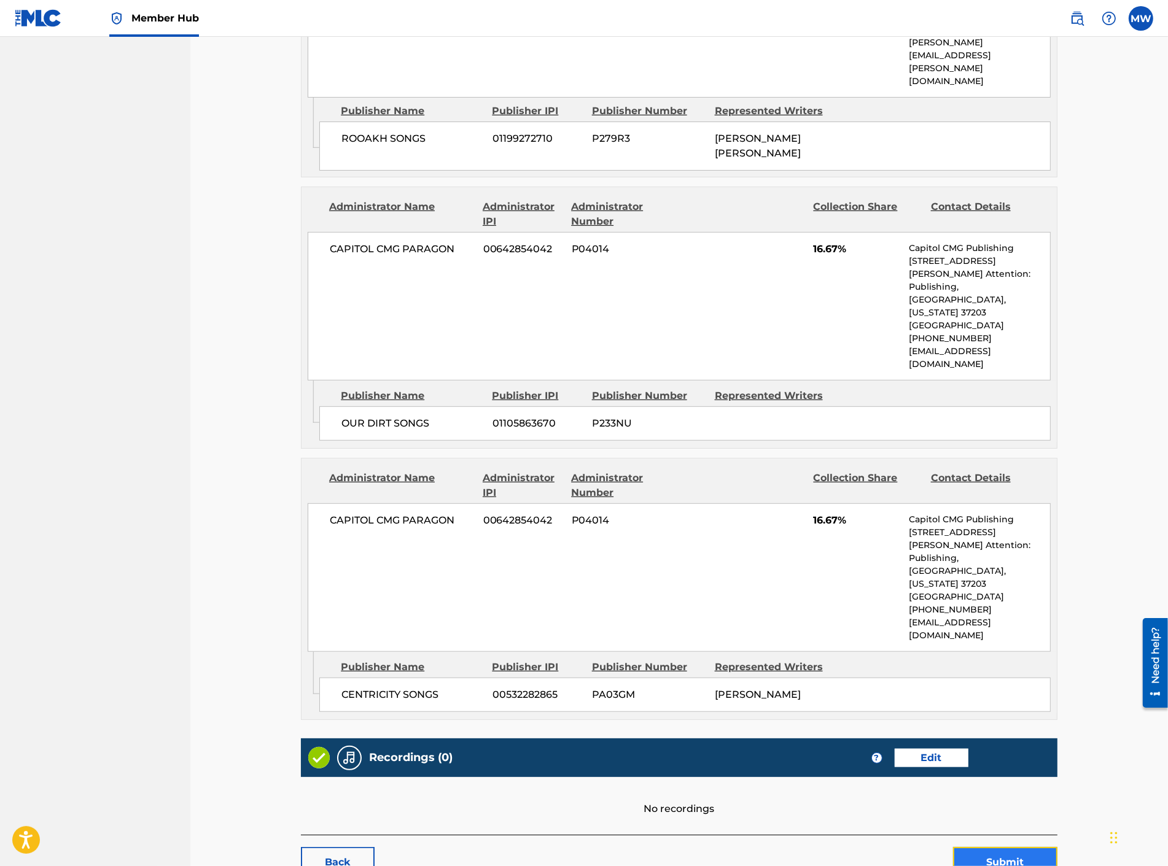
click at [985, 847] on button "Submit" at bounding box center [1005, 862] width 104 height 31
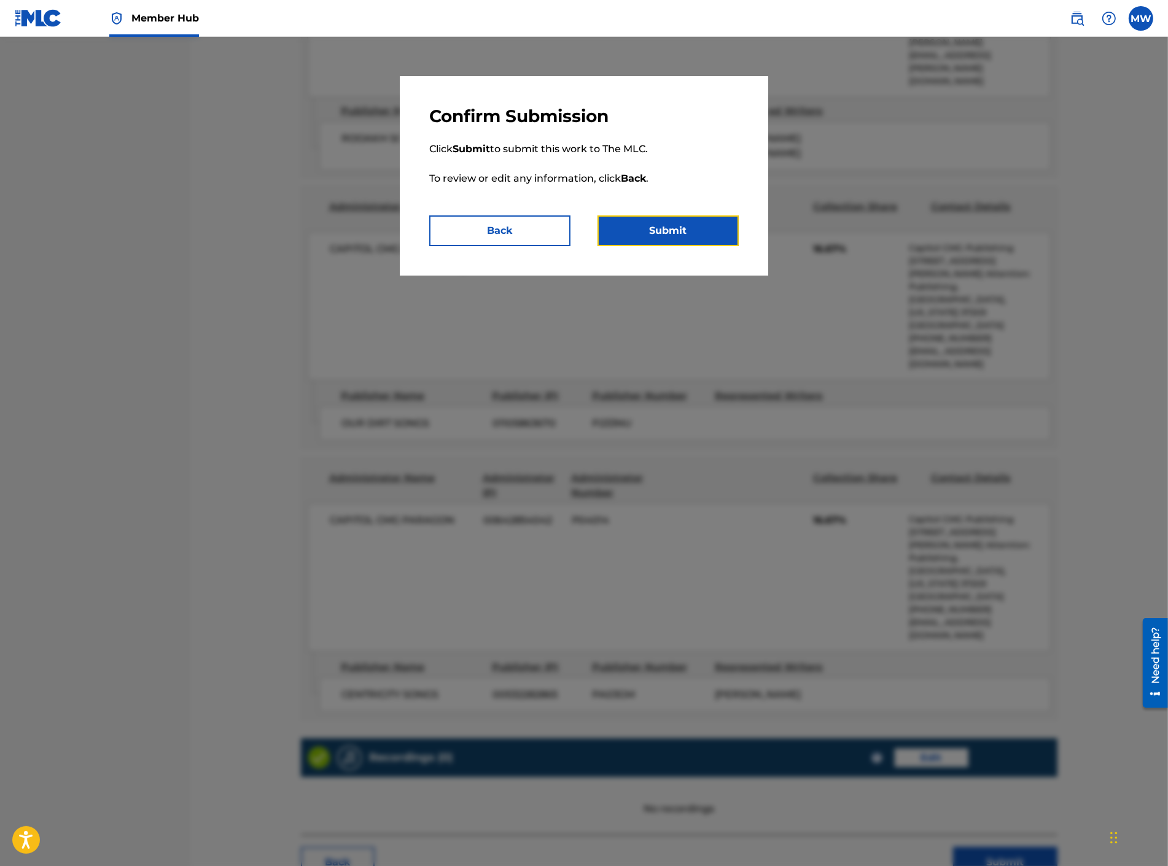
click at [652, 243] on button "Submit" at bounding box center [667, 231] width 141 height 31
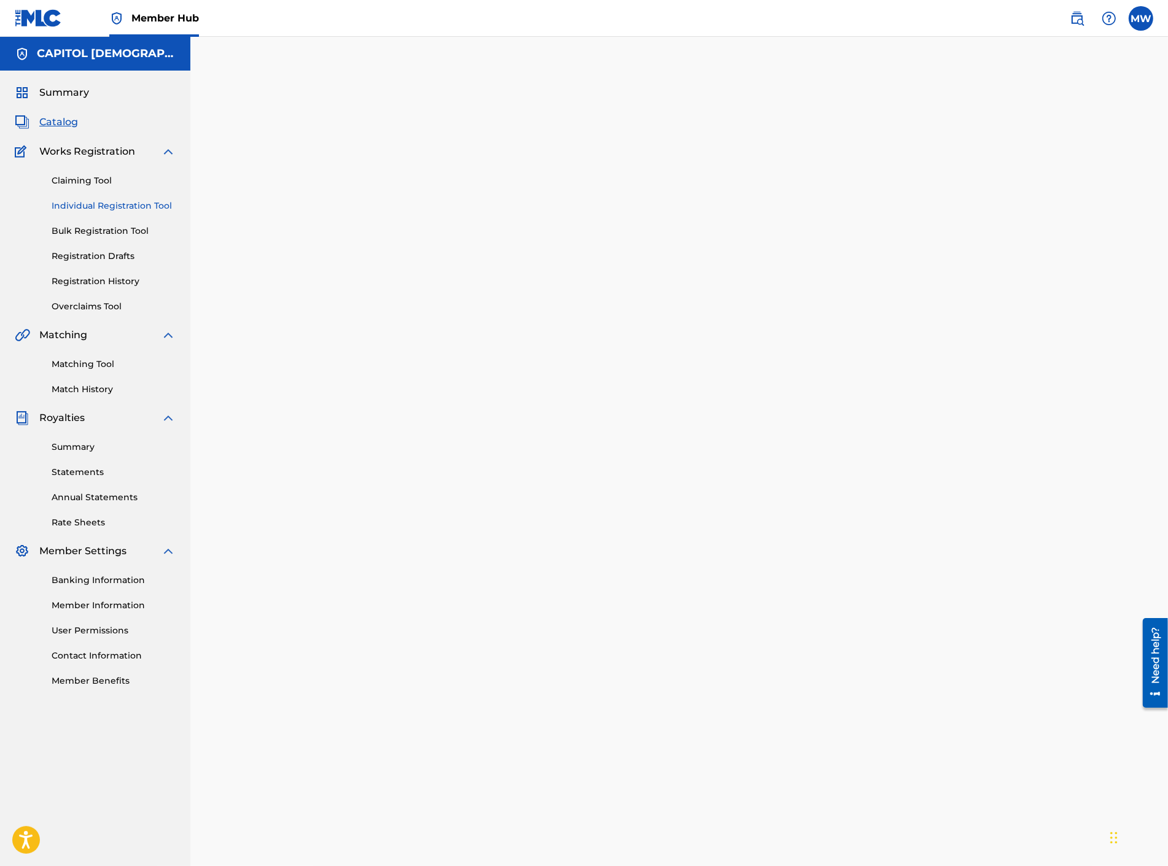
click at [94, 205] on link "Individual Registration Tool" at bounding box center [114, 206] width 124 height 13
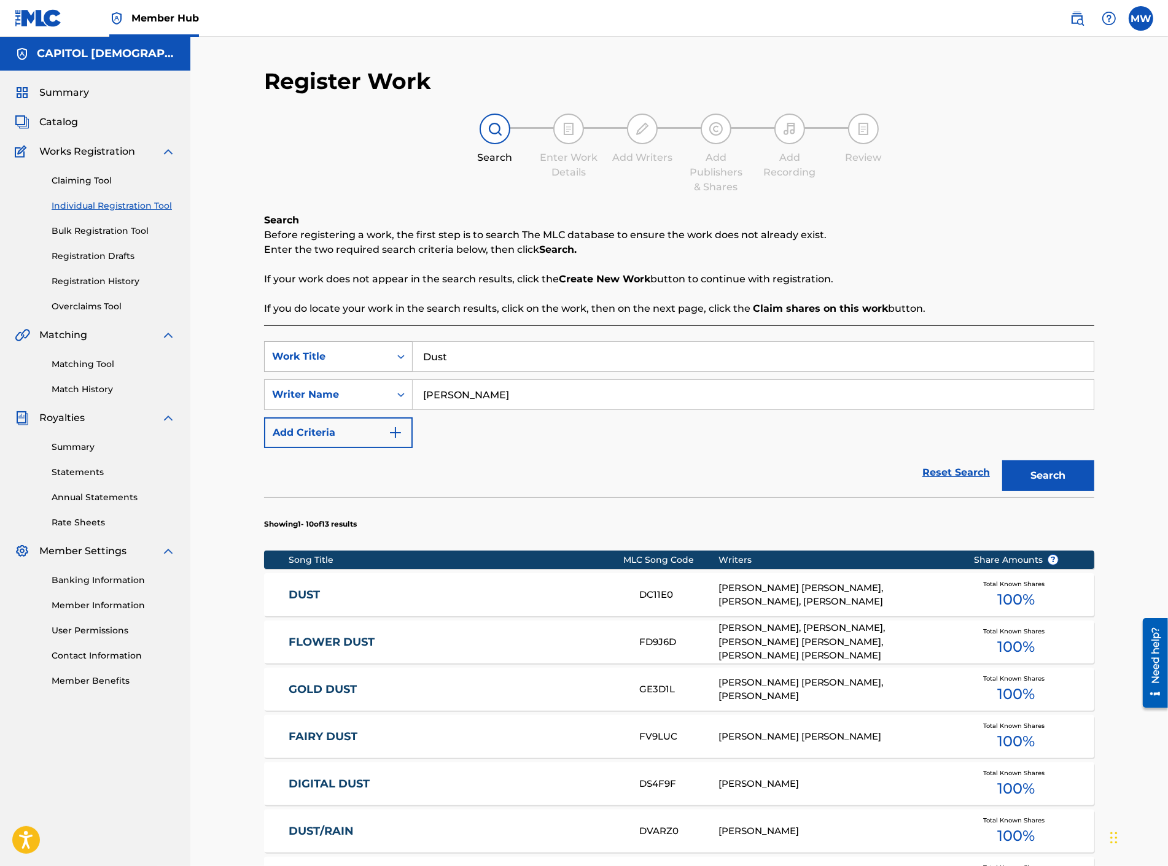
drag, startPoint x: 456, startPoint y: 365, endPoint x: 379, endPoint y: 363, distance: 77.4
click at [389, 363] on div "SearchWithCriteria658891c4-907d-490a-acb6-7b1ffab17a6b Work Title Dust" at bounding box center [679, 356] width 830 height 31
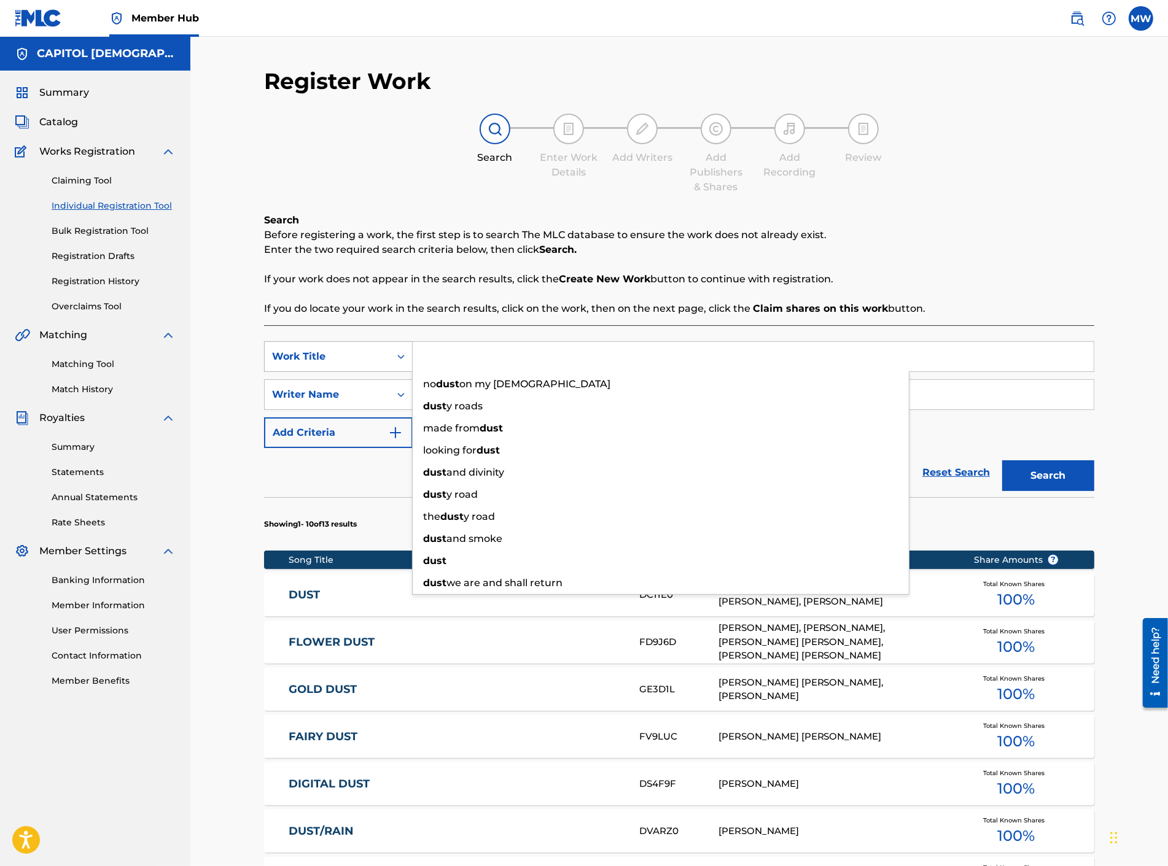
paste input "Ancient of Days"
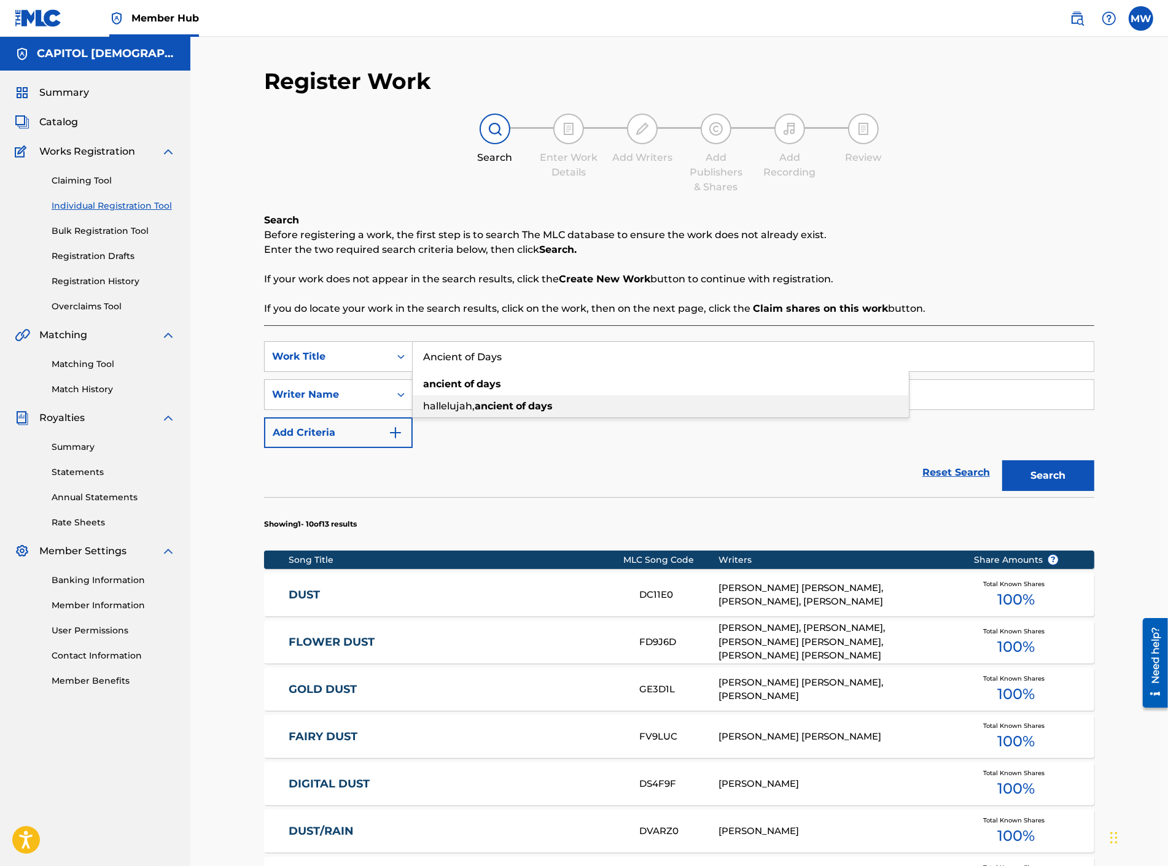
type input "Ancient of Days"
click at [582, 445] on div "SearchWithCriteria658891c4-907d-490a-acb6-7b1ffab17a6b Work Title Ancient of Da…" at bounding box center [679, 394] width 830 height 107
drag, startPoint x: 457, startPoint y: 398, endPoint x: 359, endPoint y: 391, distance: 97.9
click at [367, 395] on div "SearchWithCriteriaf1d352fc-15e6-43c1-98ce-631f3338b11c Writer Name [PERSON_NAME]" at bounding box center [679, 394] width 830 height 31
type input "bede"
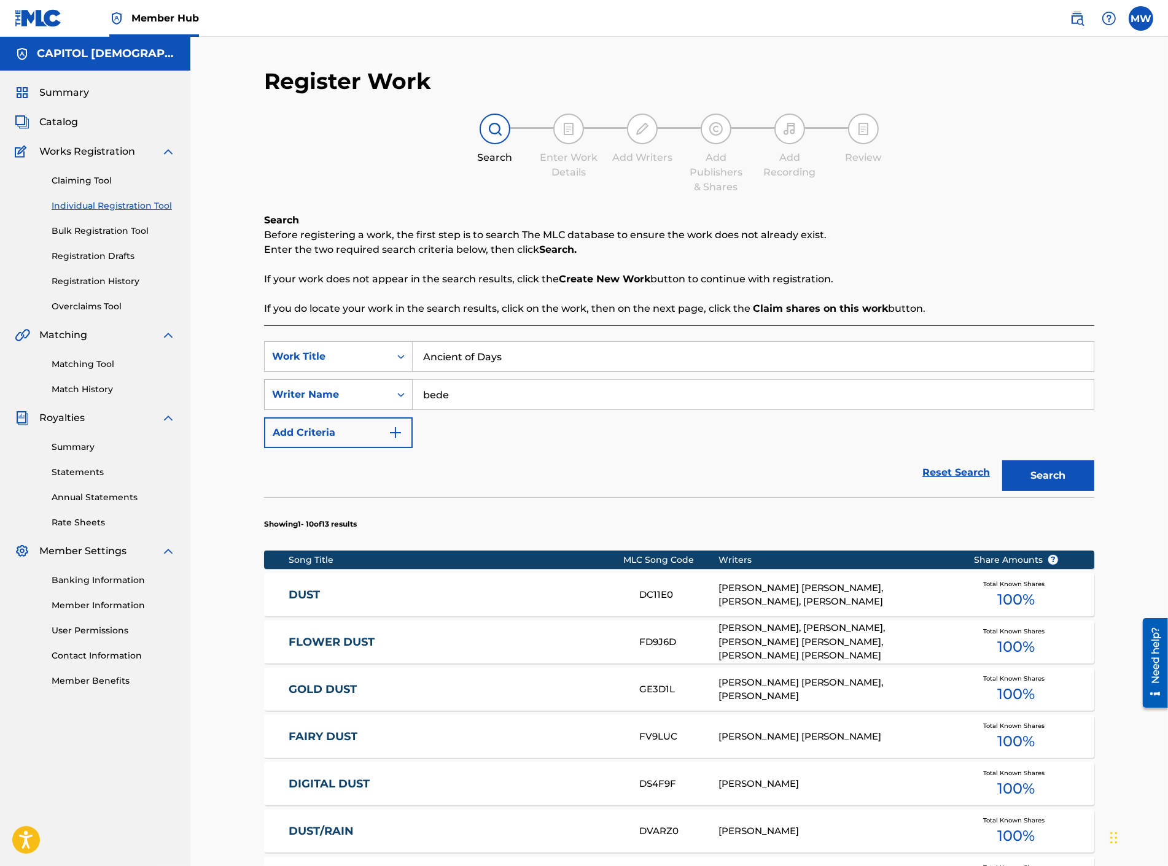
click at [1002, 460] on button "Search" at bounding box center [1048, 475] width 92 height 31
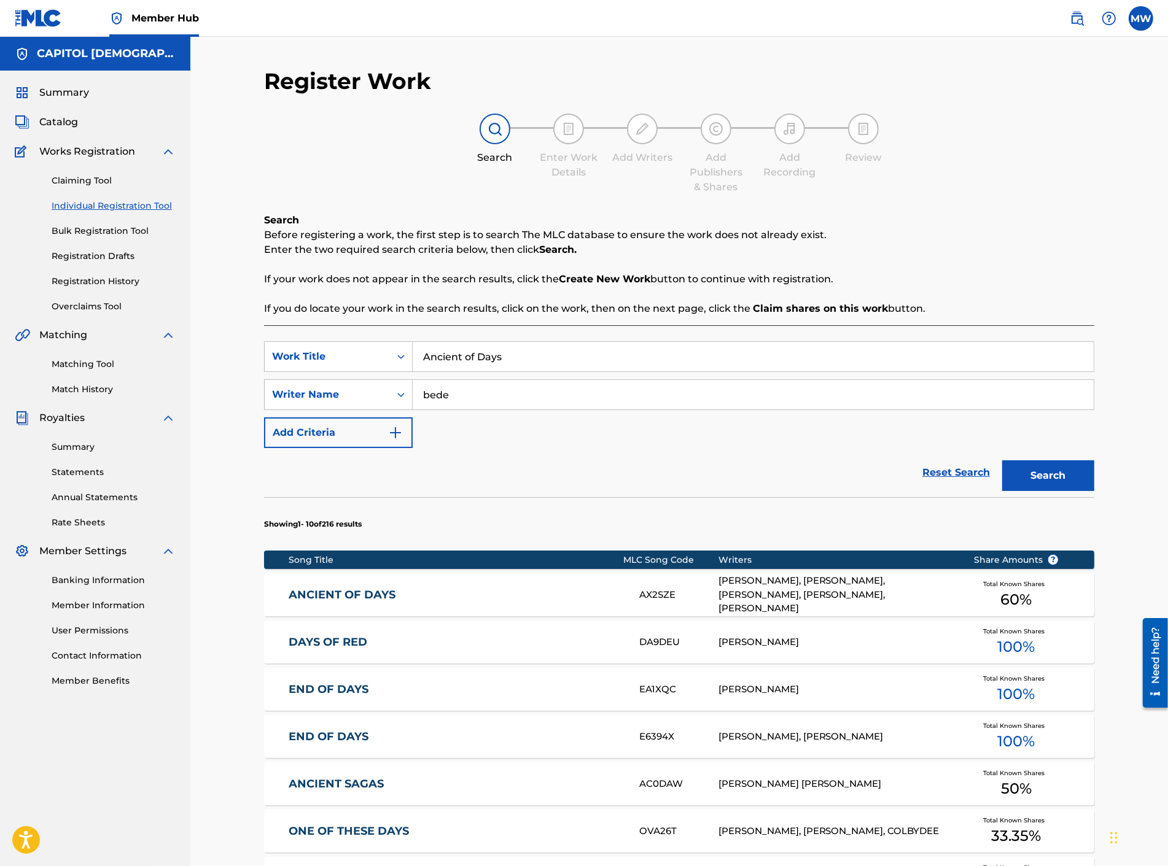
click at [368, 591] on link "ANCIENT OF DAYS" at bounding box center [456, 595] width 334 height 14
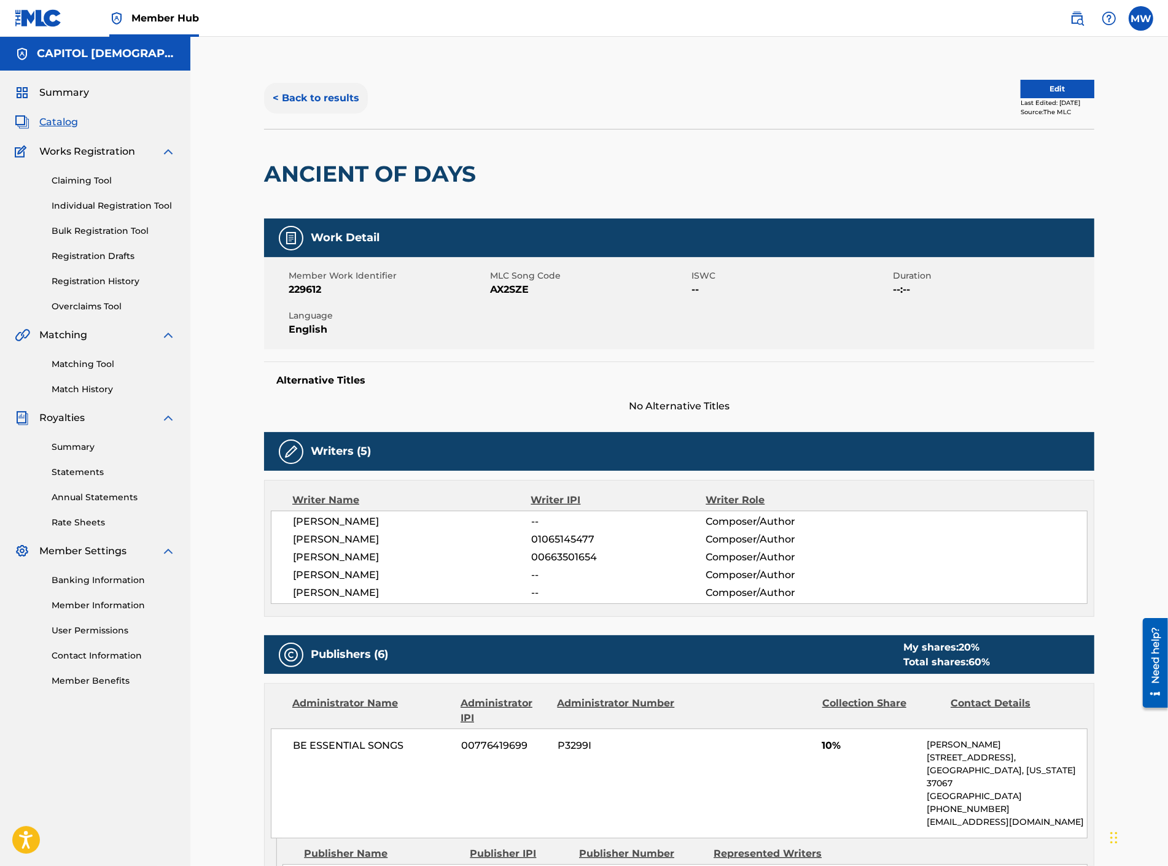
click at [324, 95] on button "< Back to results" at bounding box center [316, 98] width 104 height 31
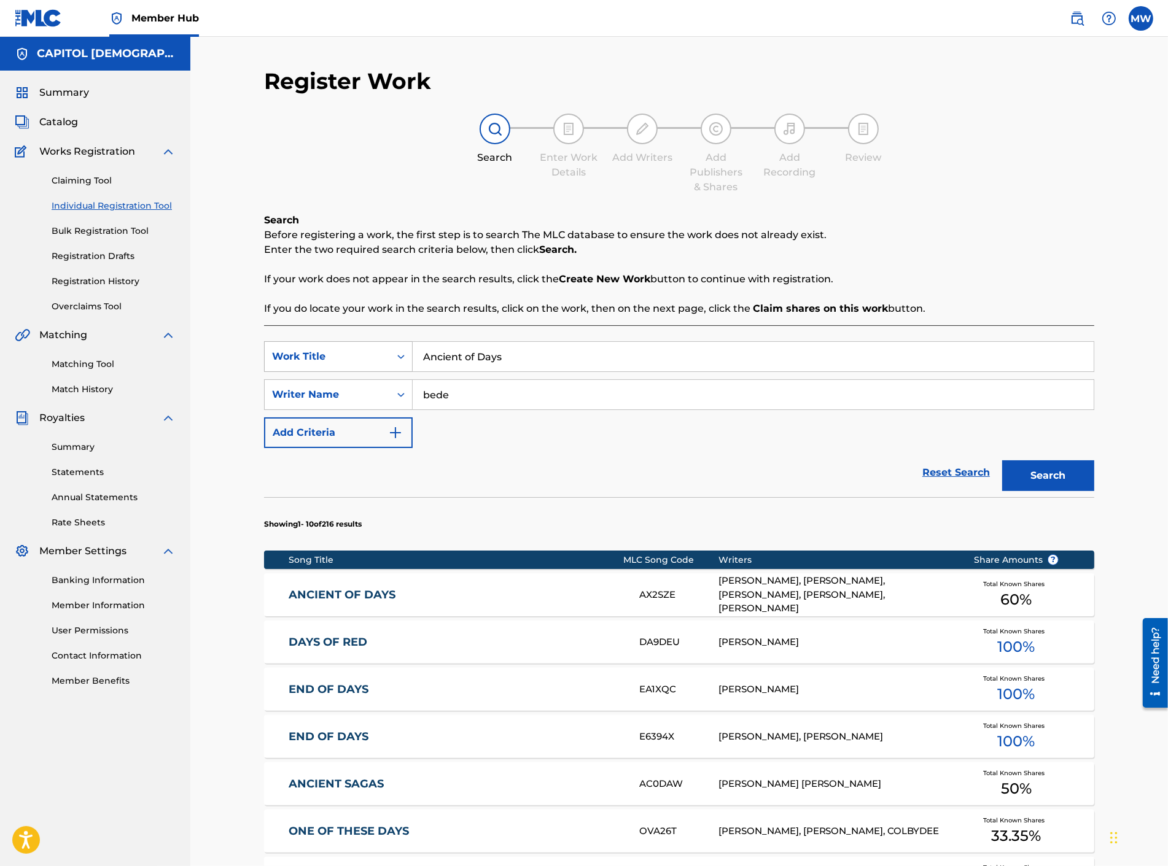
drag, startPoint x: 494, startPoint y: 360, endPoint x: 390, endPoint y: 362, distance: 103.8
click at [391, 362] on div "SearchWithCriteria658891c4-907d-490a-acb6-7b1ffab17a6b Work Title Ancient of Da…" at bounding box center [679, 356] width 830 height 31
paste input "Good All My Life"
type input "Good All My Life"
click at [465, 397] on input "bede" at bounding box center [753, 394] width 681 height 29
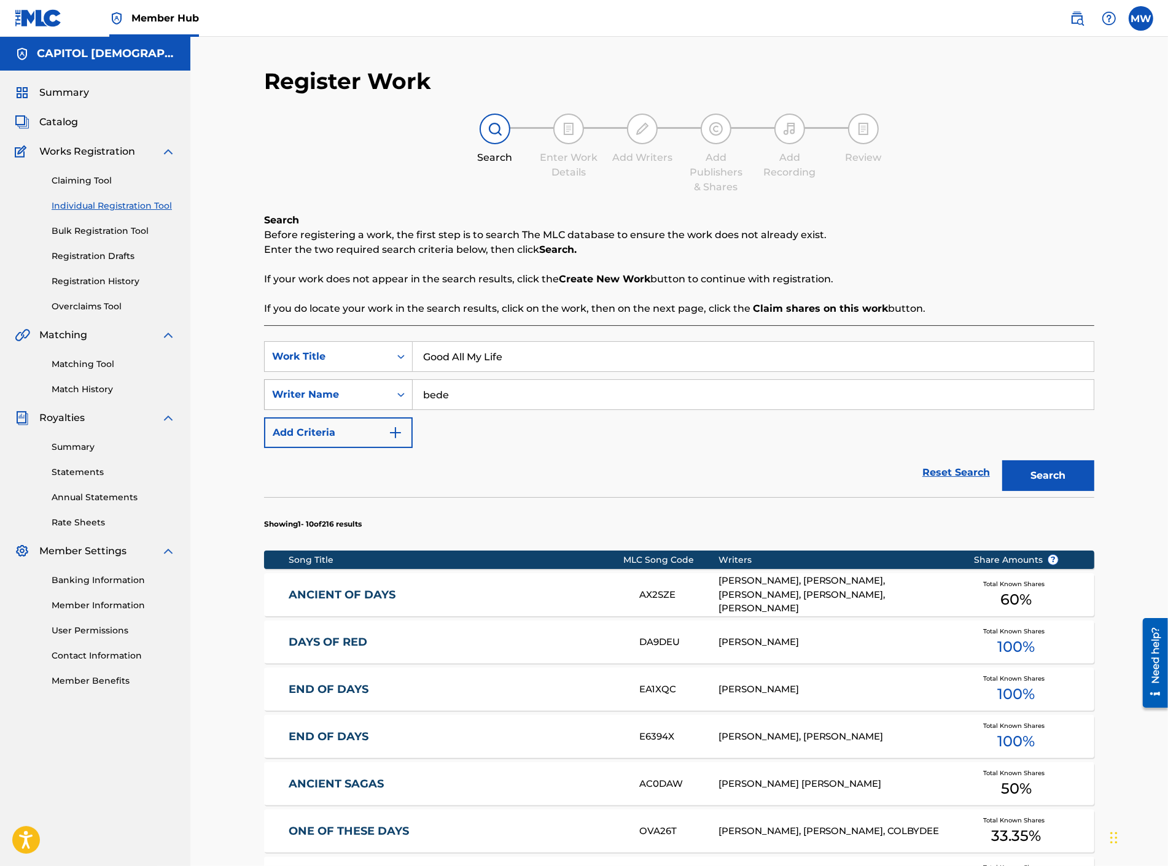
drag, startPoint x: 464, startPoint y: 397, endPoint x: 371, endPoint y: 396, distance: 92.1
click at [381, 404] on div "SearchWithCriteriaf1d352fc-15e6-43c1-98ce-631f3338b11c Writer Name bede" at bounding box center [679, 394] width 830 height 31
type input "[PERSON_NAME]"
click at [1002, 460] on button "Search" at bounding box center [1048, 475] width 92 height 31
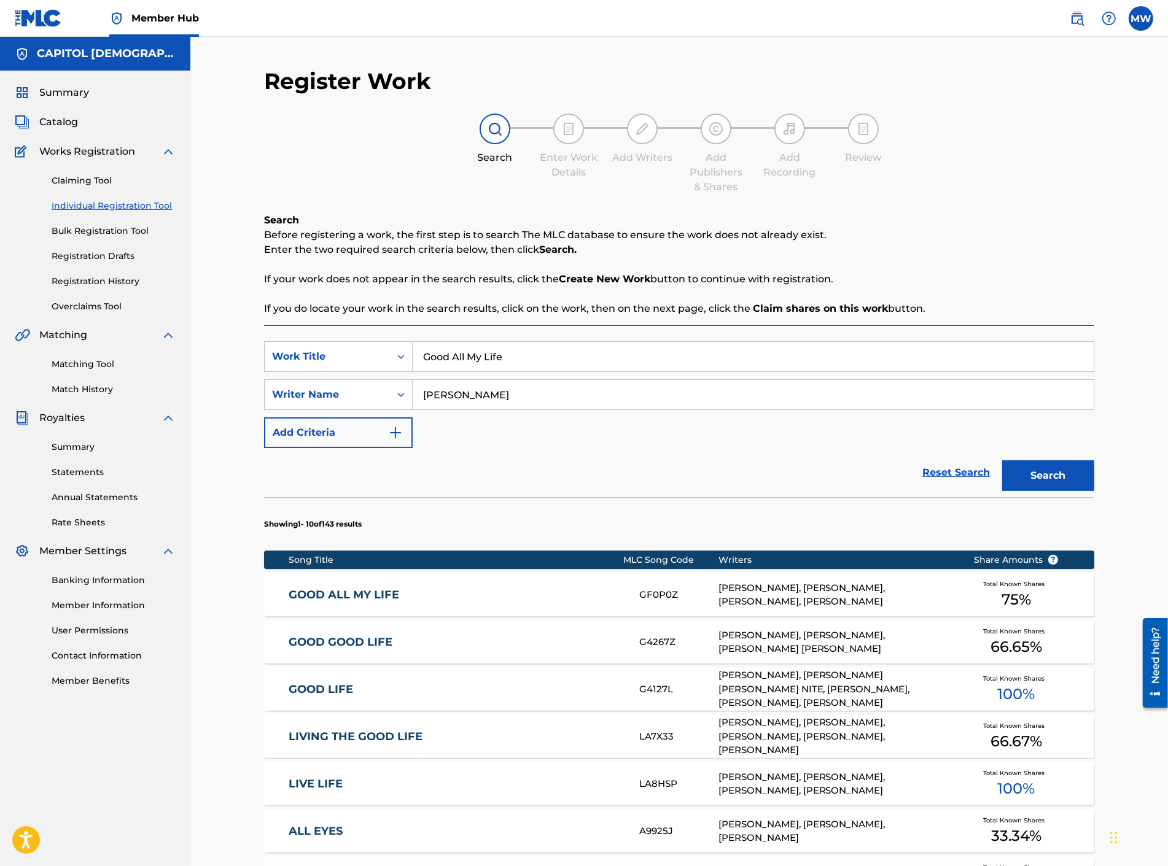
click at [344, 598] on link "GOOD ALL MY LIFE" at bounding box center [456, 595] width 334 height 14
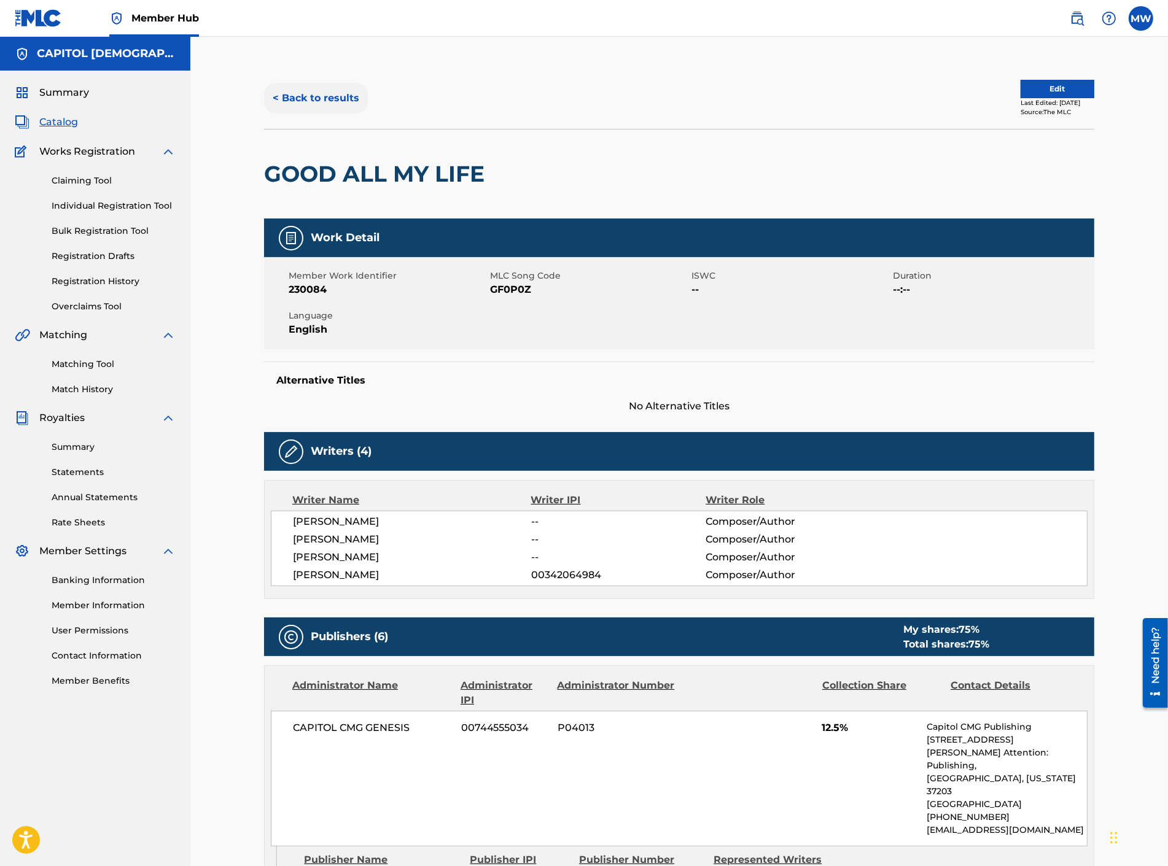
click at [316, 102] on button "< Back to results" at bounding box center [316, 98] width 104 height 31
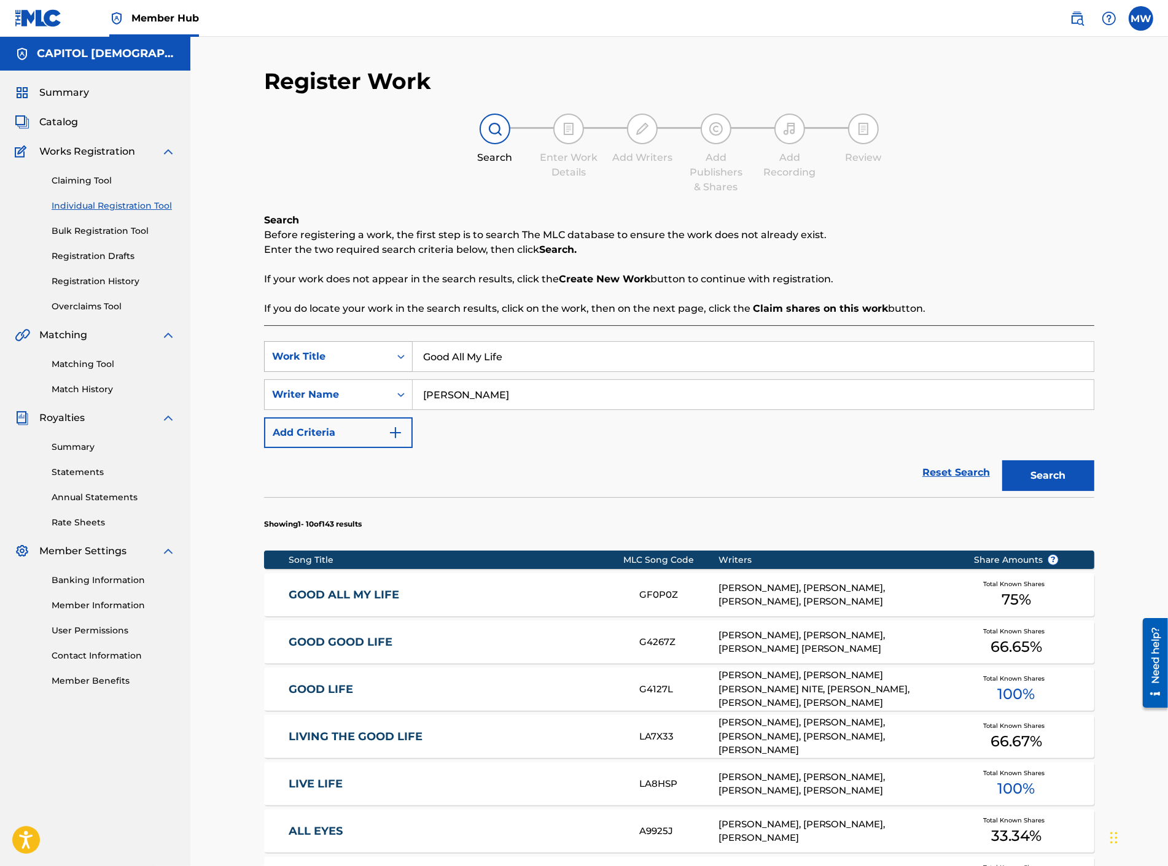
drag, startPoint x: 522, startPoint y: 363, endPoint x: 392, endPoint y: 368, distance: 130.3
click at [394, 369] on div "SearchWithCriteria658891c4-907d-490a-acb6-7b1ffab17a6b Work Title Good All My L…" at bounding box center [679, 356] width 830 height 31
paste input "All I Want"
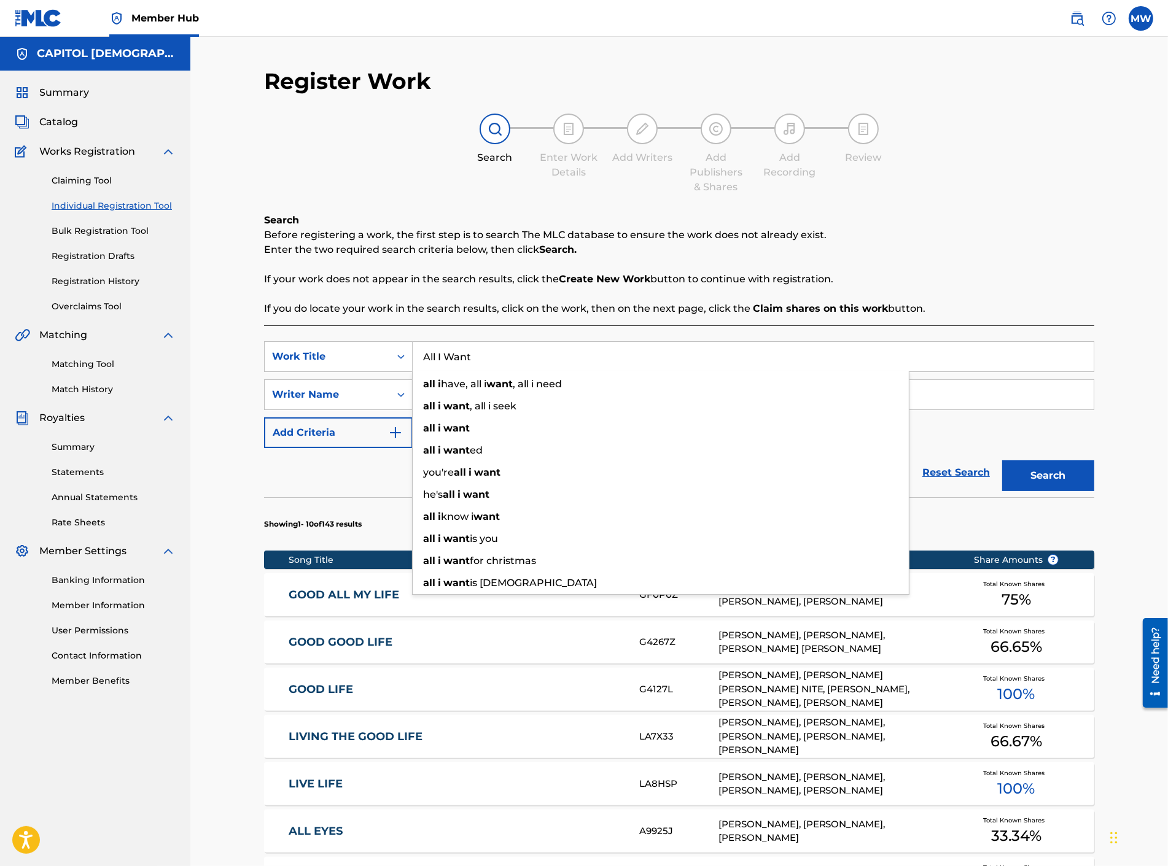
type input "All I Want"
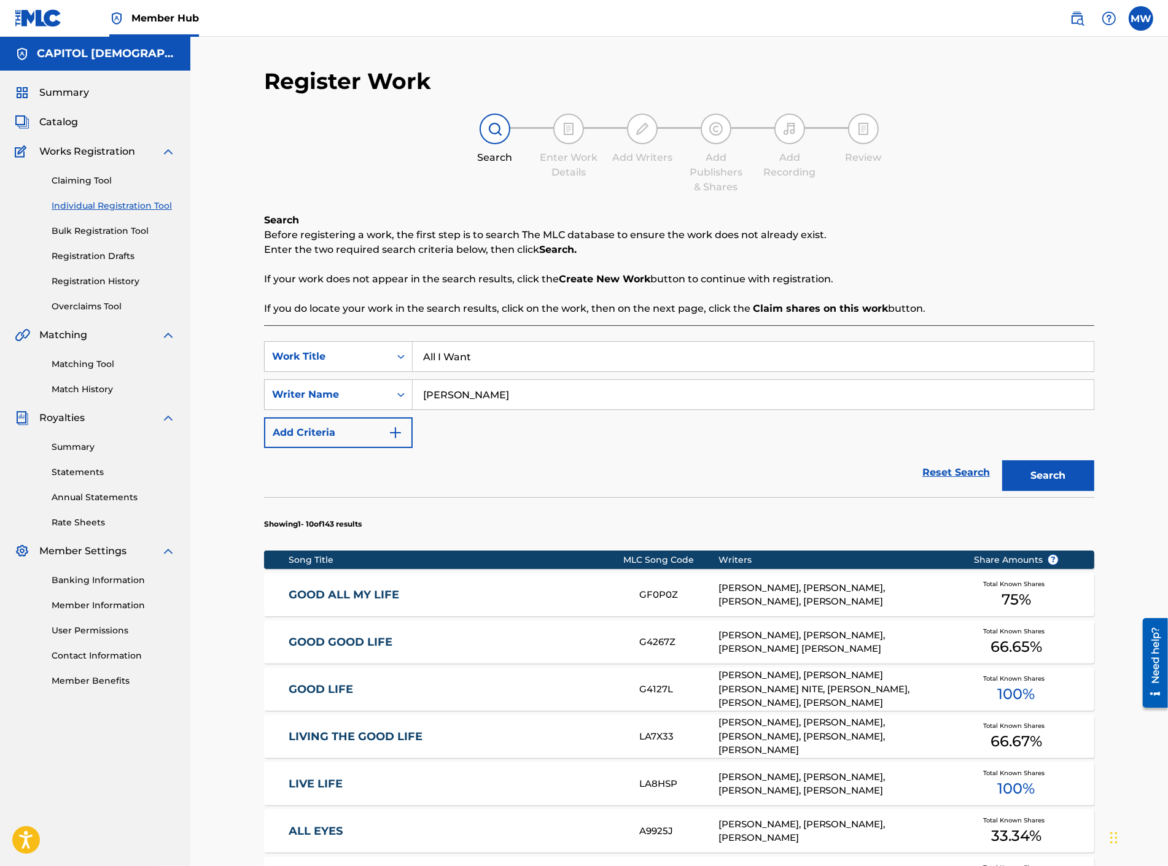
click at [317, 483] on div "Reset Search Search" at bounding box center [679, 472] width 830 height 49
drag, startPoint x: 483, startPoint y: 396, endPoint x: 379, endPoint y: 404, distance: 104.1
click at [381, 403] on div "SearchWithCriteriaf1d352fc-15e6-43c1-98ce-631f3338b11c Writer Name [PERSON_NAME]" at bounding box center [679, 394] width 830 height 31
type input "[PERSON_NAME]"
click at [1002, 460] on button "Search" at bounding box center [1048, 475] width 92 height 31
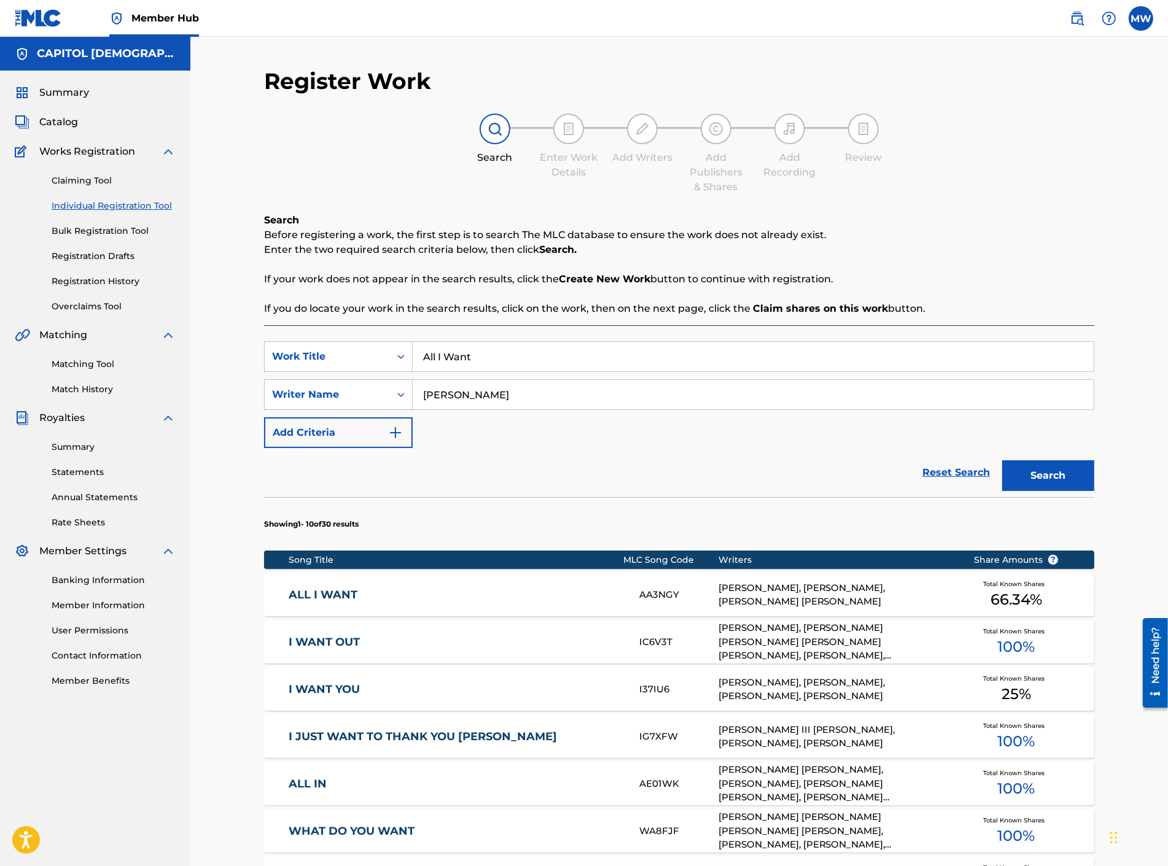
click at [324, 586] on div "ALL I WANT AA3NGY [PERSON_NAME], [PERSON_NAME], [PERSON_NAME] [PERSON_NAME] Tot…" at bounding box center [679, 594] width 830 height 43
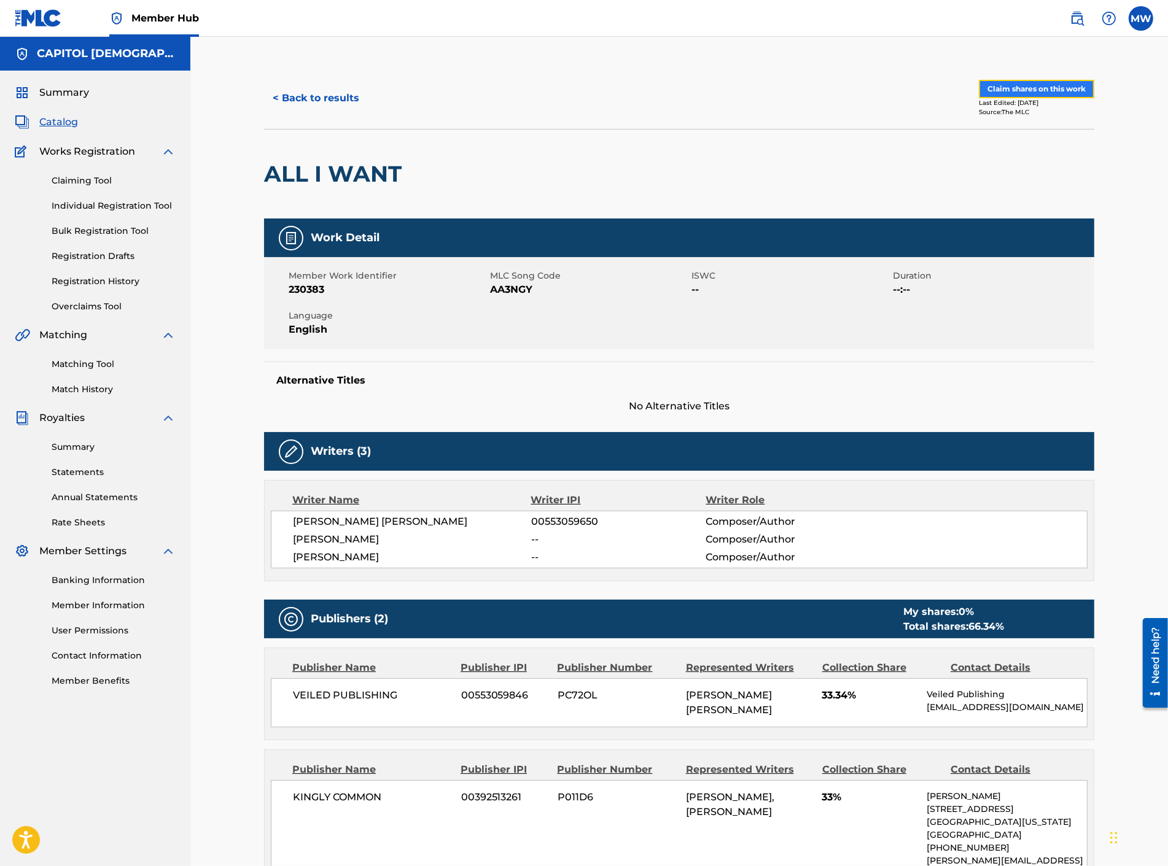
click at [1045, 84] on button "Claim shares on this work" at bounding box center [1036, 89] width 115 height 18
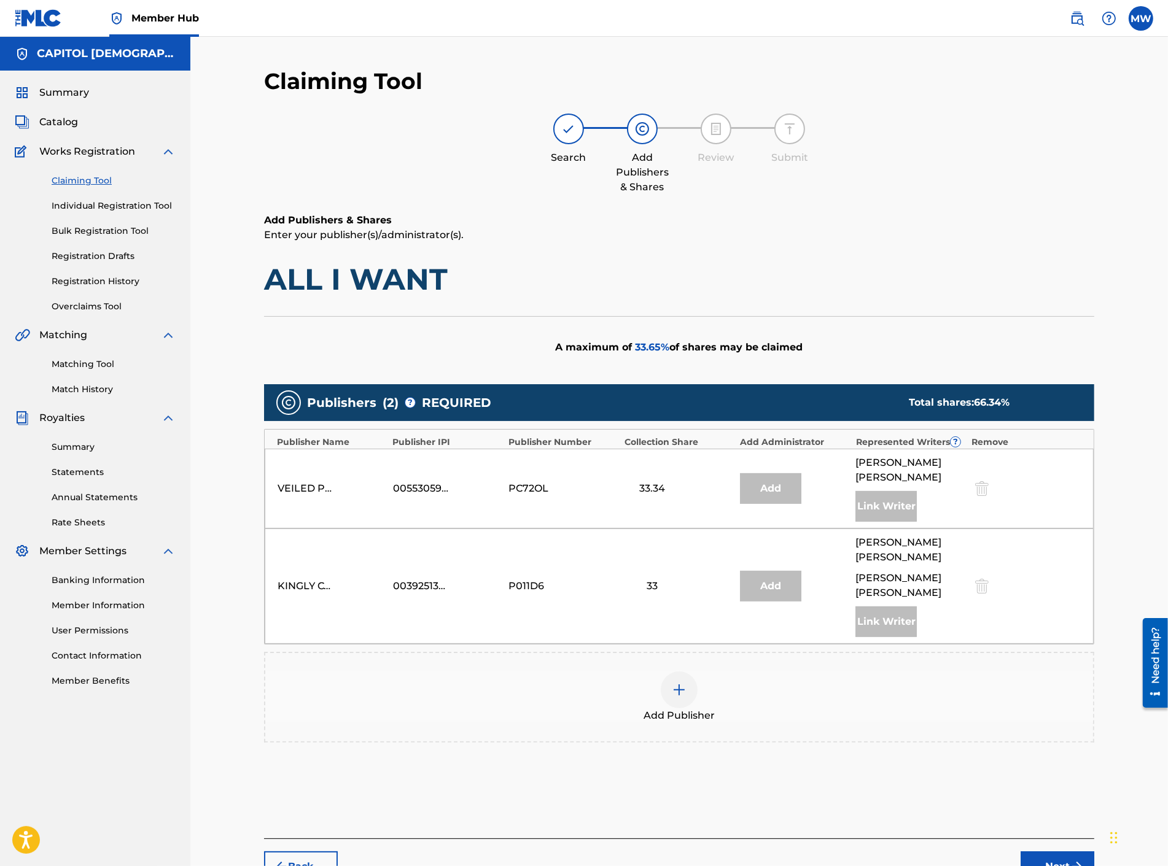
click at [673, 709] on span "Add Publisher" at bounding box center [678, 716] width 71 height 15
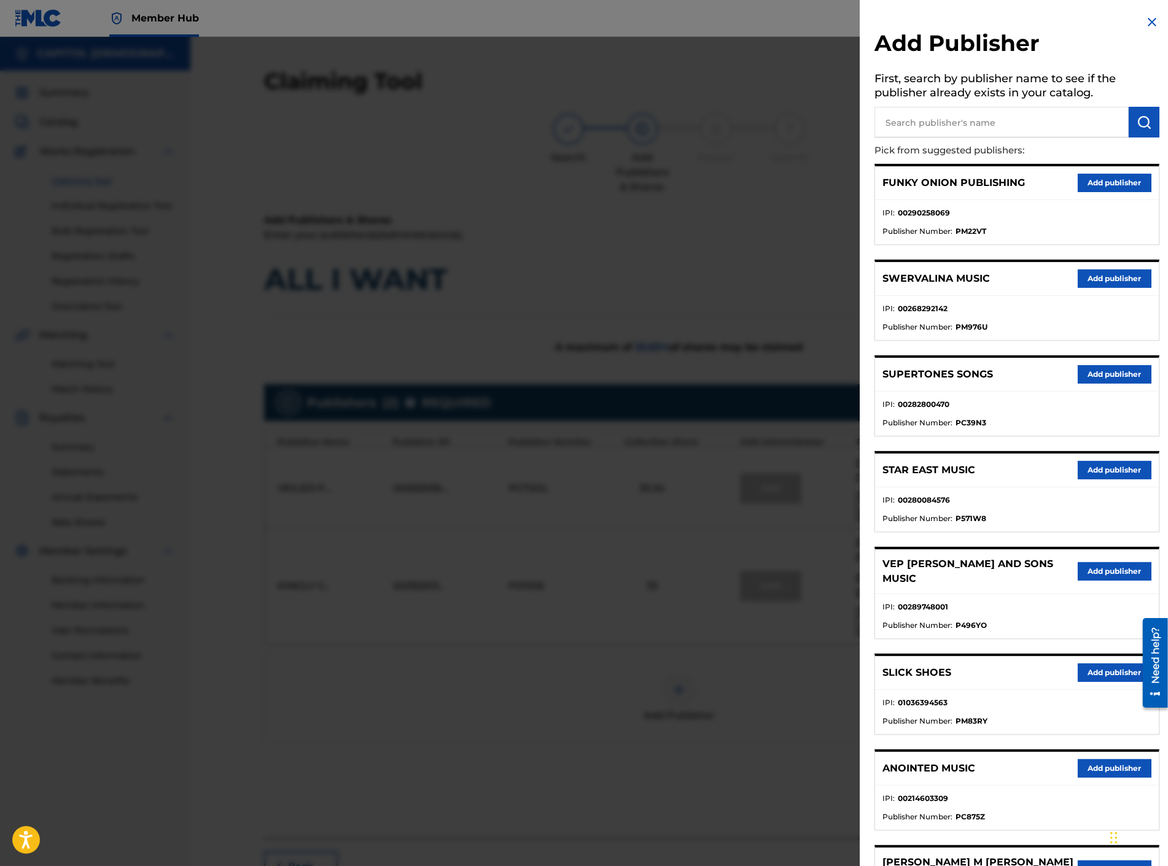
click at [929, 134] on input "text" at bounding box center [1001, 122] width 254 height 31
type input "centricity music publishing"
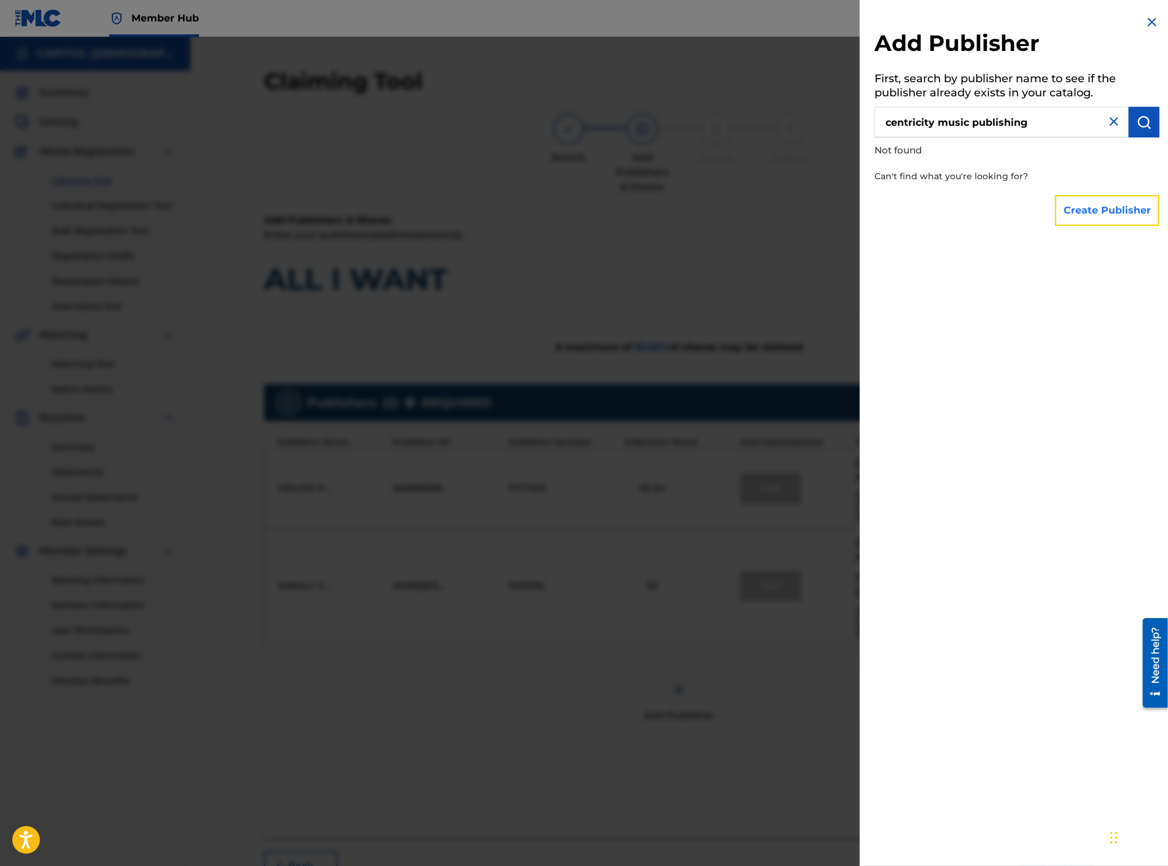
click at [1106, 203] on button "Create Publisher" at bounding box center [1107, 210] width 104 height 31
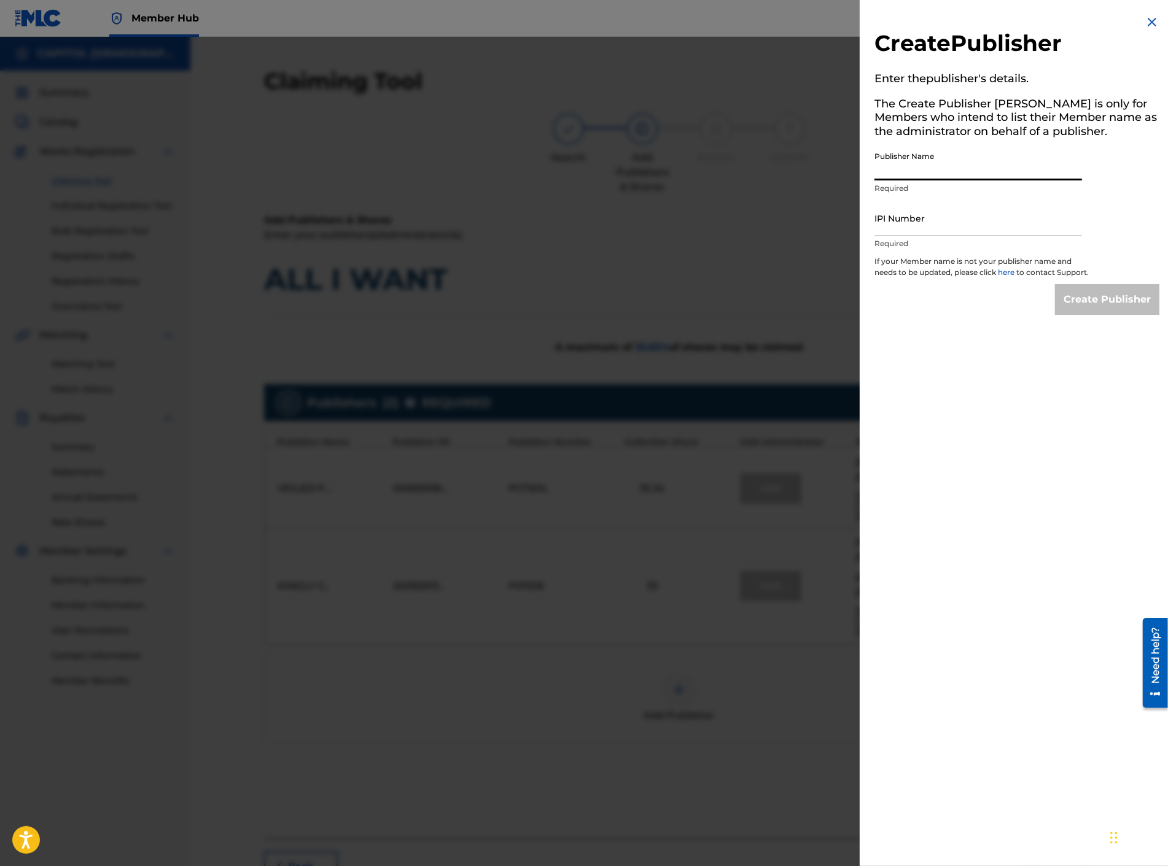
click at [921, 152] on input "Publisher Name" at bounding box center [978, 163] width 208 height 35
type input "Centricity Music Publishing"
click at [916, 220] on input "IPI Number" at bounding box center [978, 218] width 208 height 35
paste input "00468824412"
type input "00468824412"
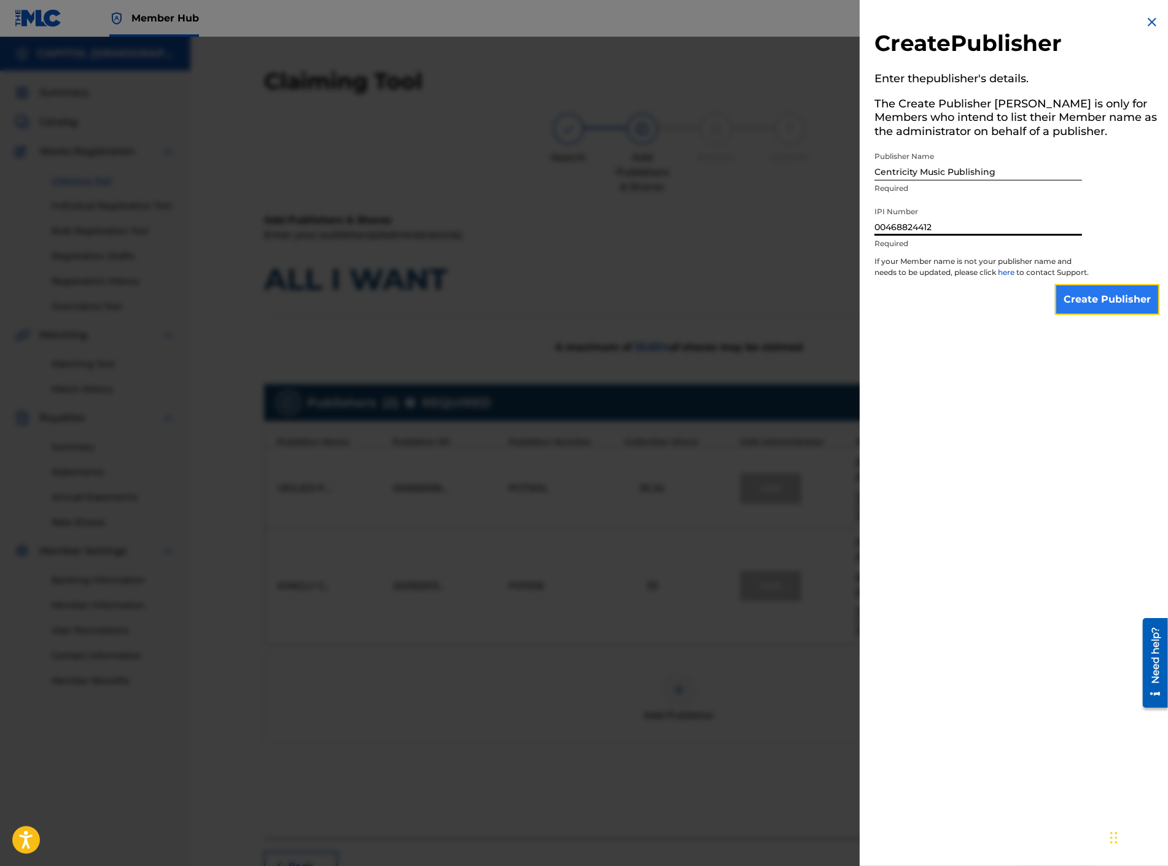
click at [1095, 301] on input "Create Publisher" at bounding box center [1107, 299] width 104 height 31
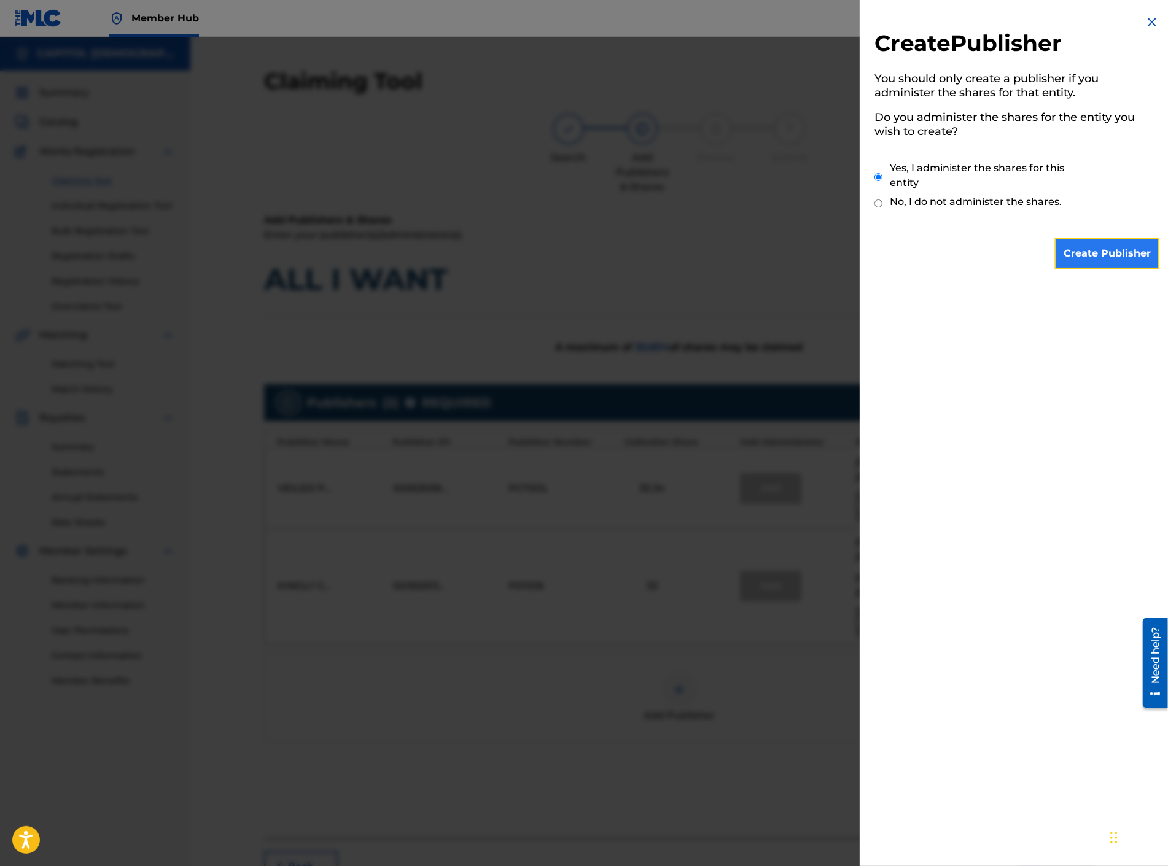
click at [1097, 256] on input "Create Publisher" at bounding box center [1107, 253] width 104 height 31
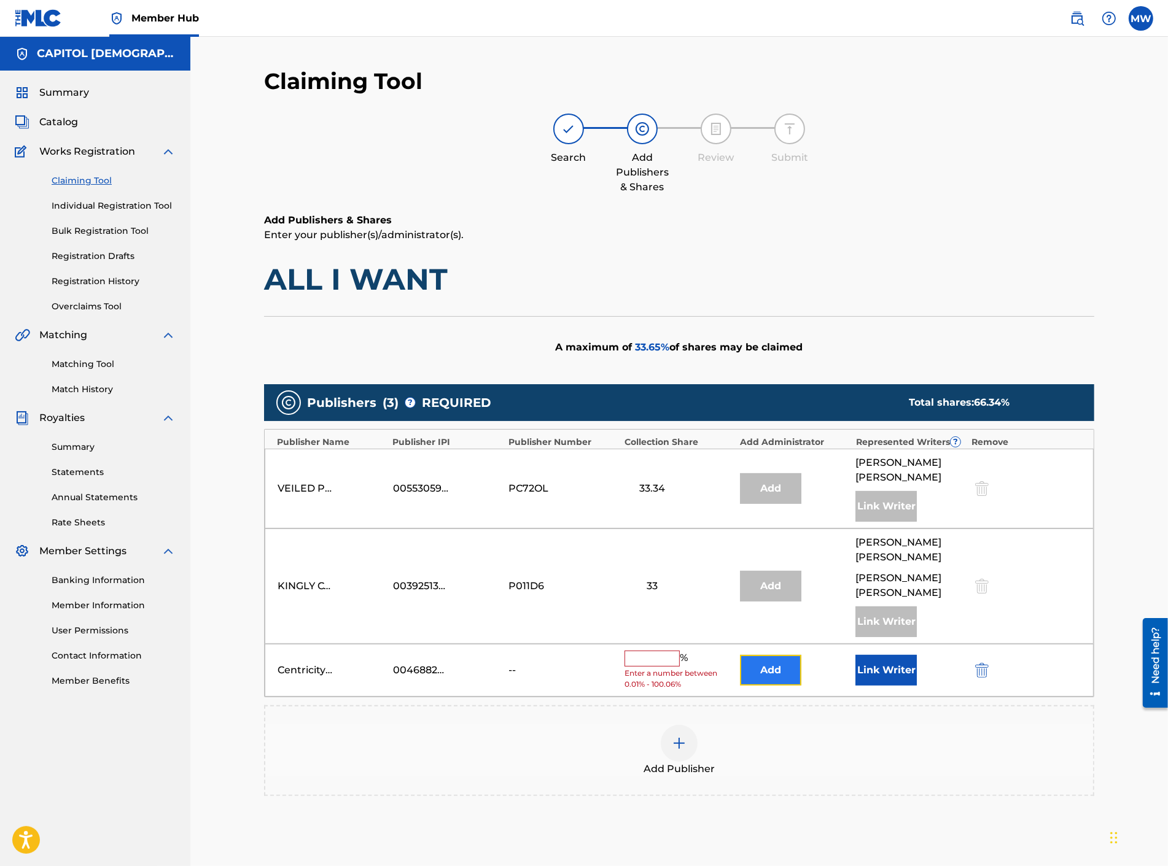
click at [769, 655] on button "Add" at bounding box center [770, 670] width 61 height 31
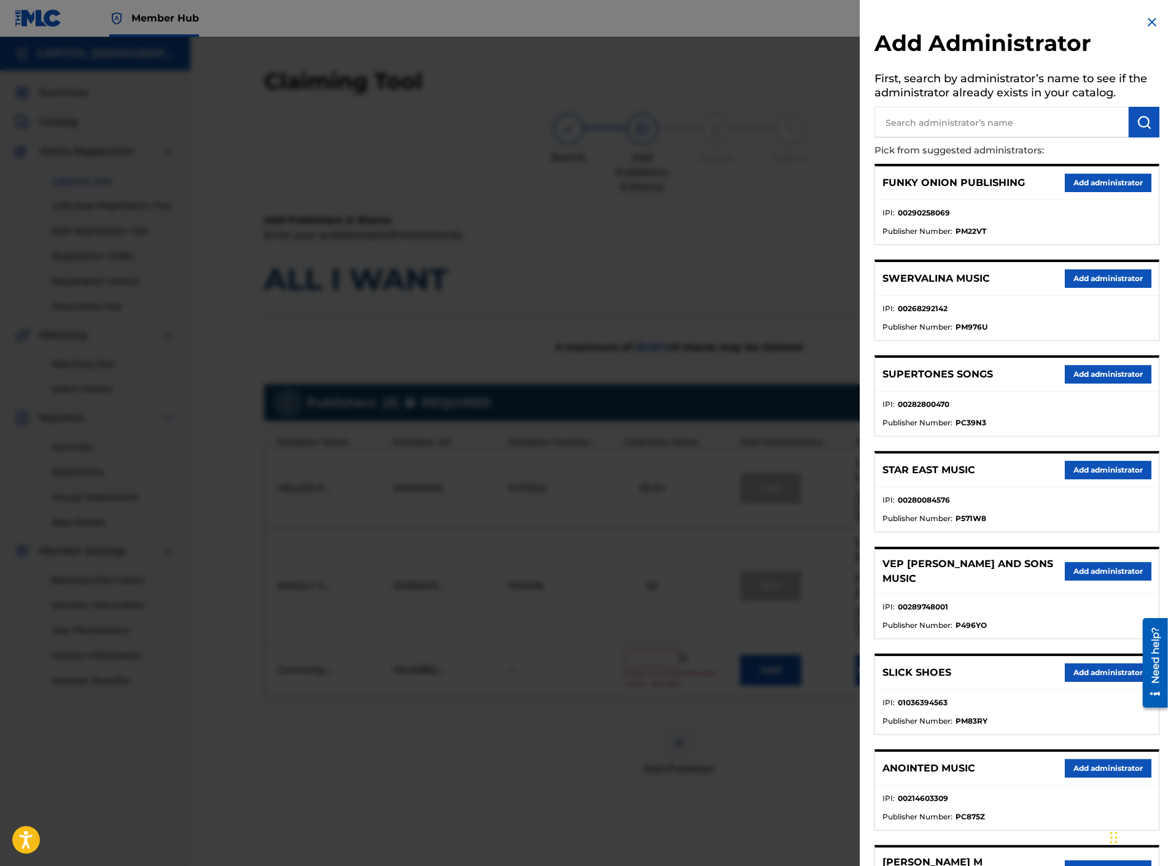
click at [917, 121] on input "text" at bounding box center [1001, 122] width 254 height 31
type input "capitol cmg genesis"
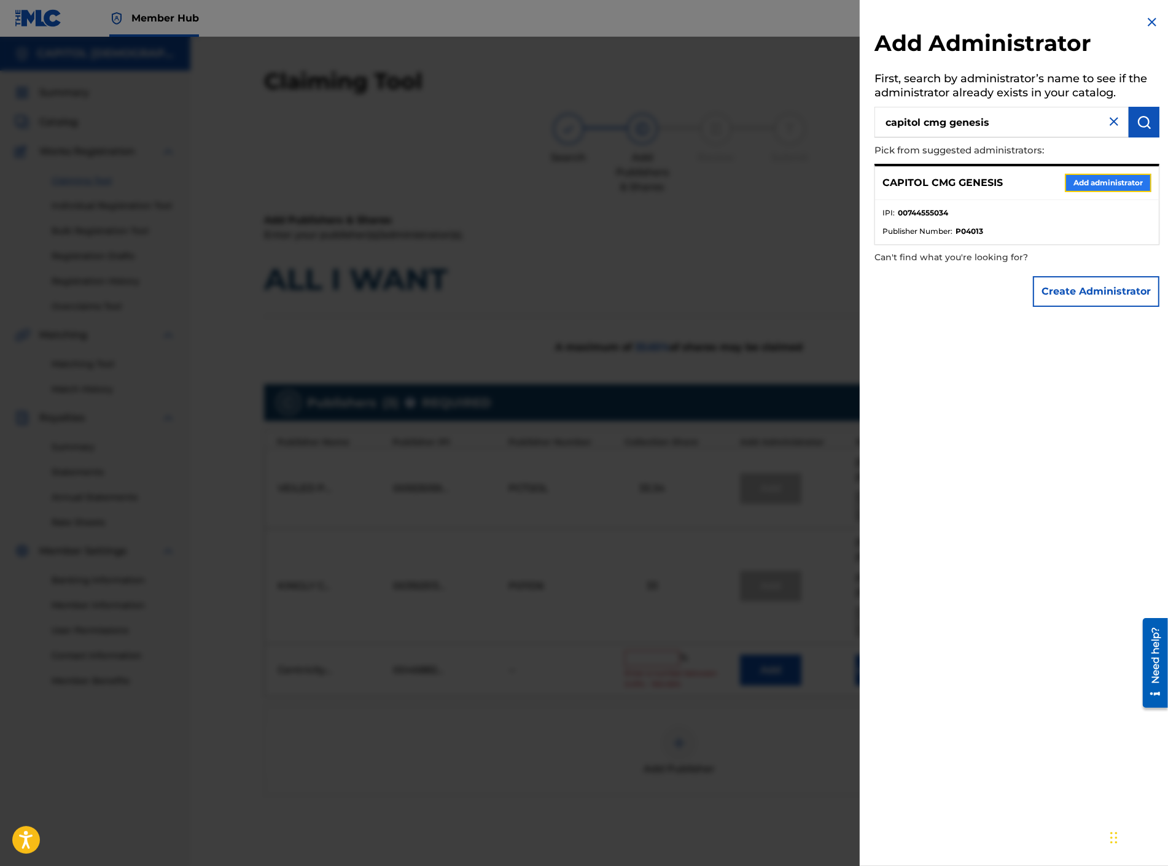
click at [1089, 177] on button "Add administrator" at bounding box center [1108, 183] width 87 height 18
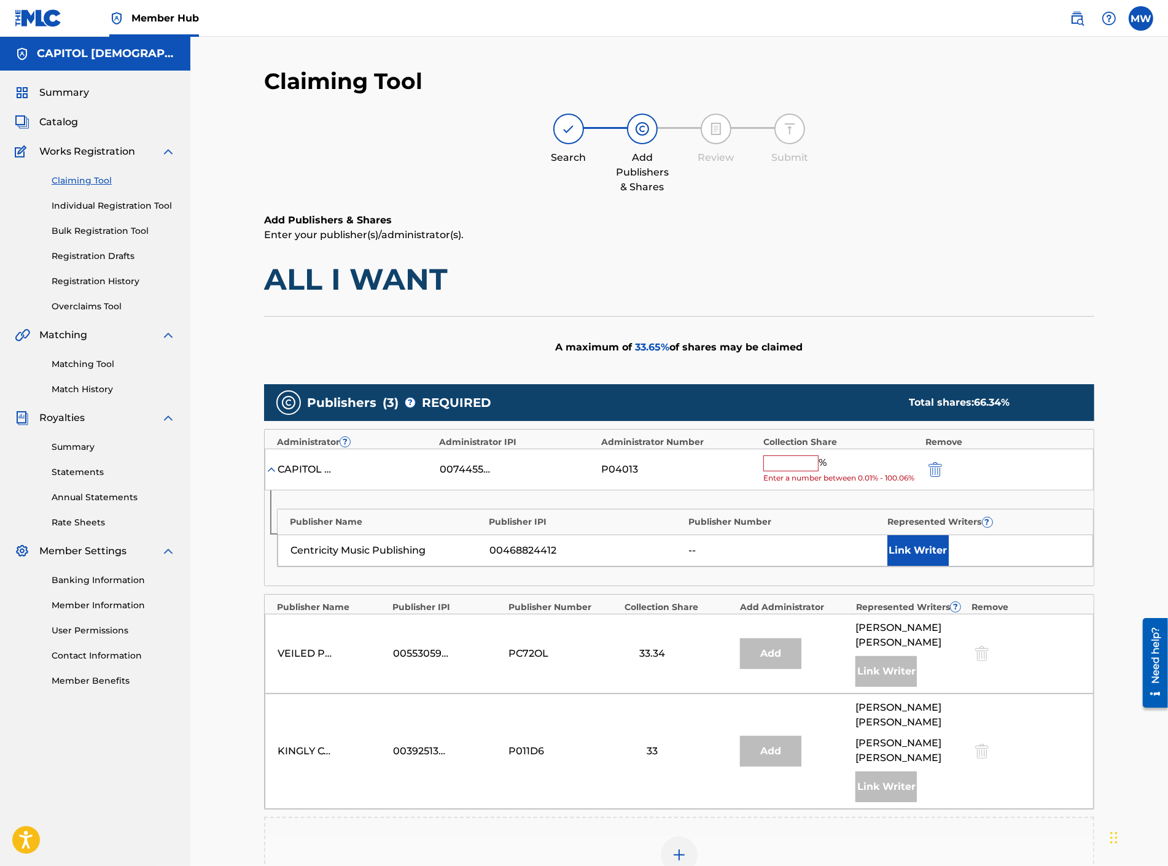
click at [777, 462] on input "text" at bounding box center [790, 464] width 55 height 16
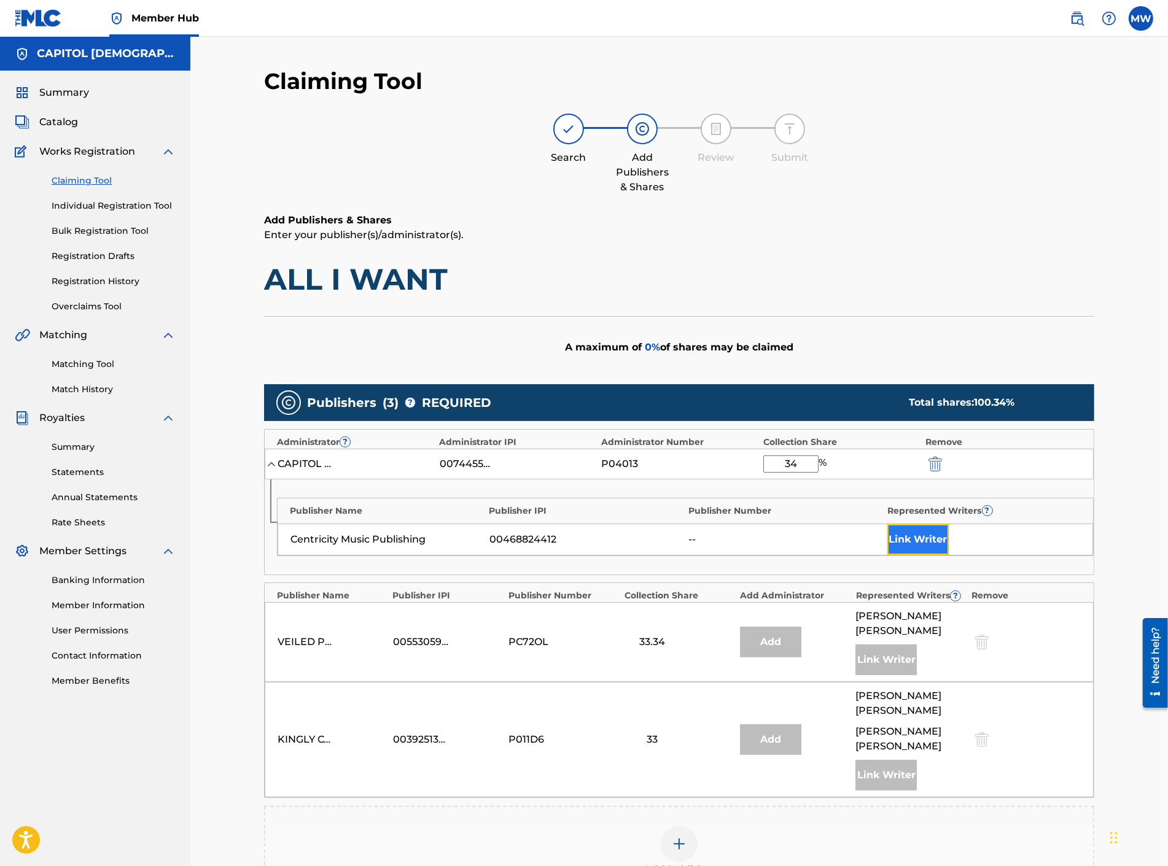
click at [910, 531] on button "Link Writer" at bounding box center [917, 539] width 61 height 31
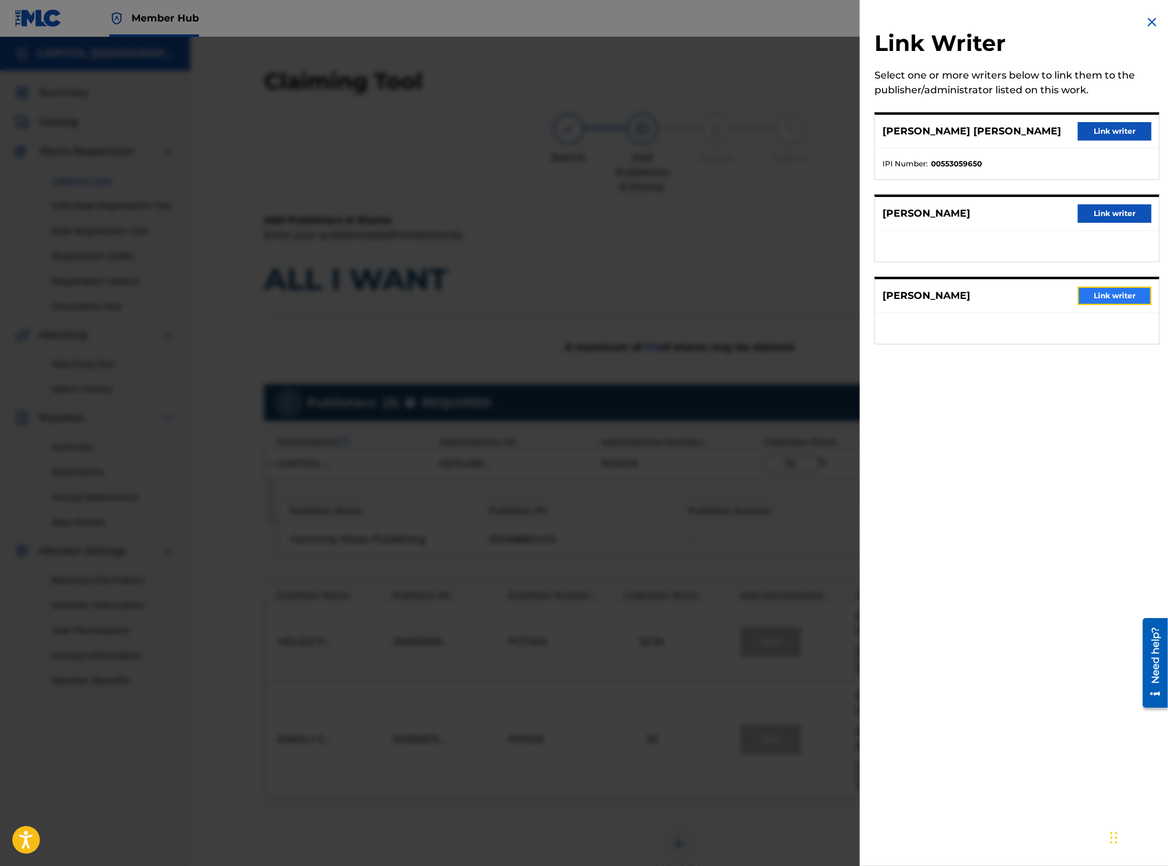
click at [1090, 301] on button "Link writer" at bounding box center [1115, 296] width 74 height 18
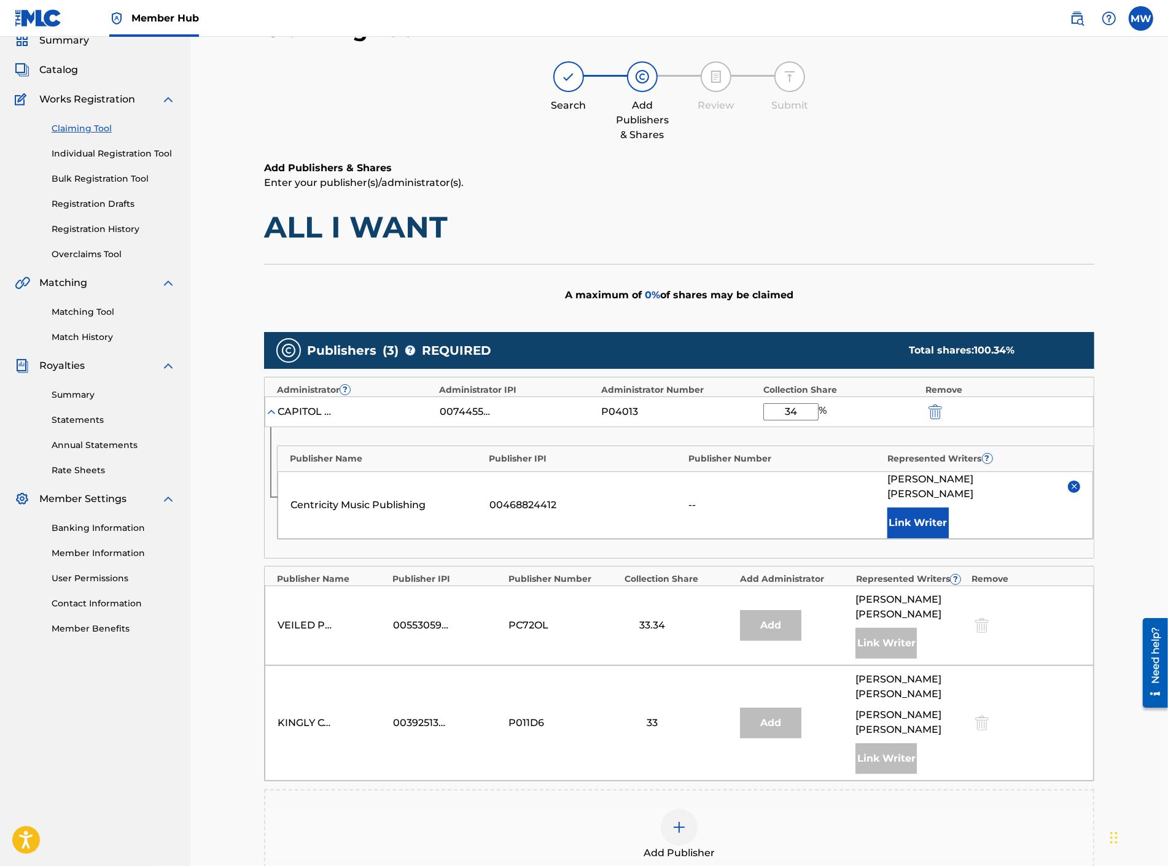
scroll to position [243, 0]
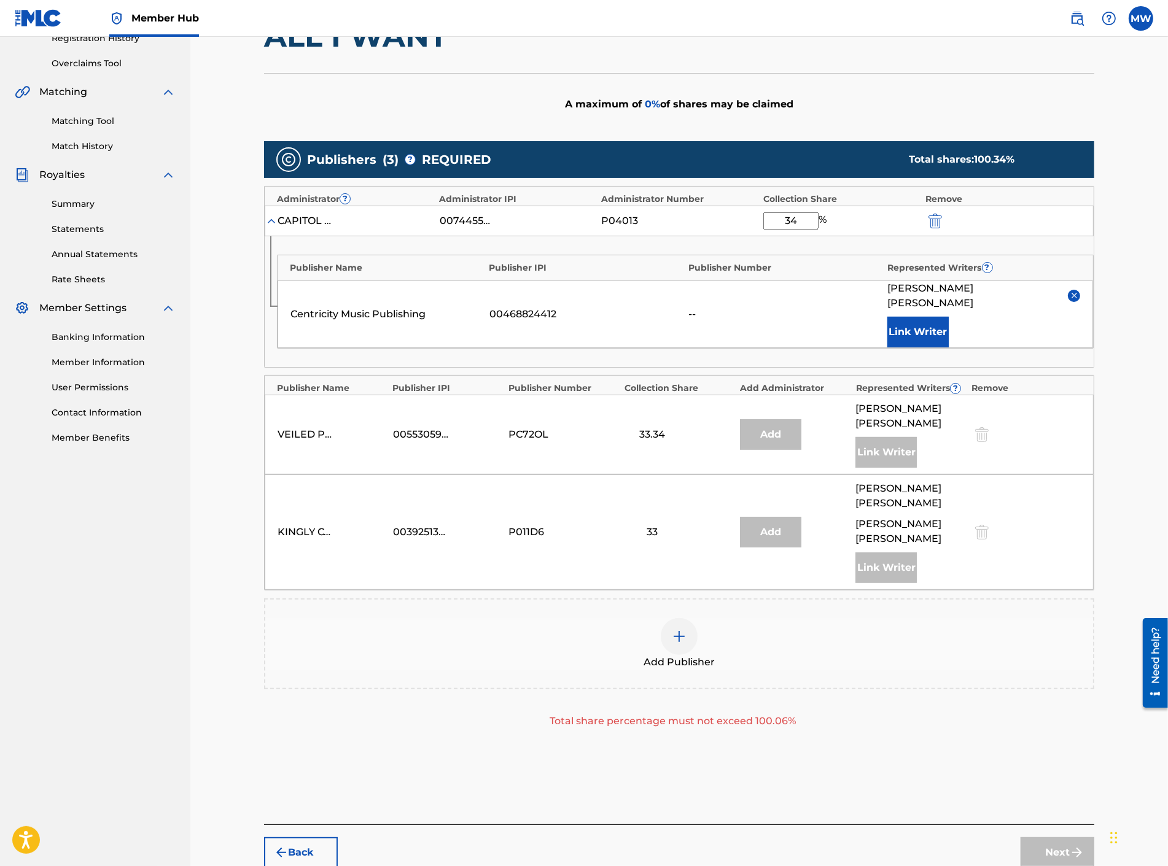
click at [800, 218] on input "34" at bounding box center [790, 220] width 55 height 17
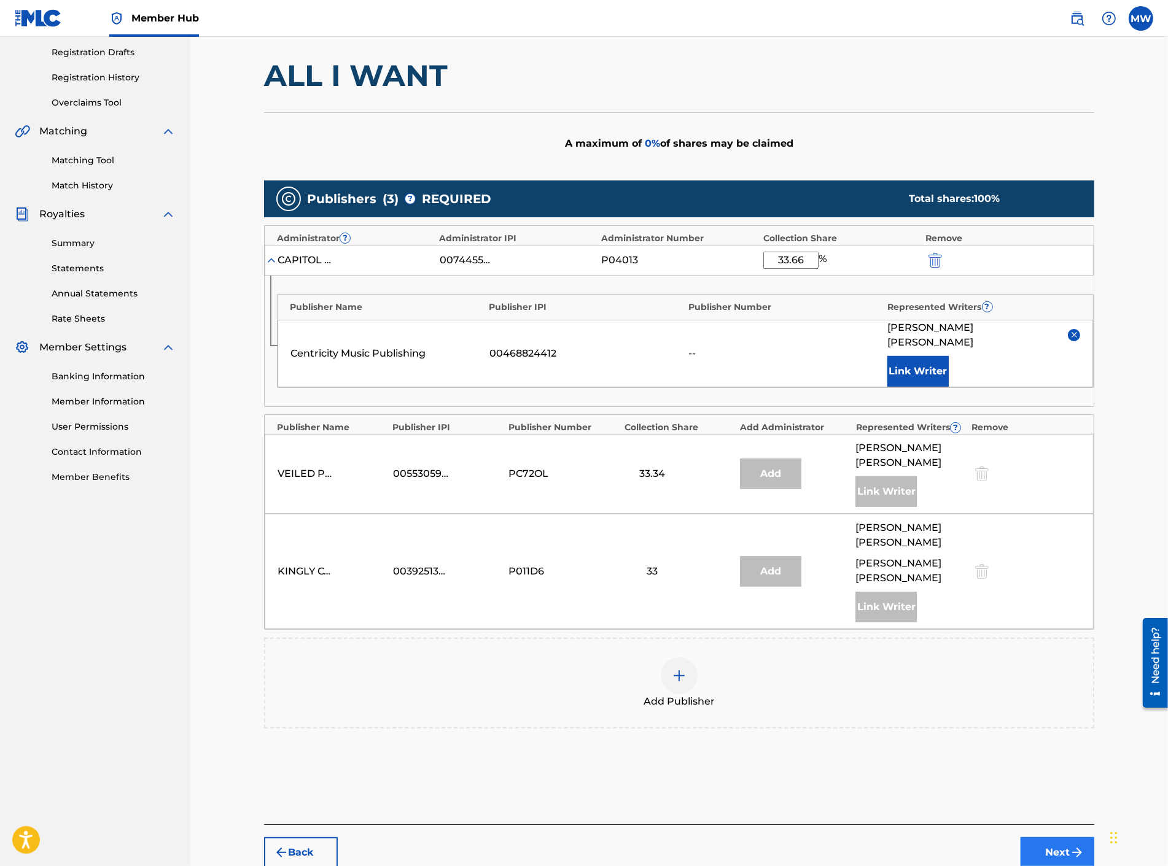
type input "33.66"
click at [1064, 837] on button "Next" at bounding box center [1057, 852] width 74 height 31
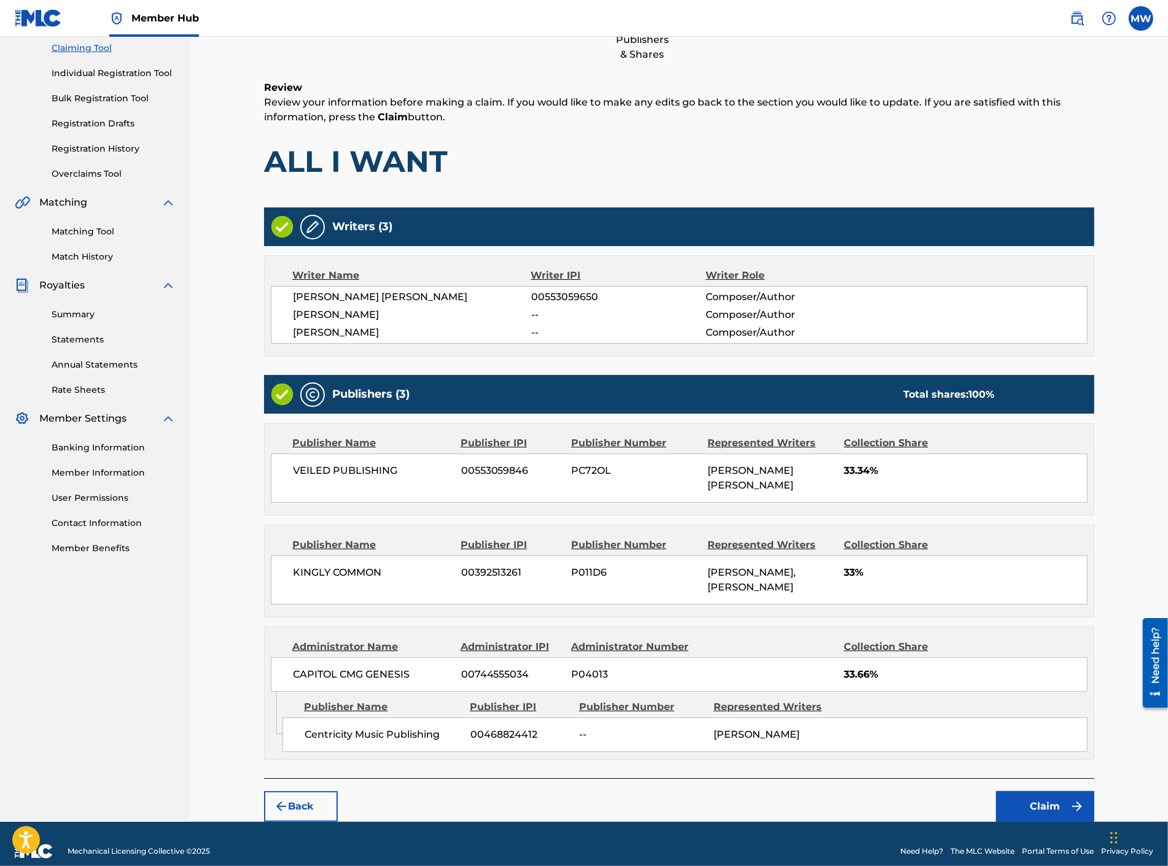
scroll to position [133, 0]
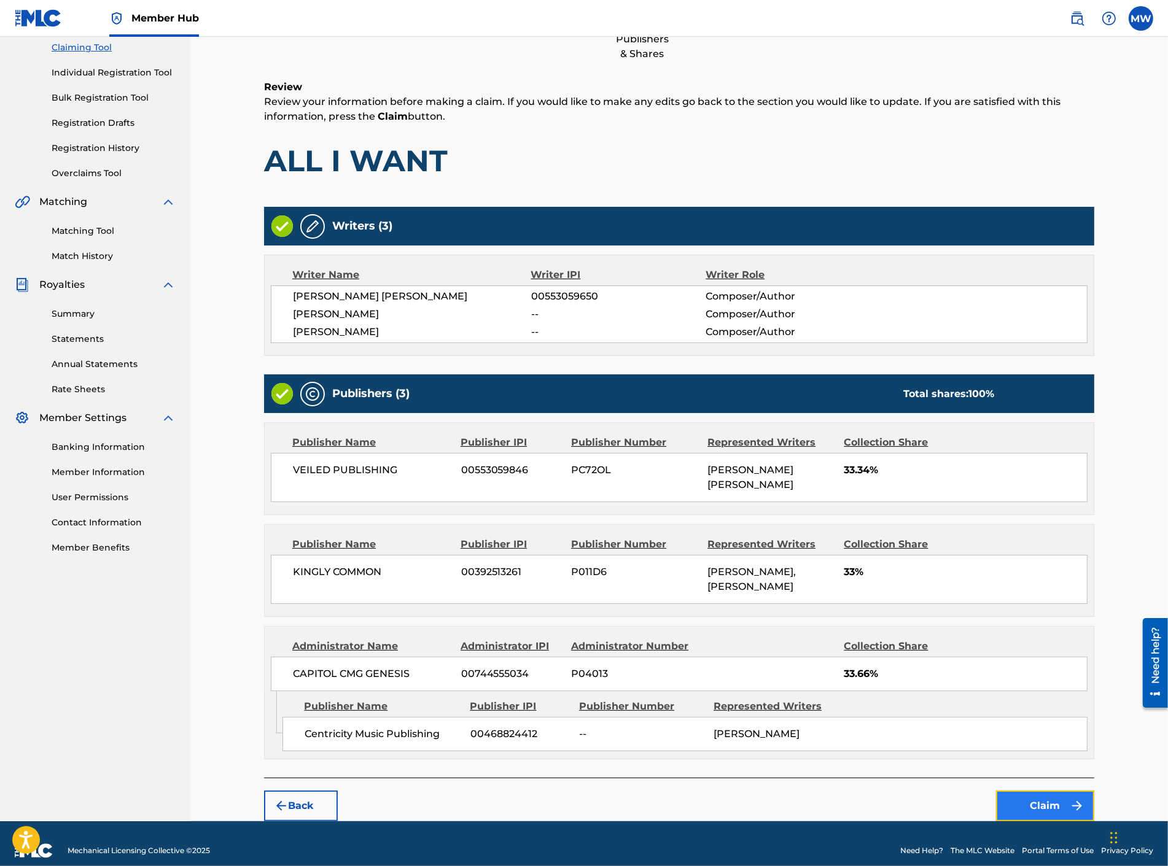
click at [1044, 793] on button "Claim" at bounding box center [1045, 806] width 98 height 31
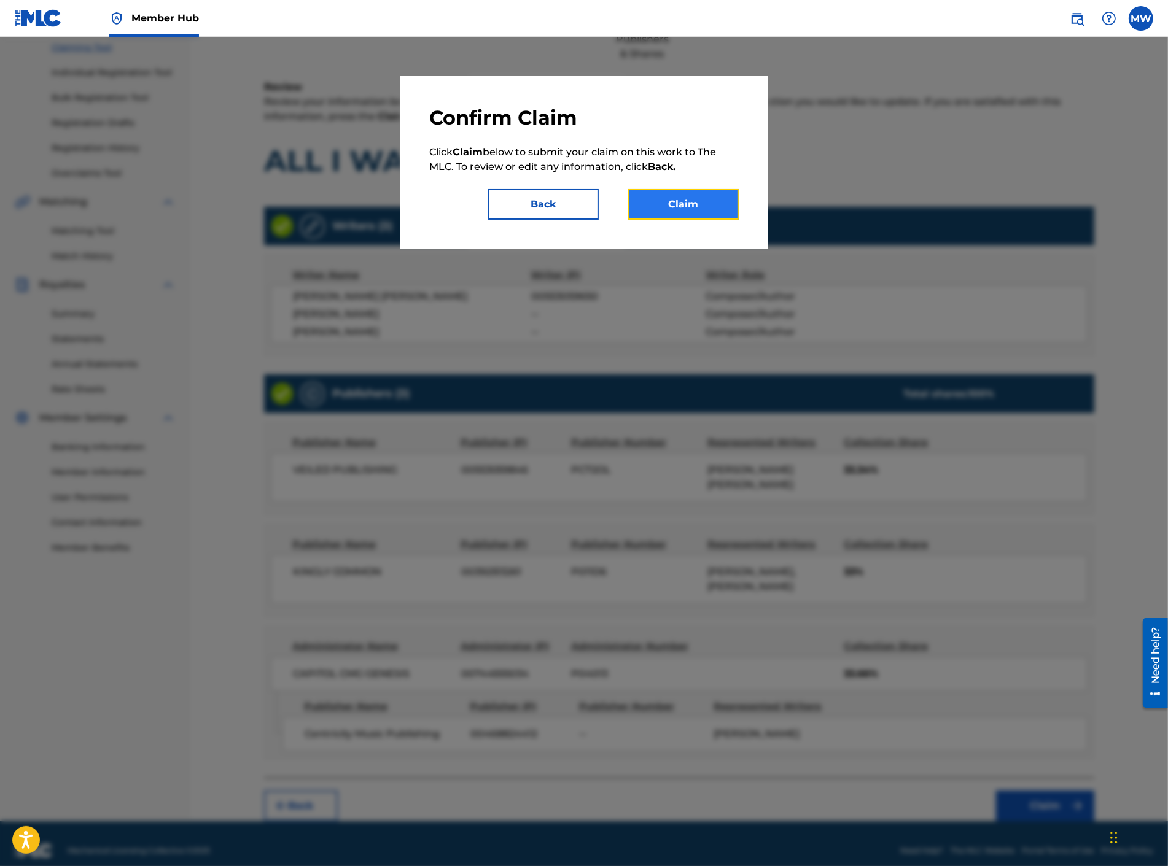
click at [667, 209] on button "Claim" at bounding box center [683, 204] width 111 height 31
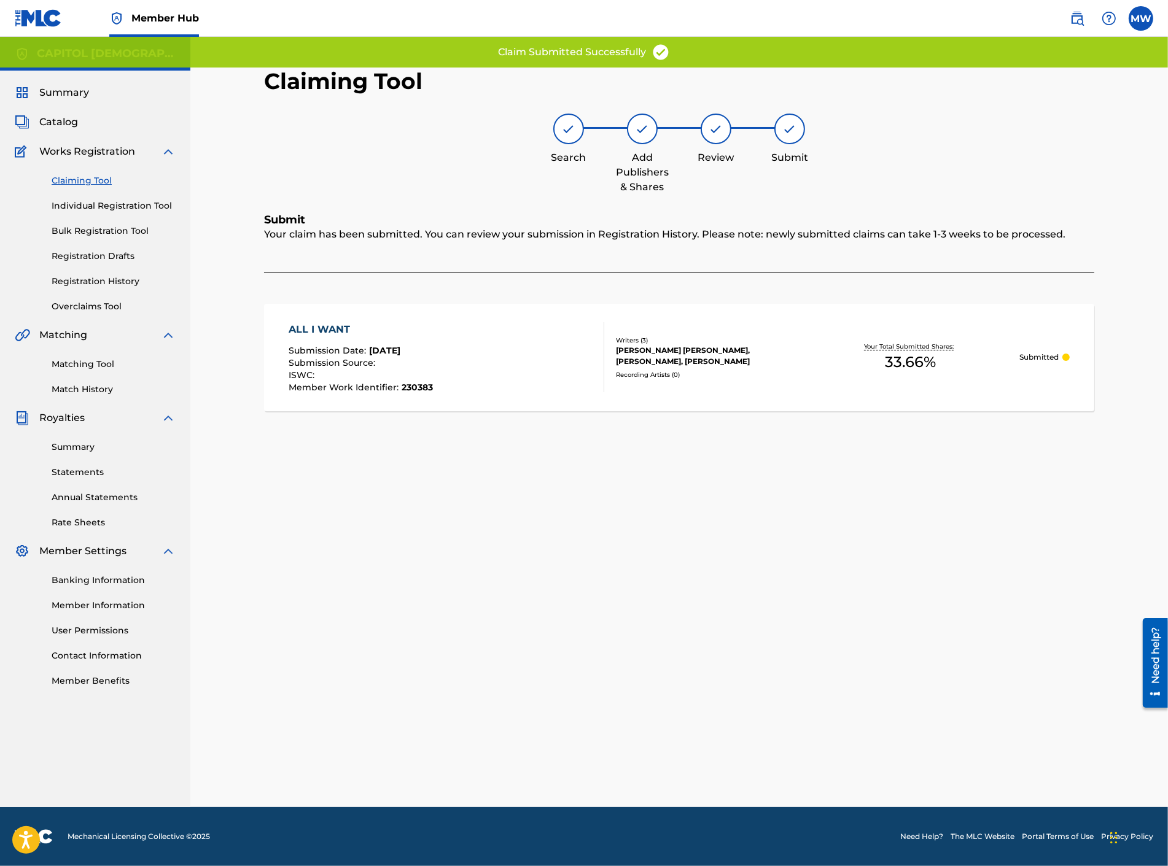
scroll to position [0, 0]
